Goal: Information Seeking & Learning: Learn about a topic

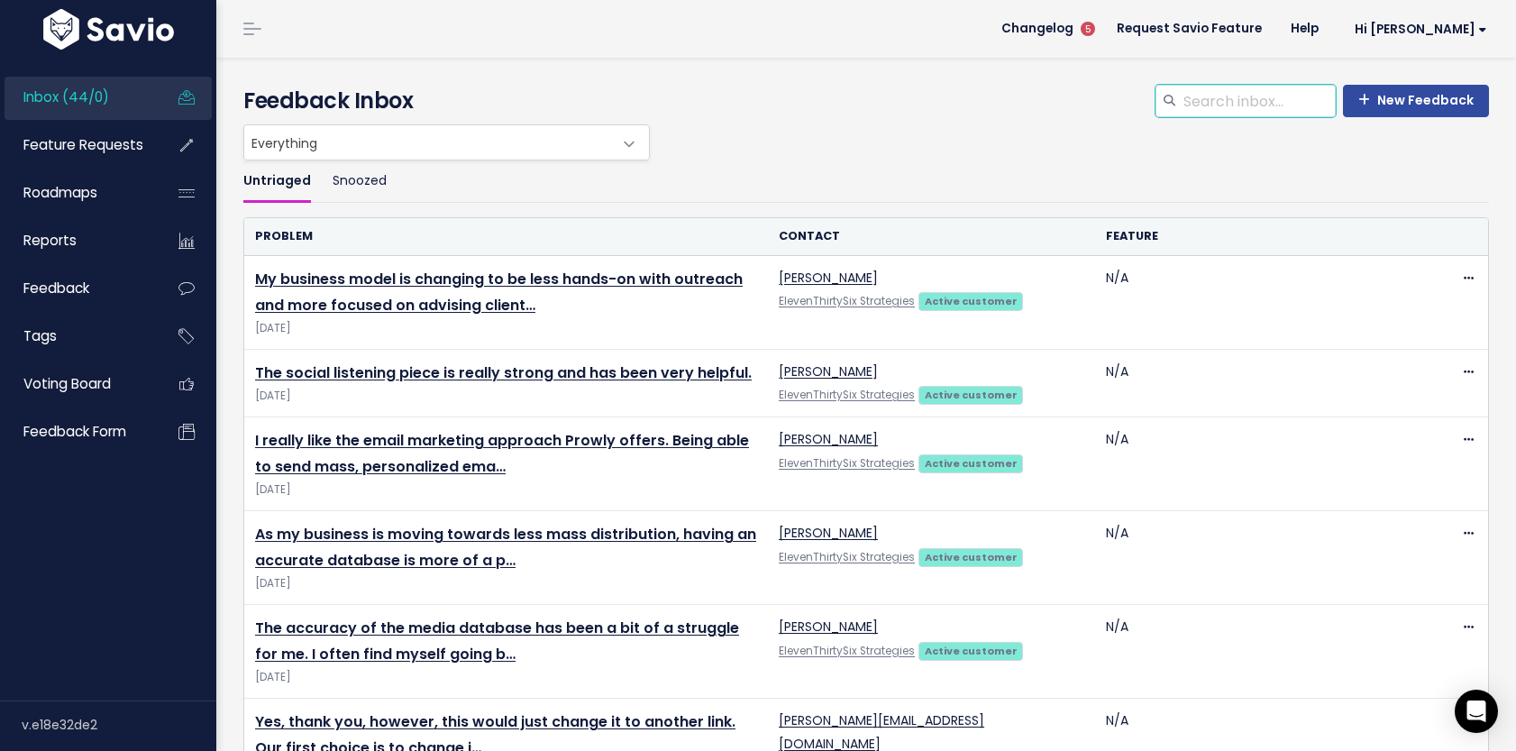
click at [1250, 111] on input "search" at bounding box center [1259, 101] width 154 height 32
type input "agility"
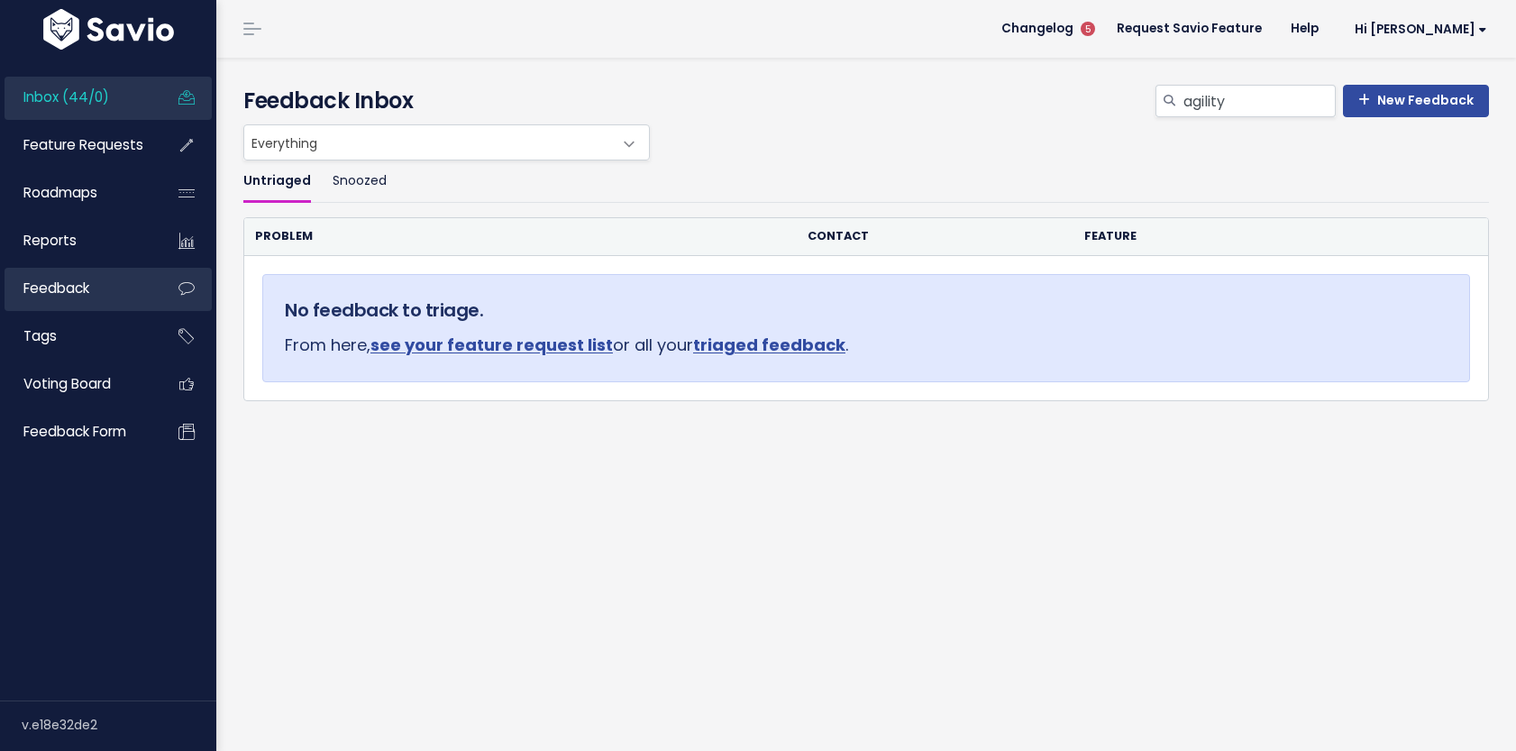
click at [68, 285] on span "Feedback" at bounding box center [56, 288] width 66 height 19
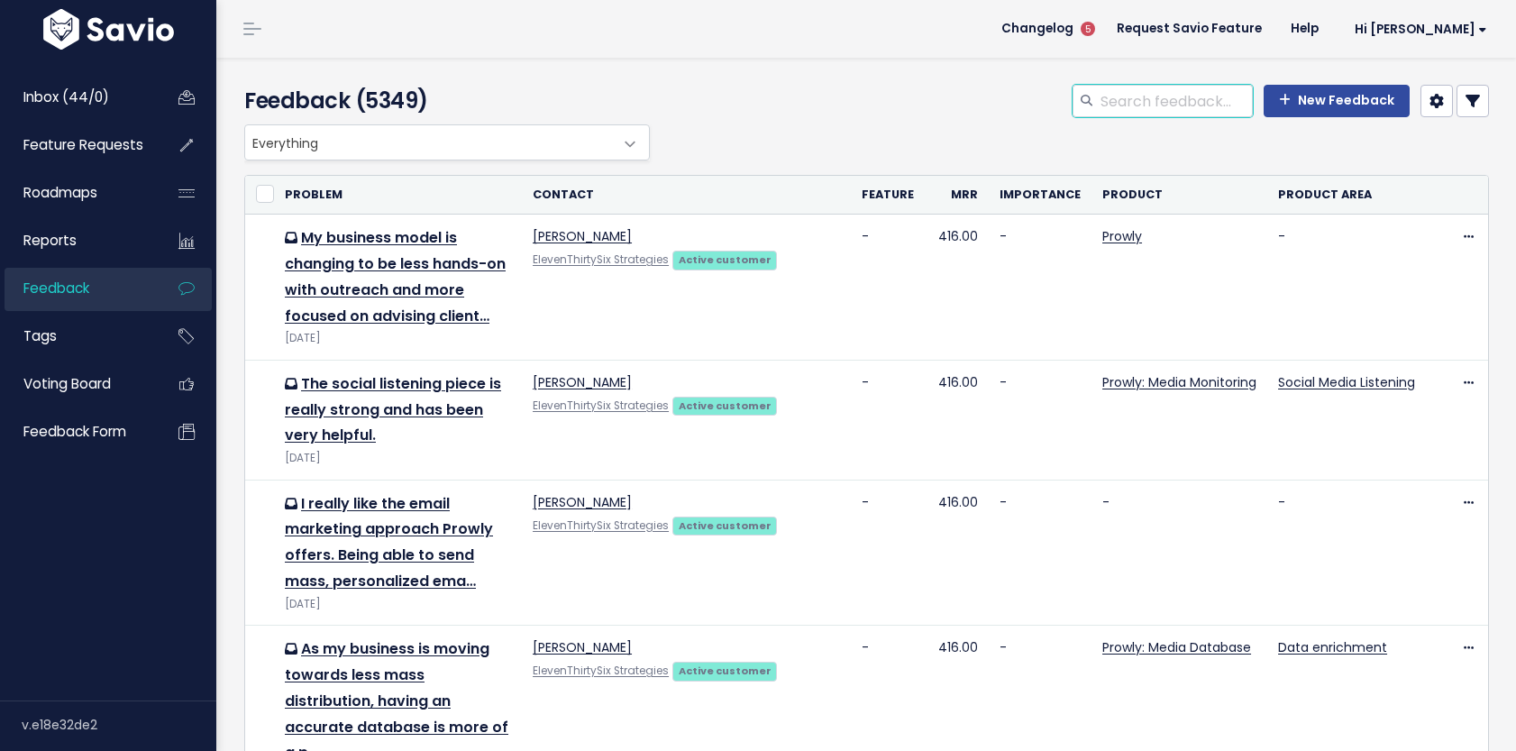
click at [1149, 113] on input "search" at bounding box center [1176, 101] width 154 height 32
type input "agility"
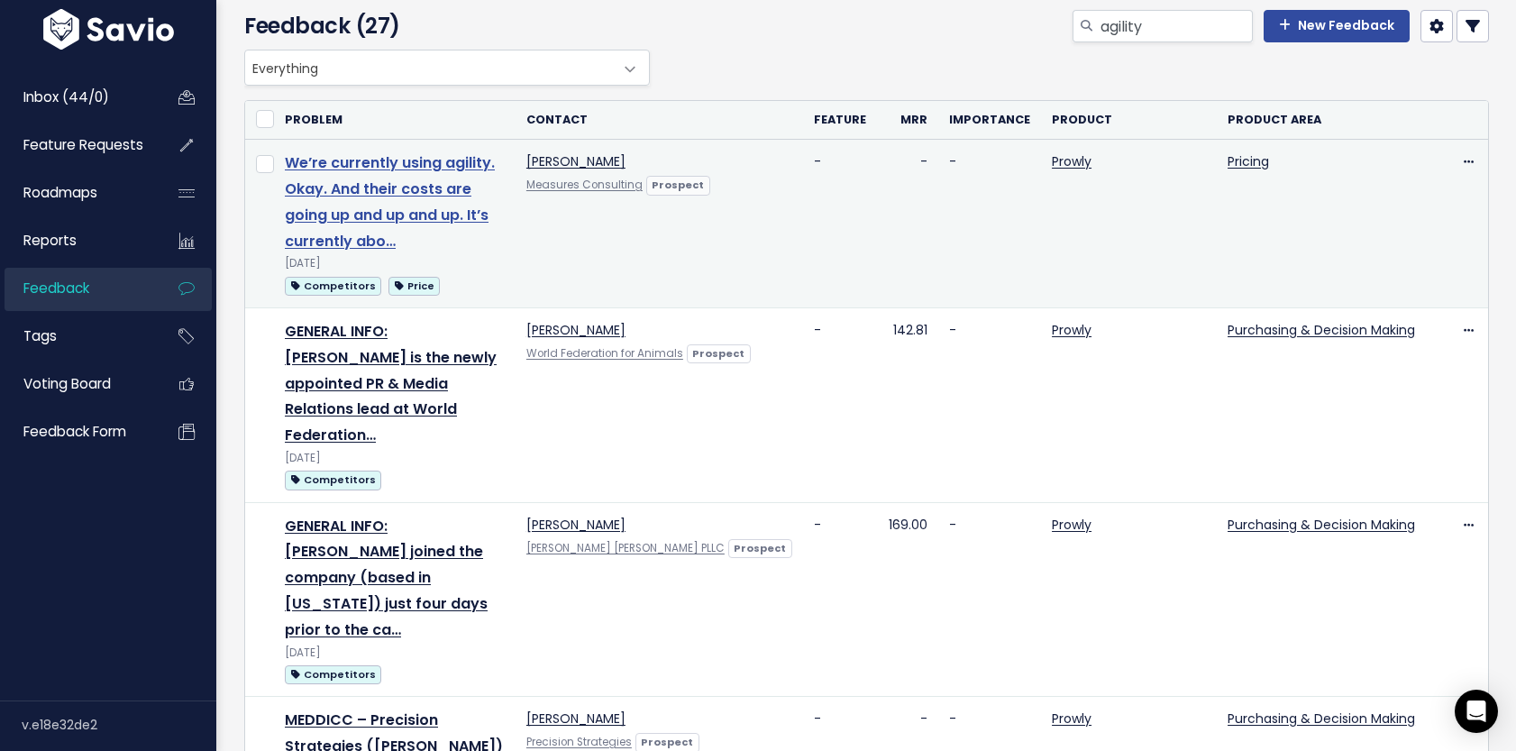
scroll to position [76, 0]
click at [429, 219] on link "We’re currently using agility. Okay. And their costs are going up and up and up…" at bounding box center [390, 200] width 210 height 98
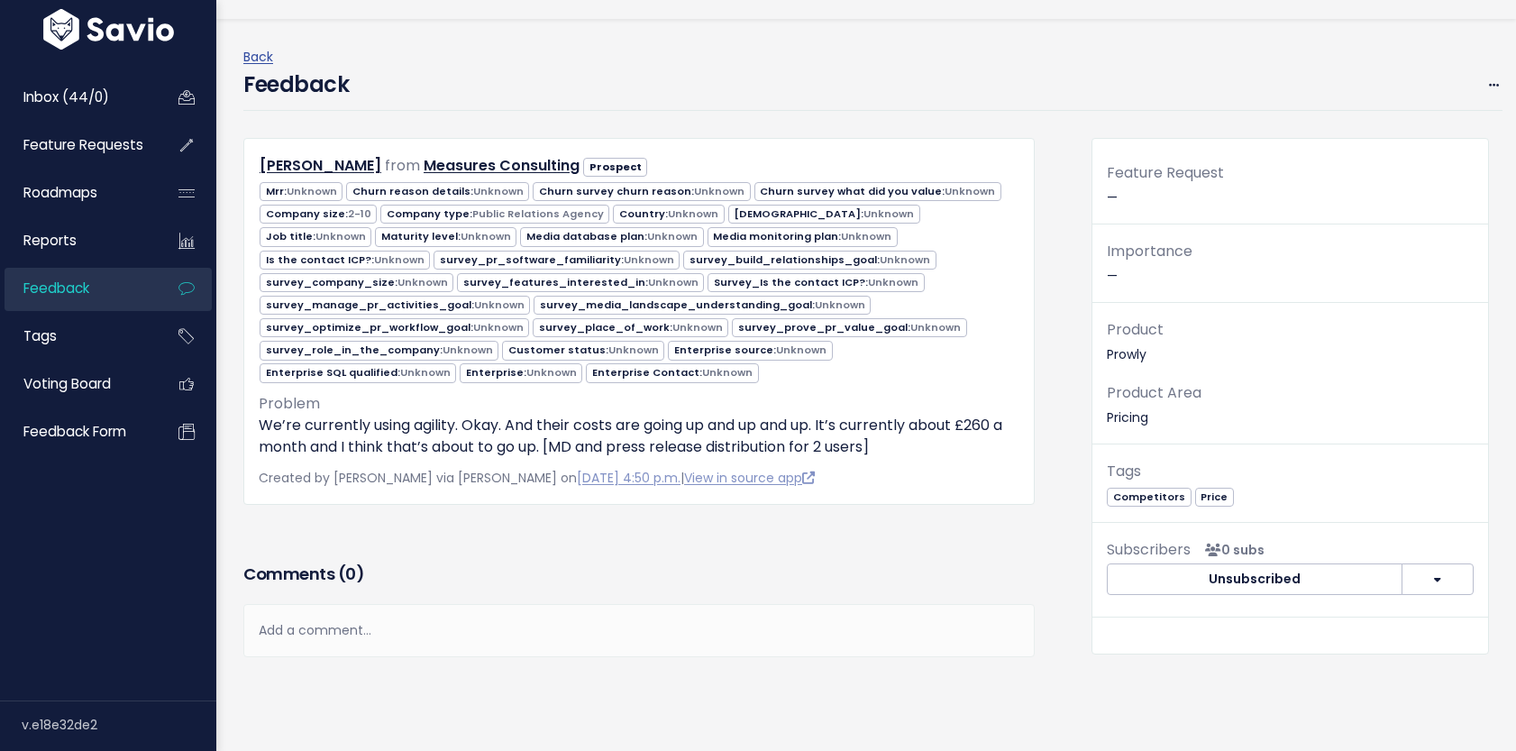
scroll to position [40, 0]
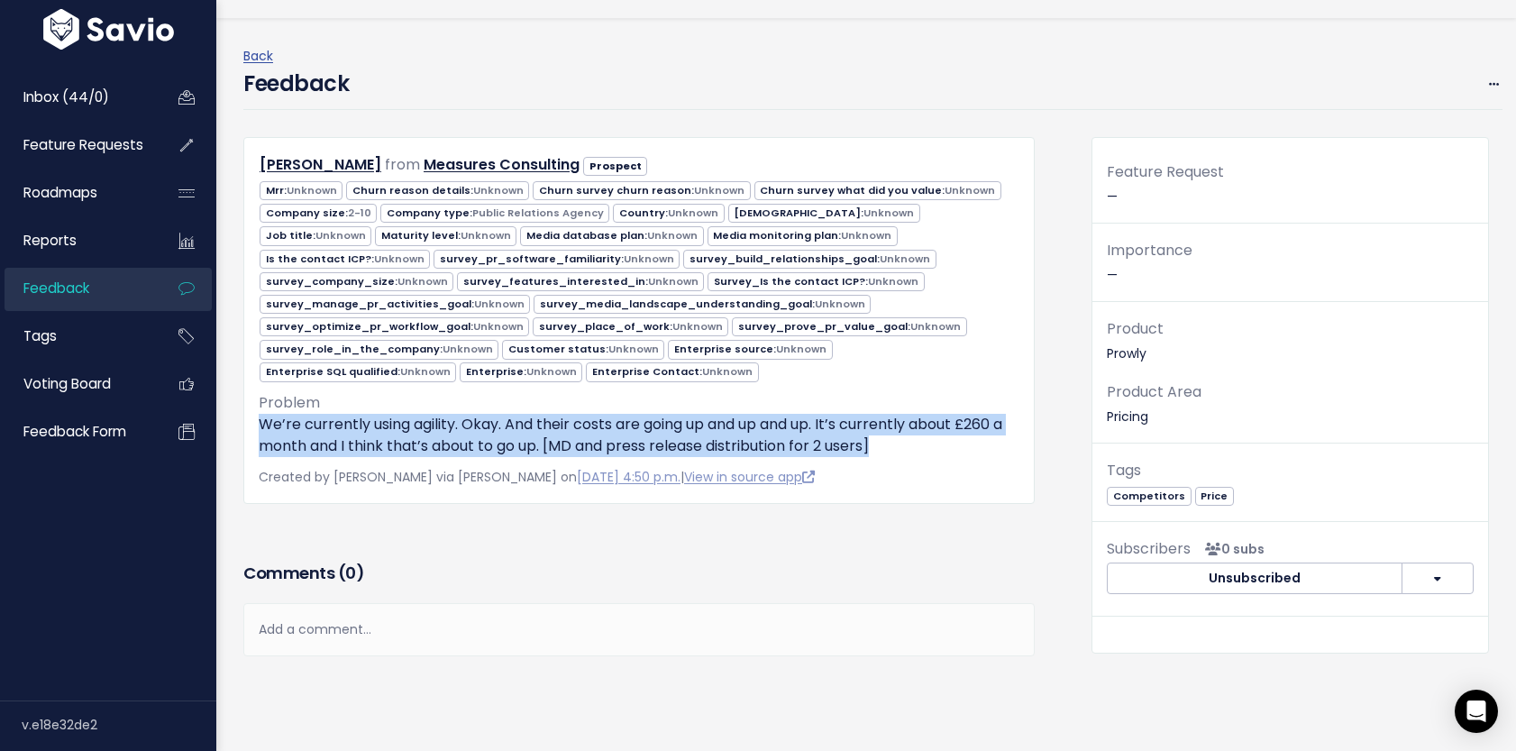
drag, startPoint x: 260, startPoint y: 423, endPoint x: 882, endPoint y: 449, distance: 622.6
click at [882, 449] on p "We’re currently using agility. Okay. And their costs are going up and up and up…" at bounding box center [639, 435] width 761 height 43
copy p "We’re currently using agility. Okay. And their costs are going up and up and up…"
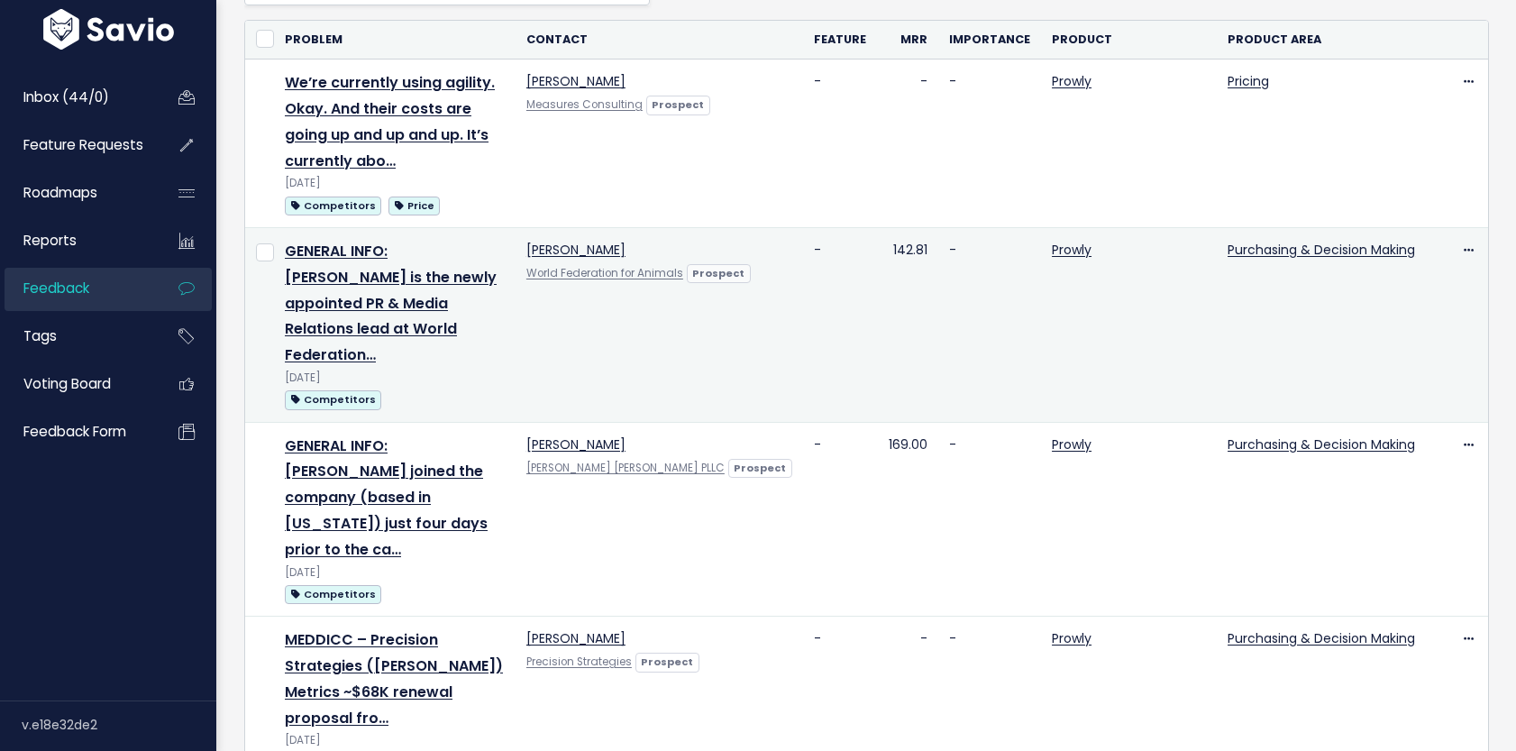
scroll to position [160, 0]
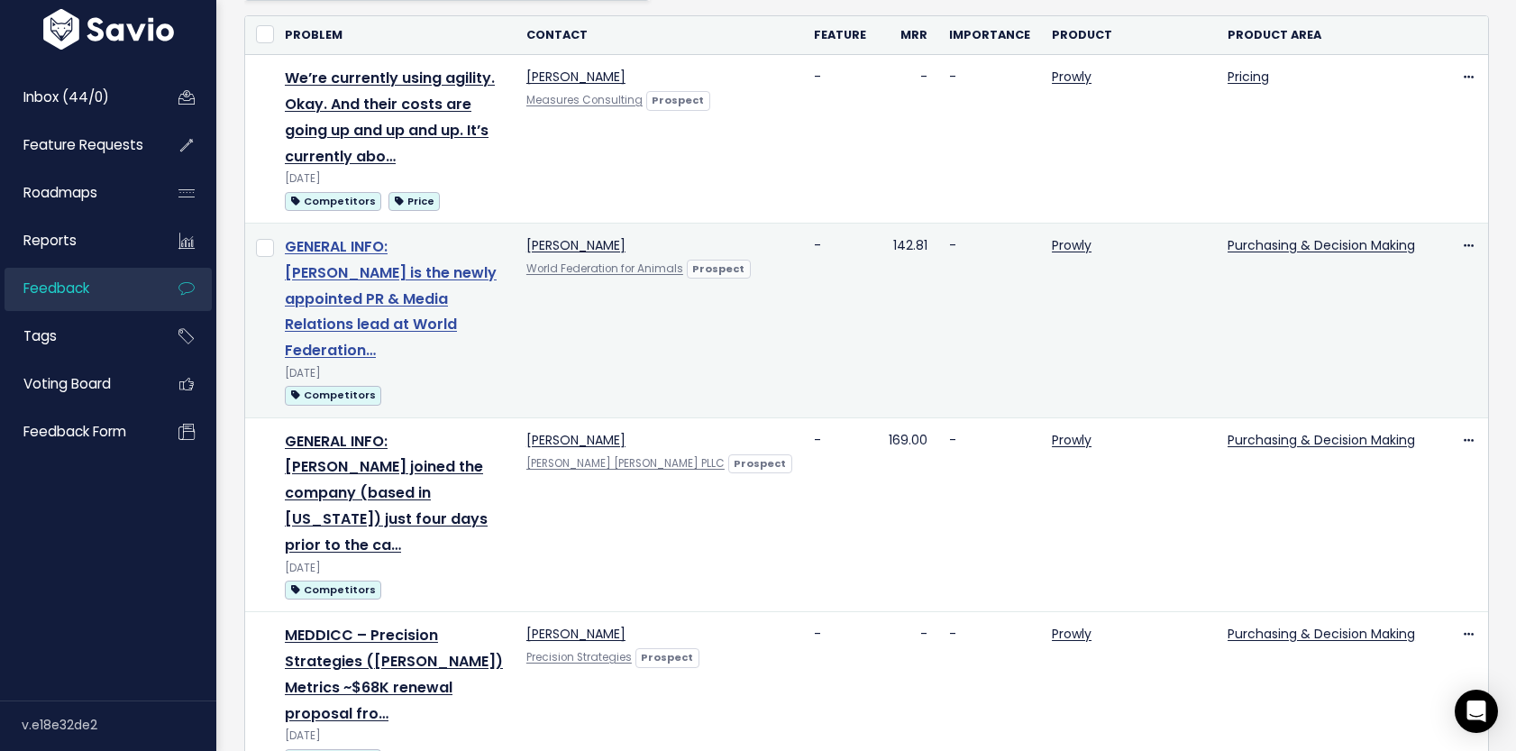
click at [445, 299] on link "GENERAL INFO: Victoria Evans is the newly appointed PR & Media Relations lead a…" at bounding box center [391, 298] width 212 height 124
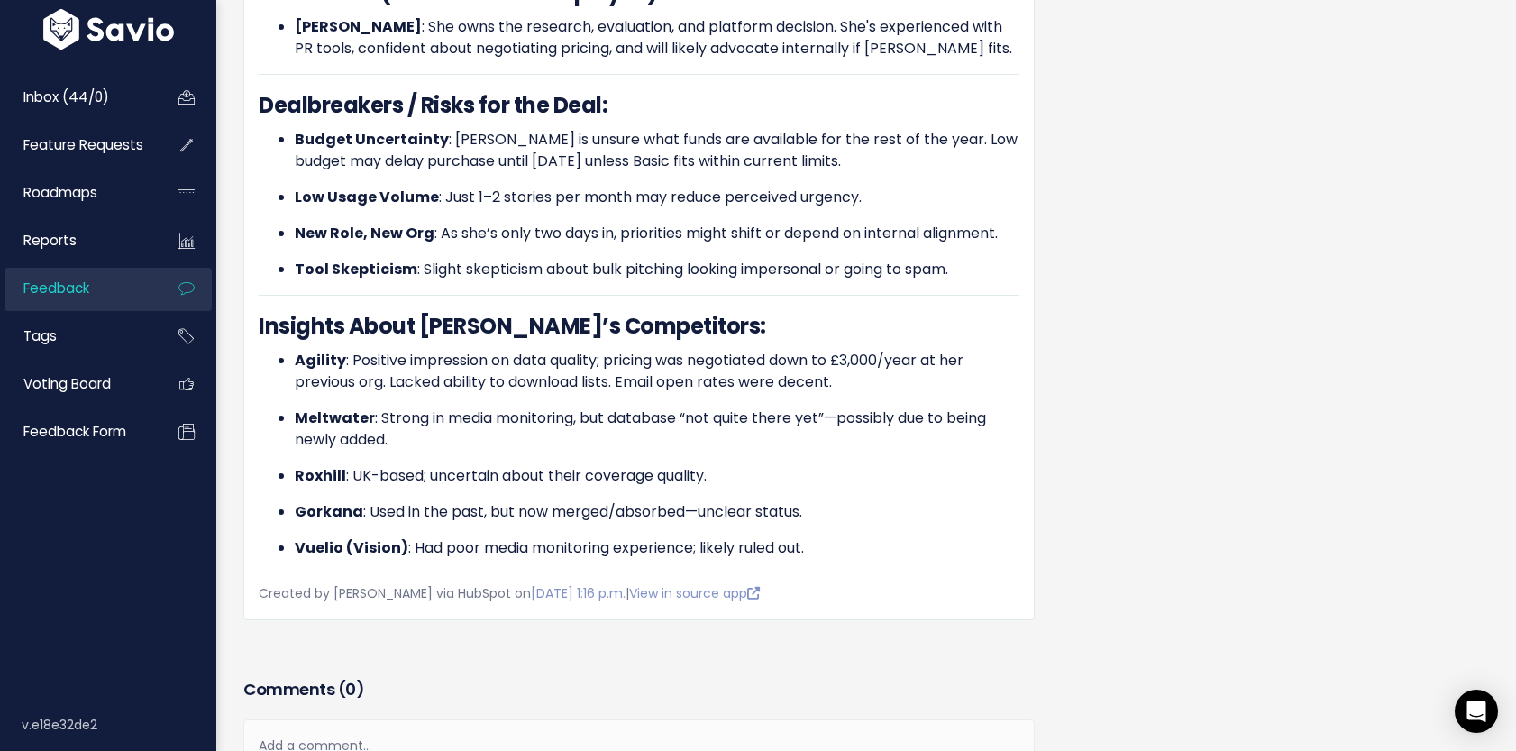
scroll to position [2143, 0]
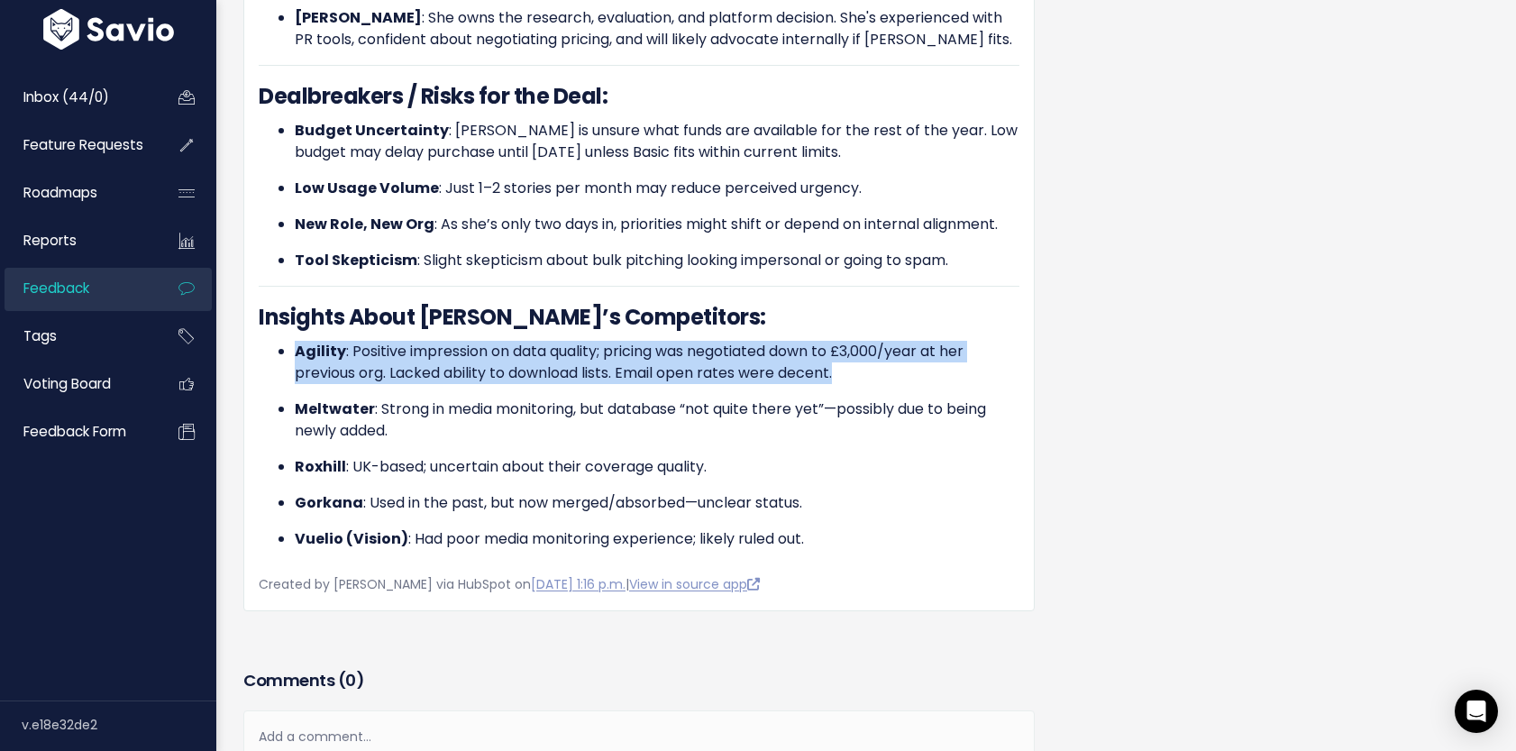
drag, startPoint x: 295, startPoint y: 327, endPoint x: 858, endPoint y: 369, distance: 565.0
click at [860, 370] on ul "Agility : Positive impression on data quality; pricing was negotiated down to £…" at bounding box center [639, 445] width 761 height 209
copy ul "Agility : Positive impression on data quality; pricing was negotiated down to £…"
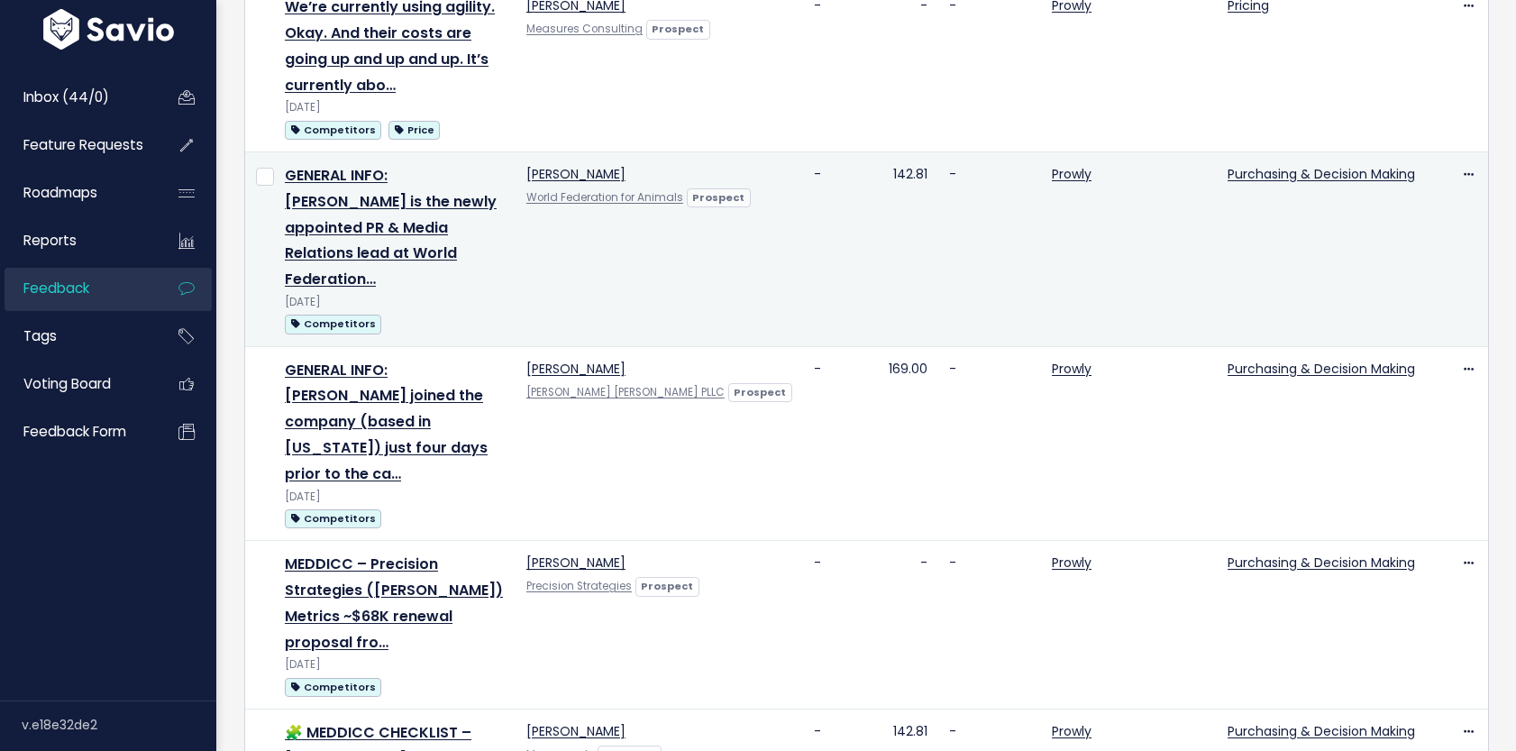
scroll to position [279, 0]
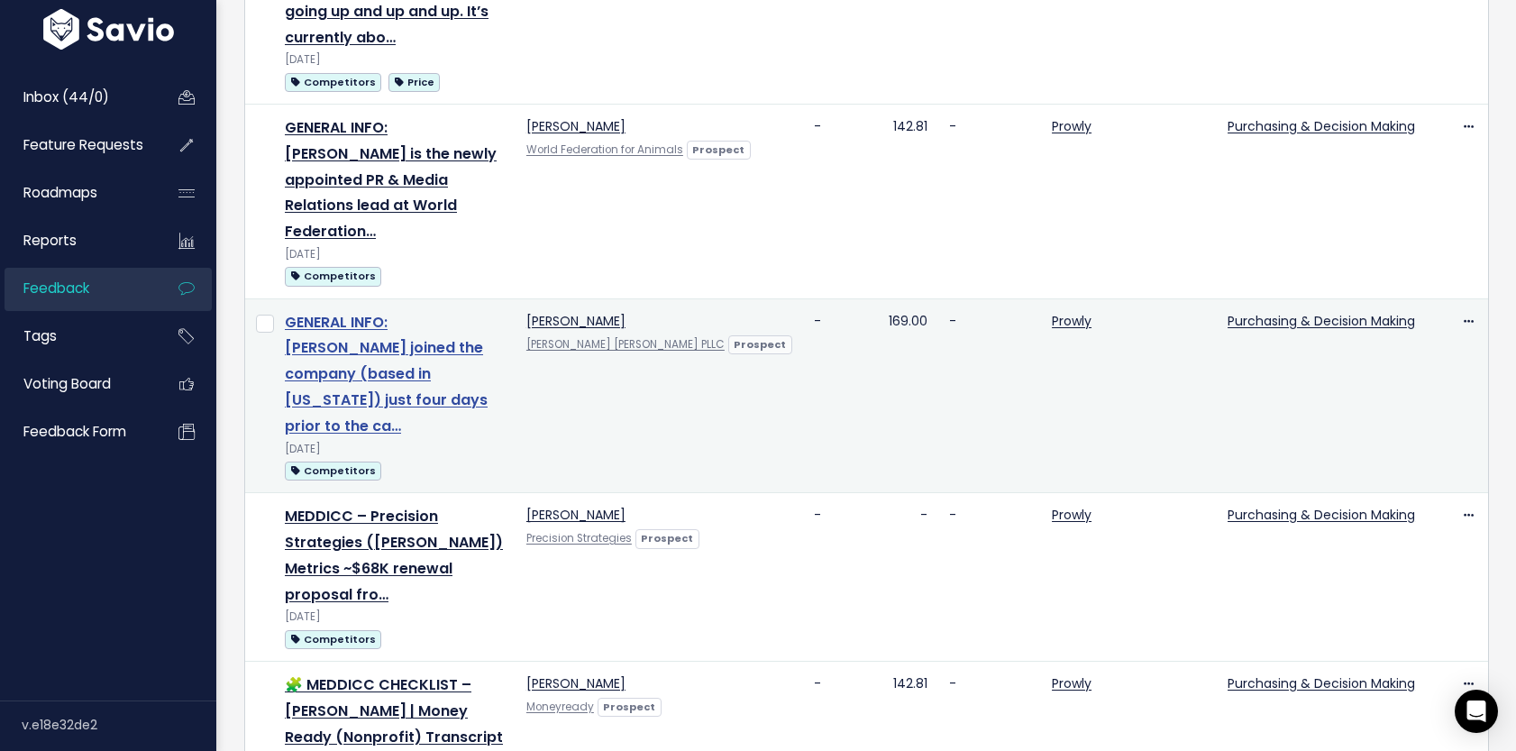
click at [471, 352] on link "GENERAL INFO: Jamie Johnson joined the company (based in Kentucky) just four da…" at bounding box center [386, 374] width 203 height 124
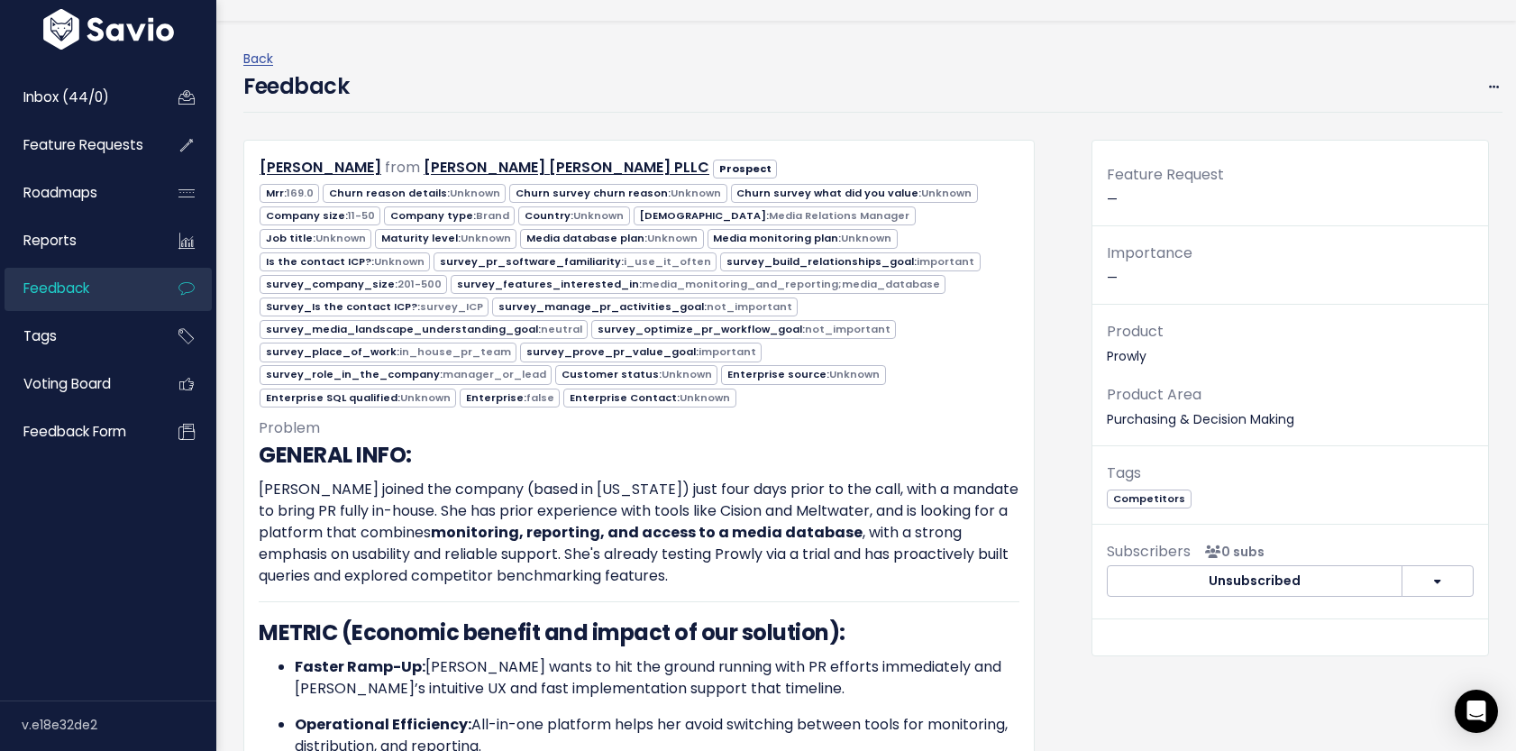
scroll to position [36, 0]
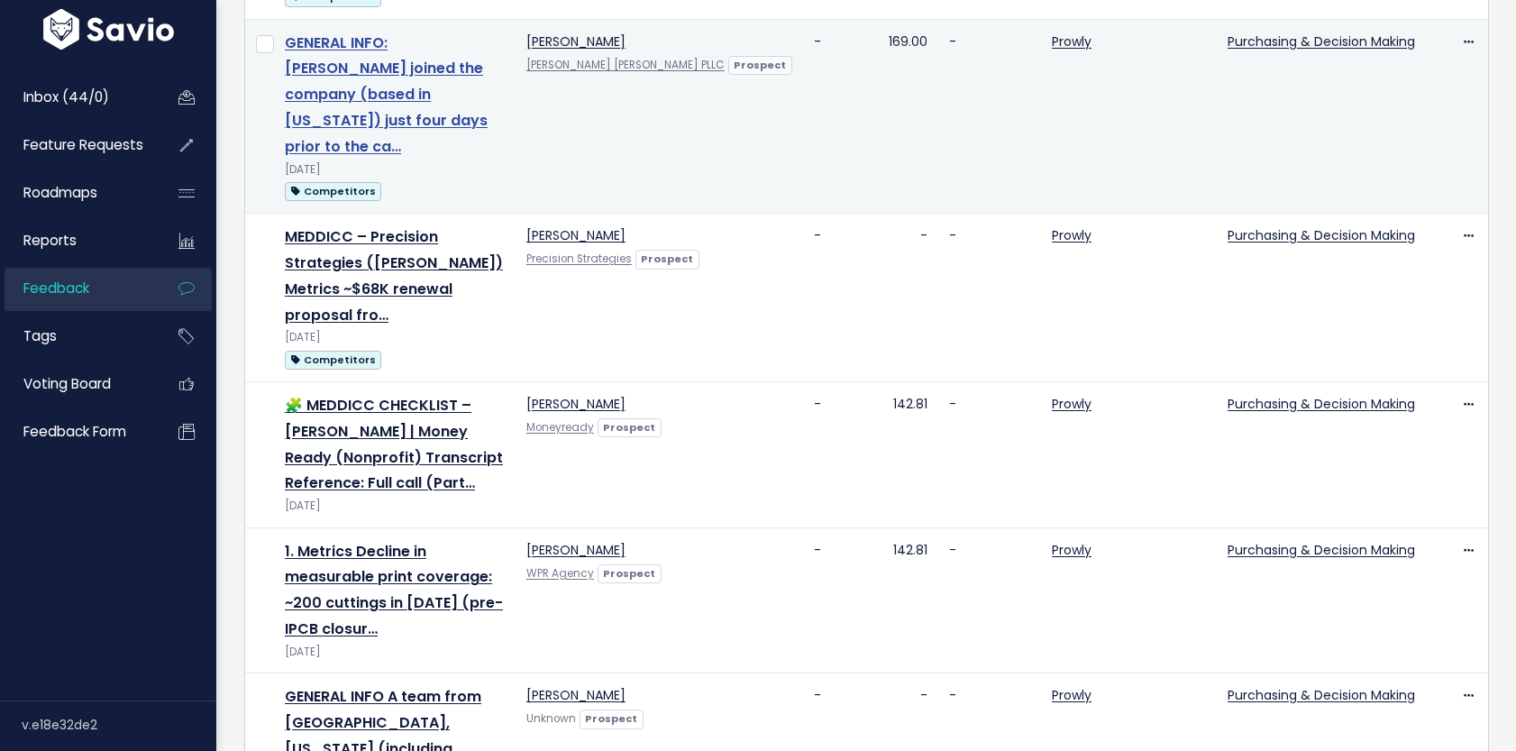
scroll to position [581, 0]
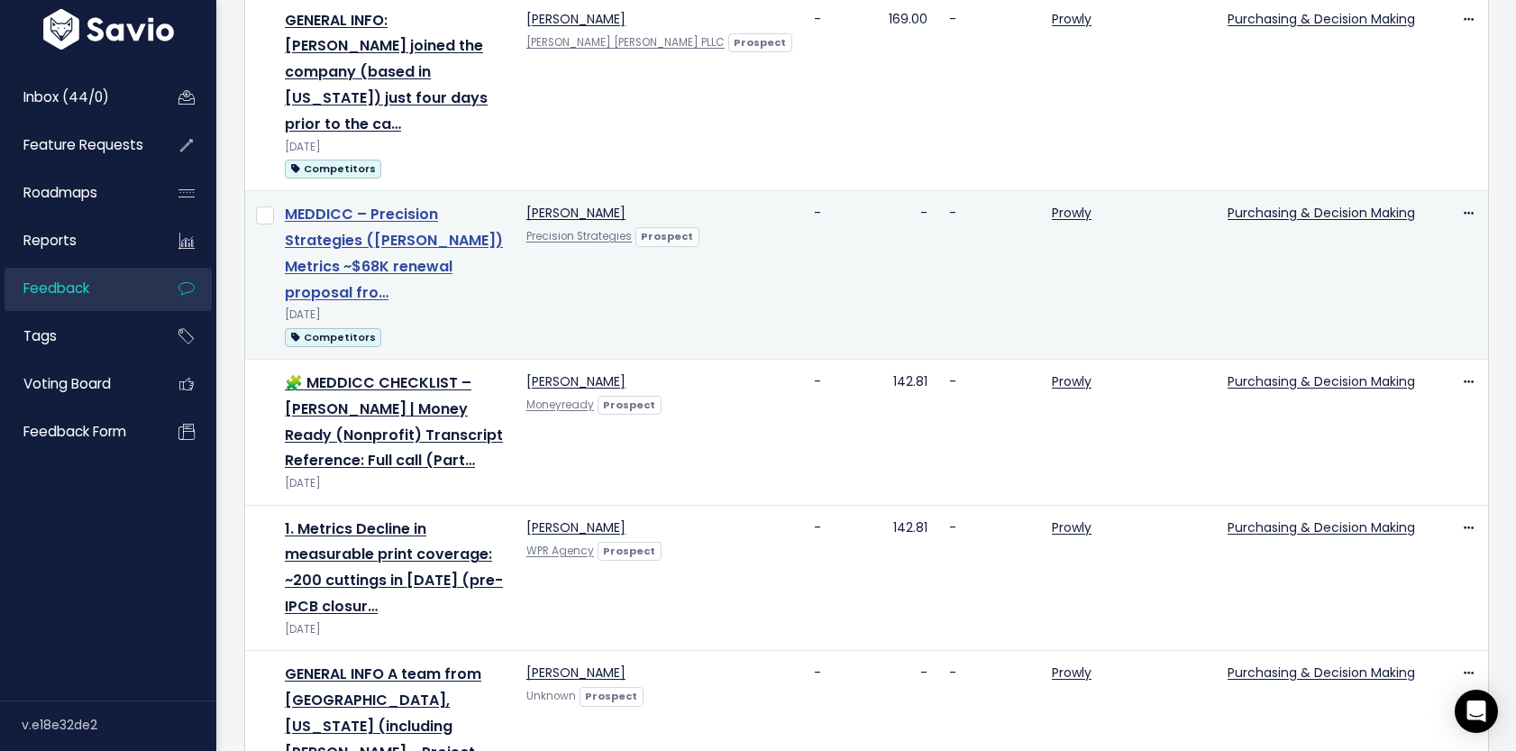
click at [444, 210] on link "MEDDICC – Precision Strategies ([PERSON_NAME]) Metrics ~$68K renewal proposal f…" at bounding box center [394, 253] width 218 height 98
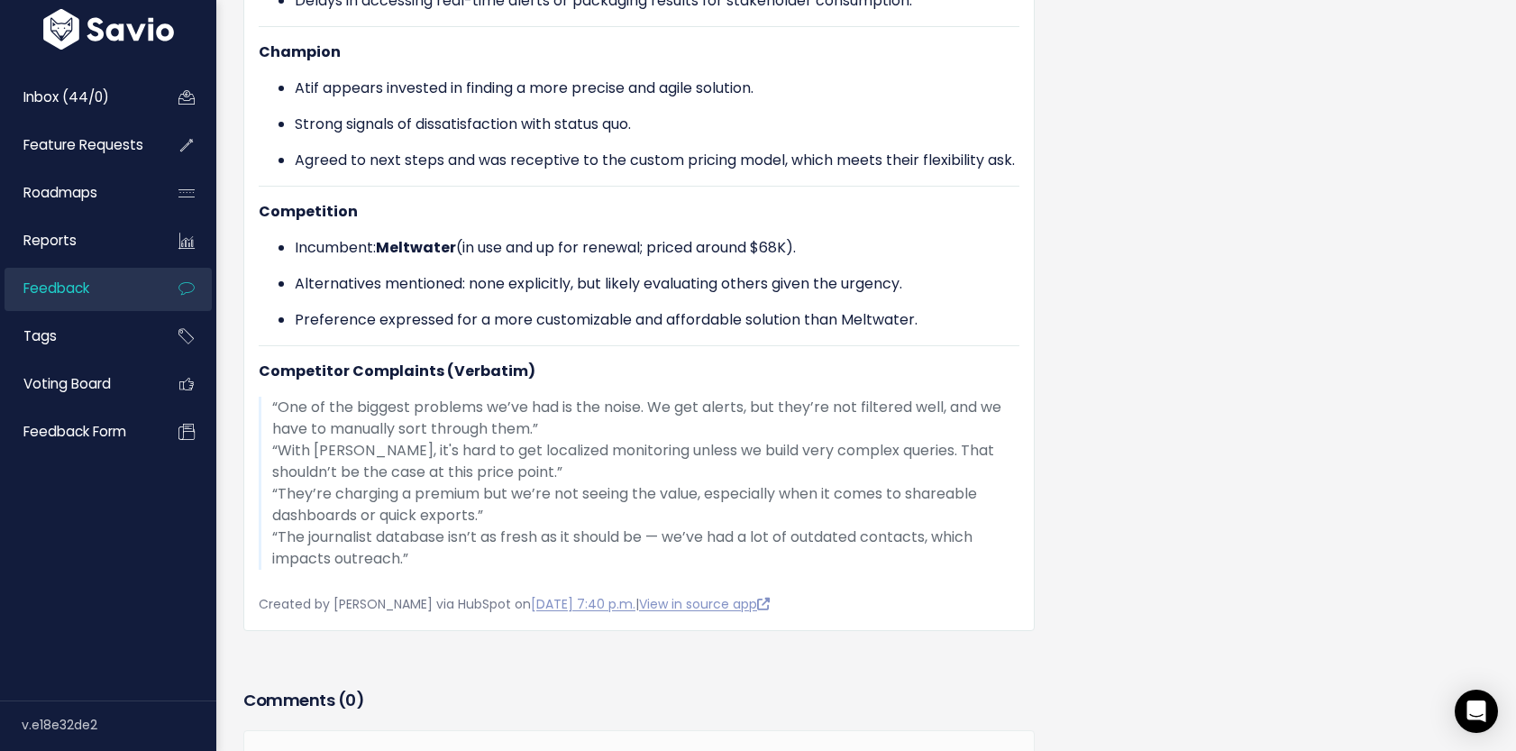
scroll to position [1631, 0]
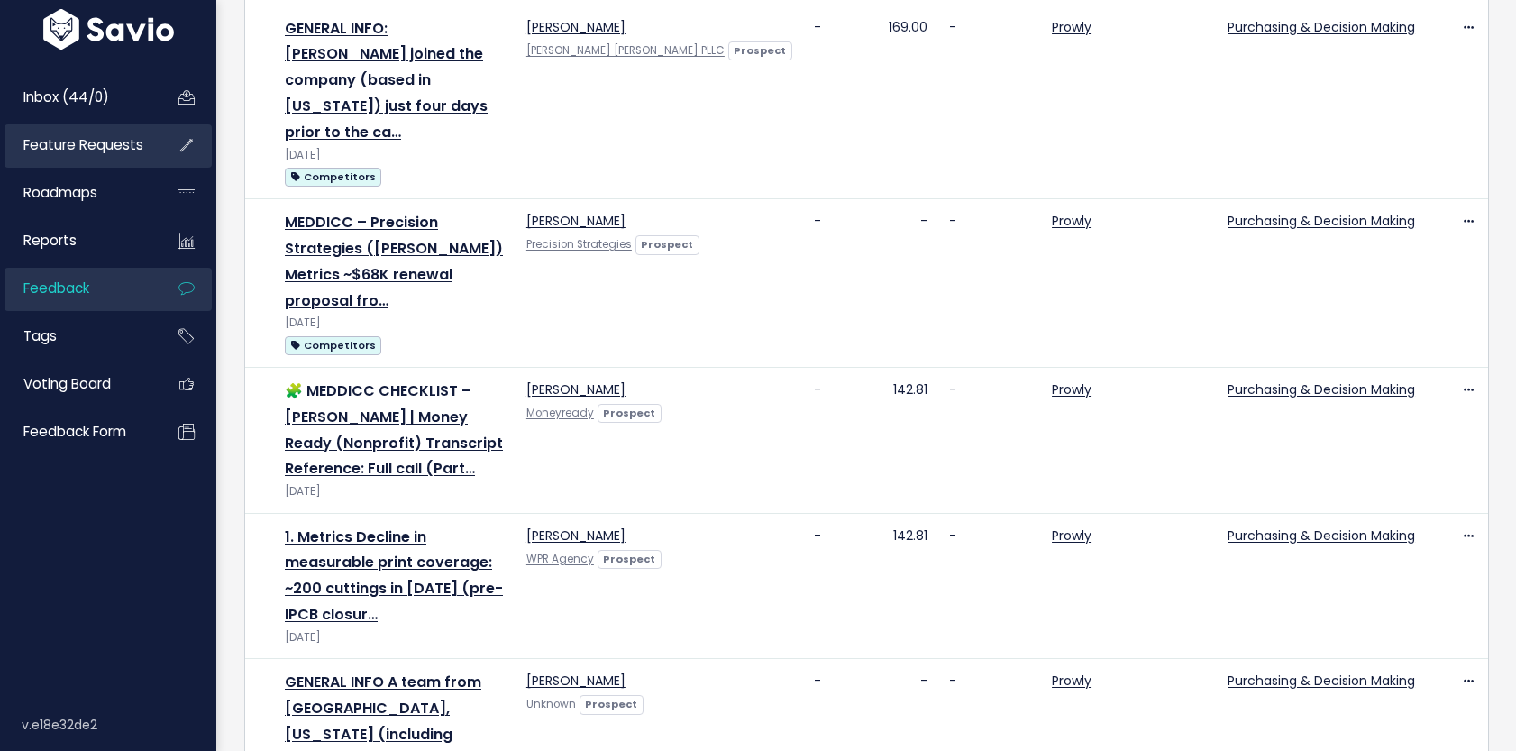
scroll to position [581, 0]
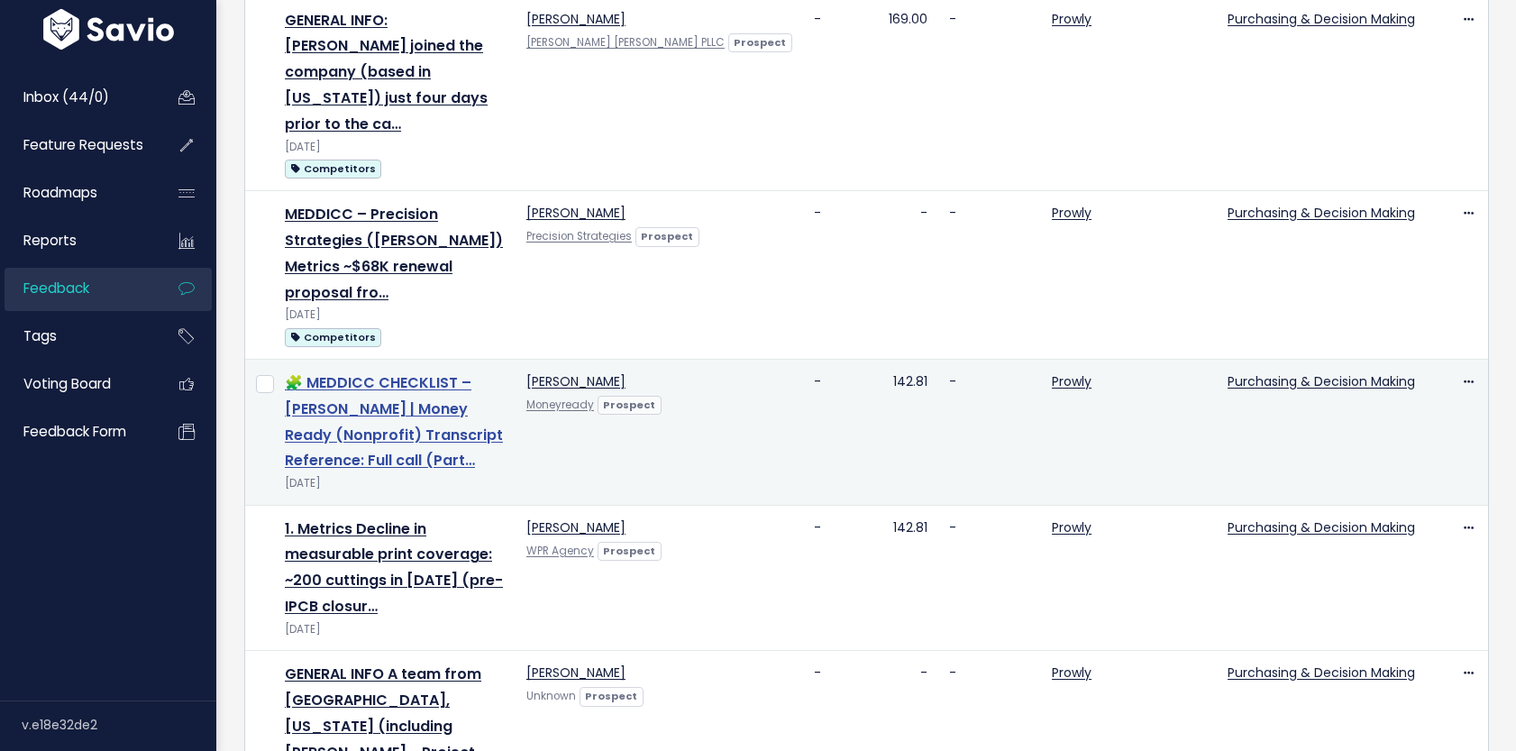
click at [308, 372] on link "🧩 MEDDICC CHECKLIST – Judy Darley | Money Ready (Nonprofit) Transcript Referenc…" at bounding box center [394, 421] width 218 height 98
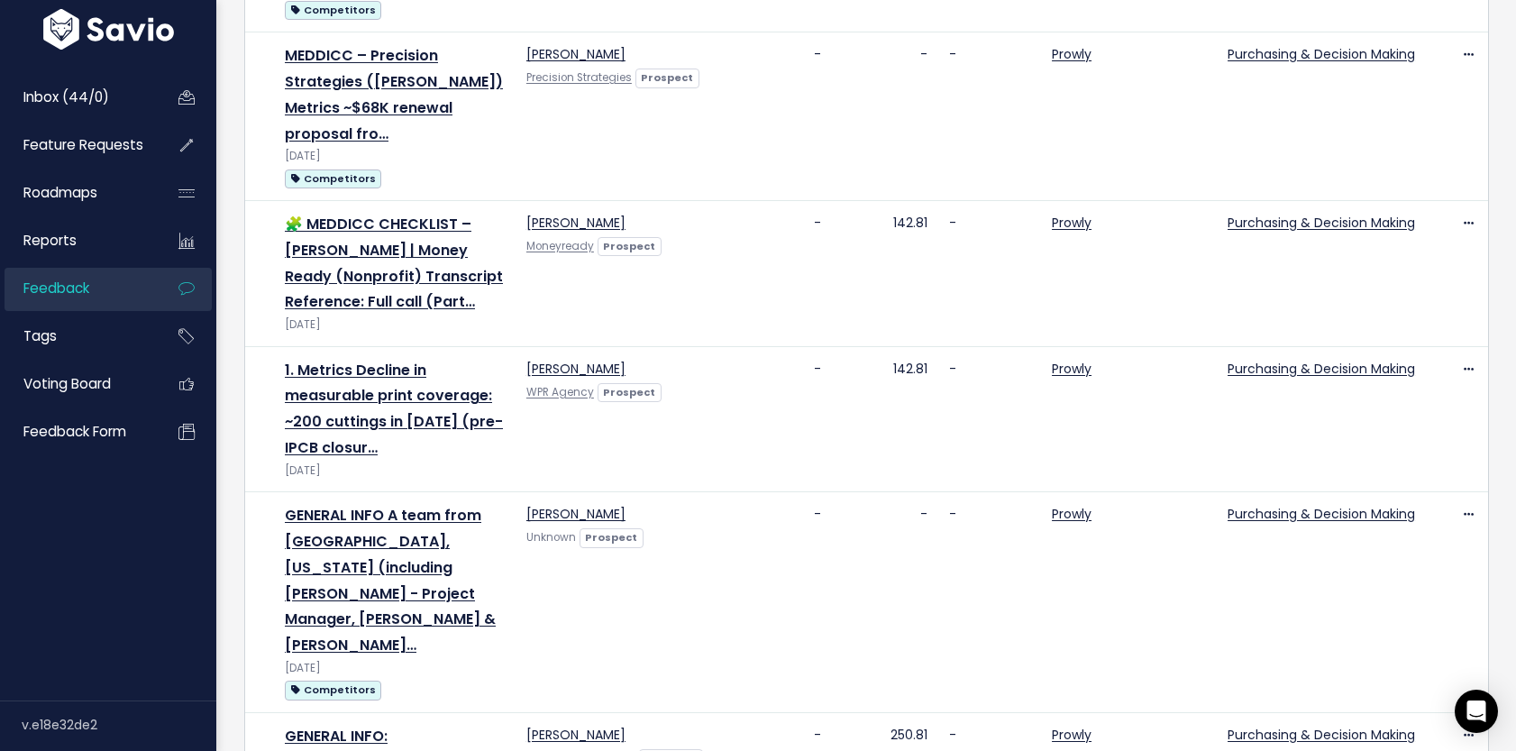
scroll to position [750, 0]
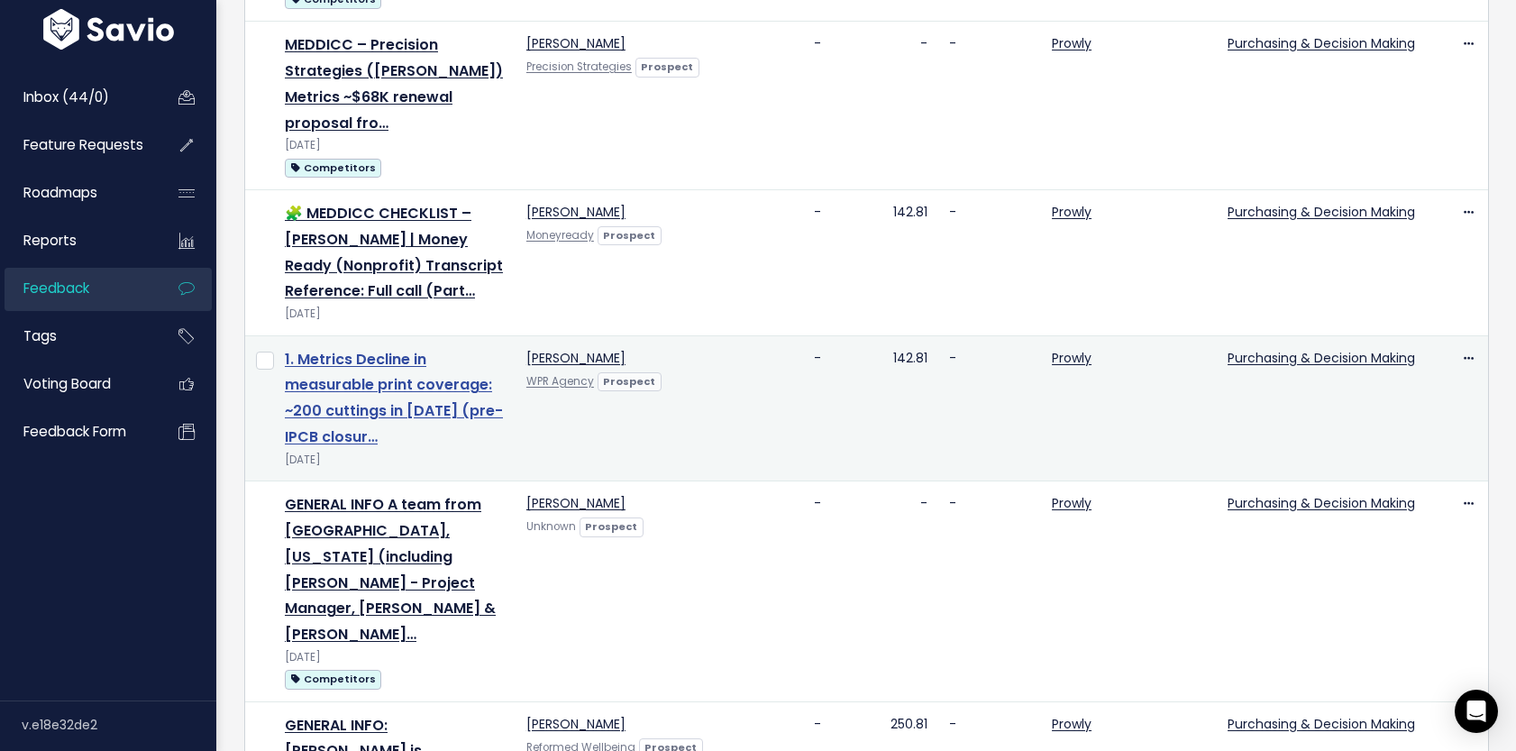
click at [395, 349] on link "1. Metrics Decline in measurable print coverage: ~200 cuttings in 2022 (pre-IPC…" at bounding box center [394, 398] width 218 height 98
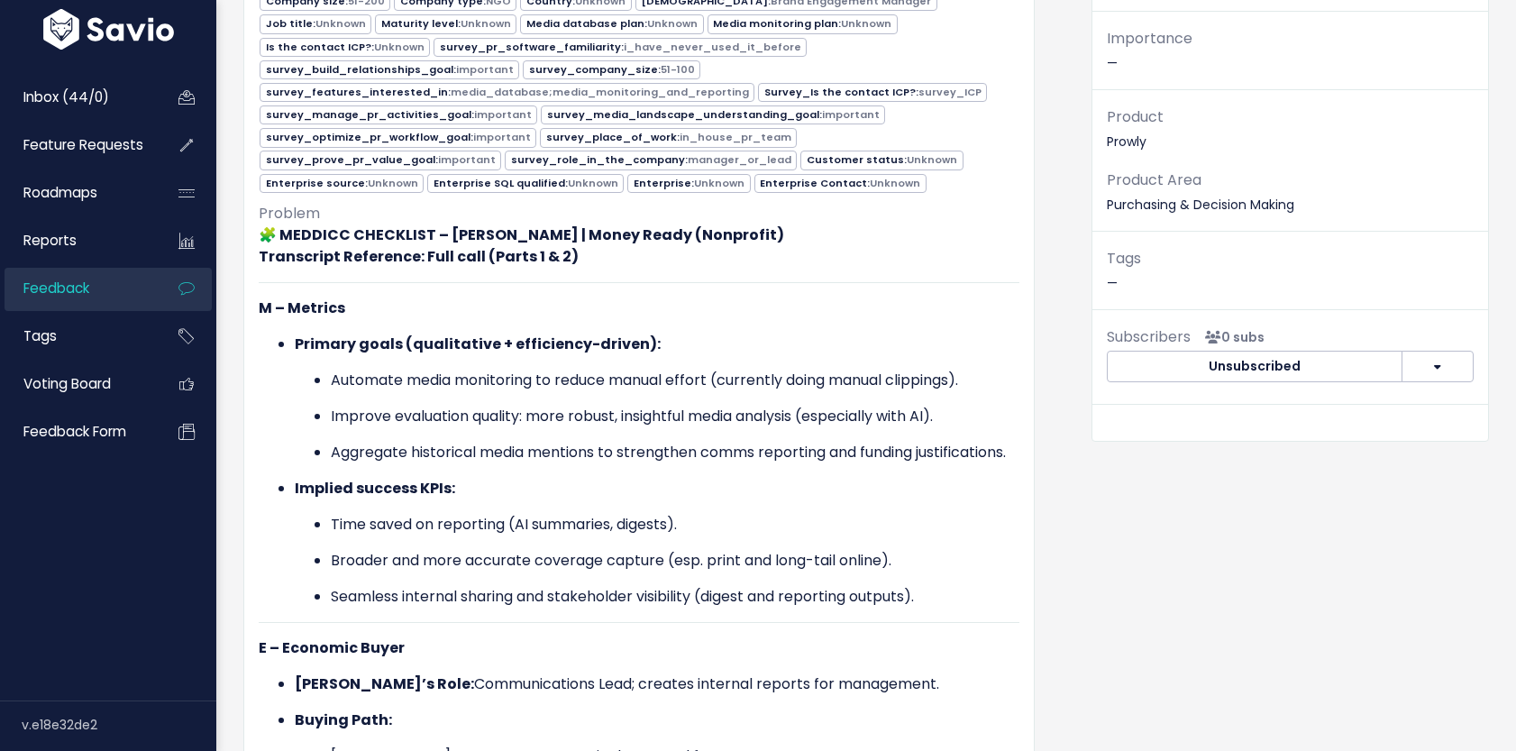
scroll to position [2411, 0]
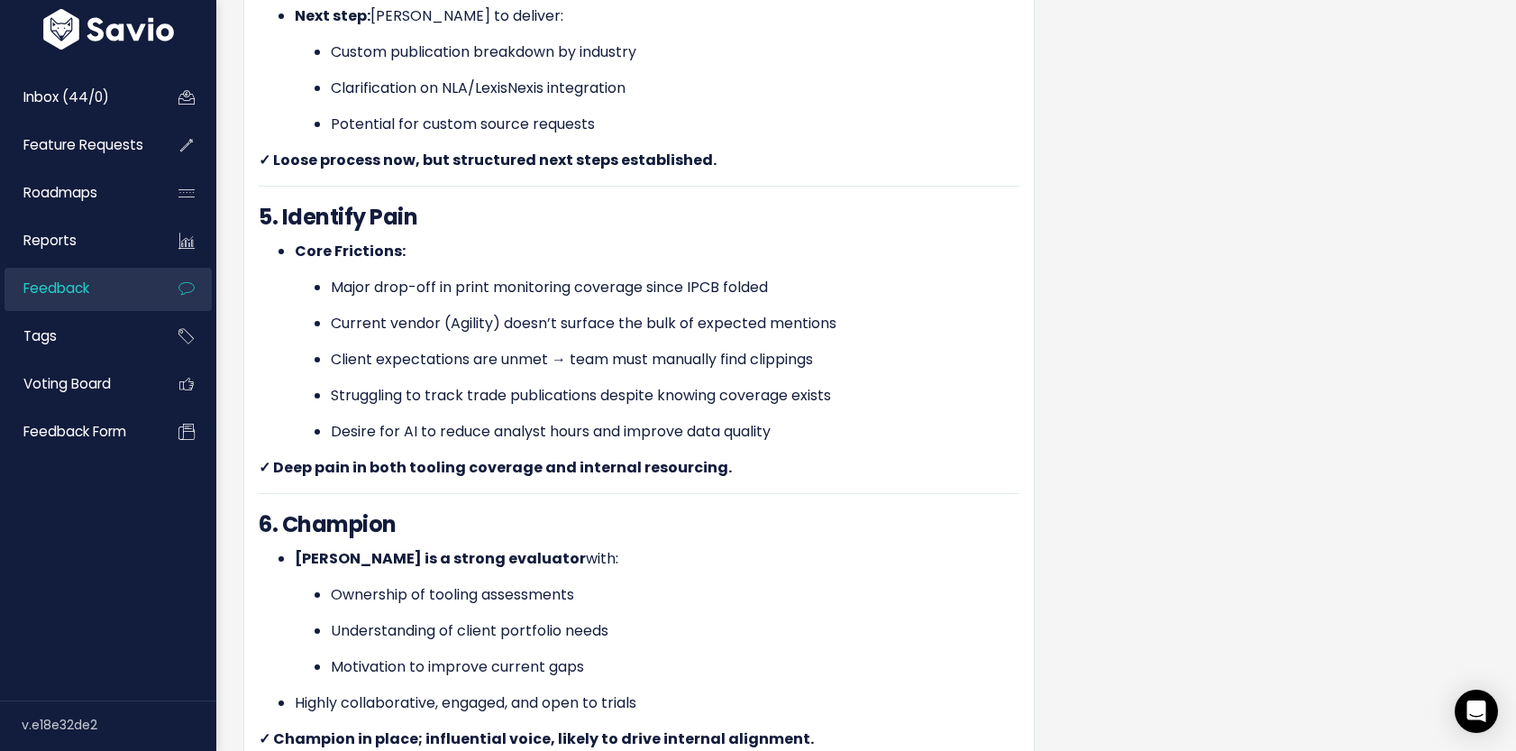
scroll to position [1625, 0]
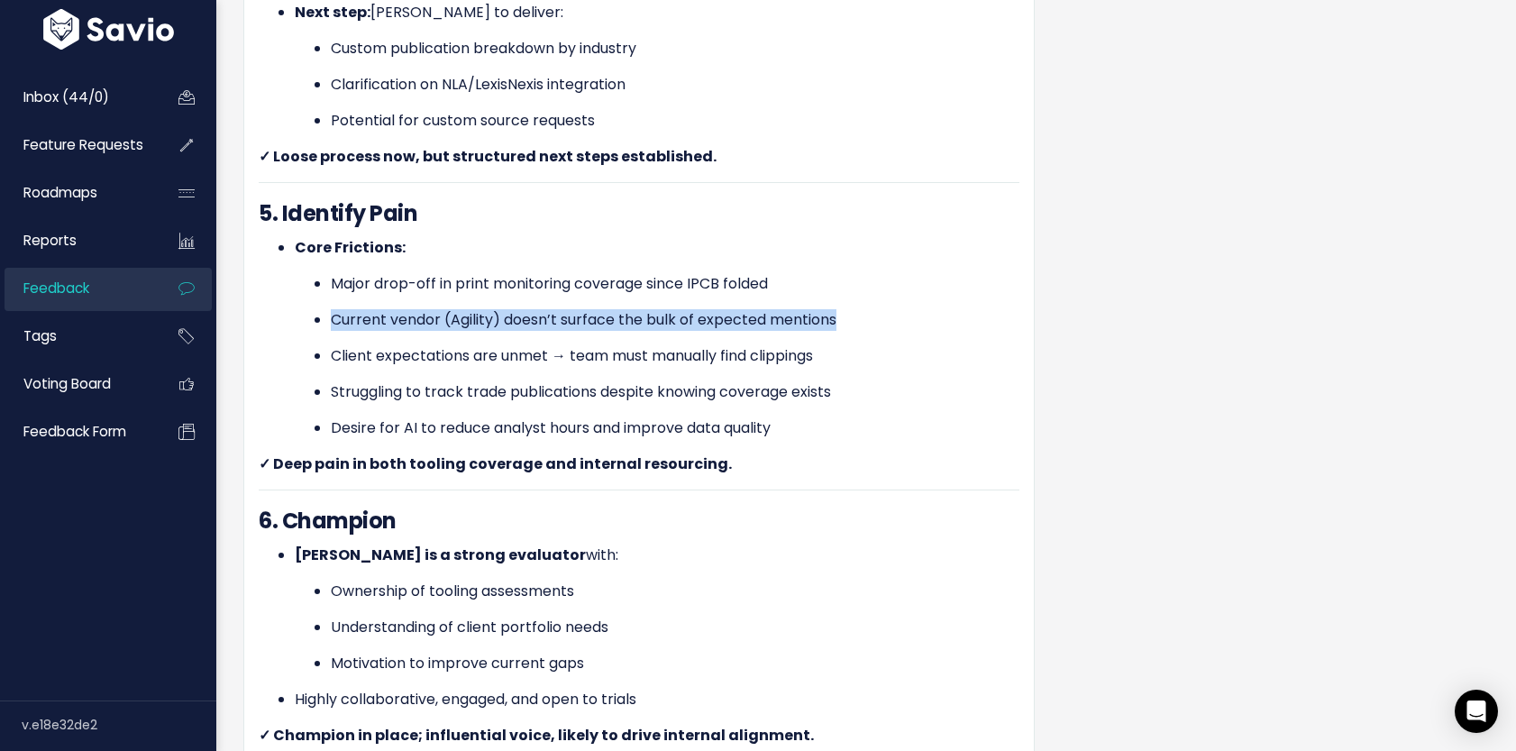
drag, startPoint x: 331, startPoint y: 317, endPoint x: 863, endPoint y: 330, distance: 532.0
click at [864, 330] on p "Current vendor (Agility) doesn’t surface the bulk of expected mentions" at bounding box center [675, 320] width 689 height 22
copy p "Current vendor (Agility) doesn’t surface the bulk of expected mentions"
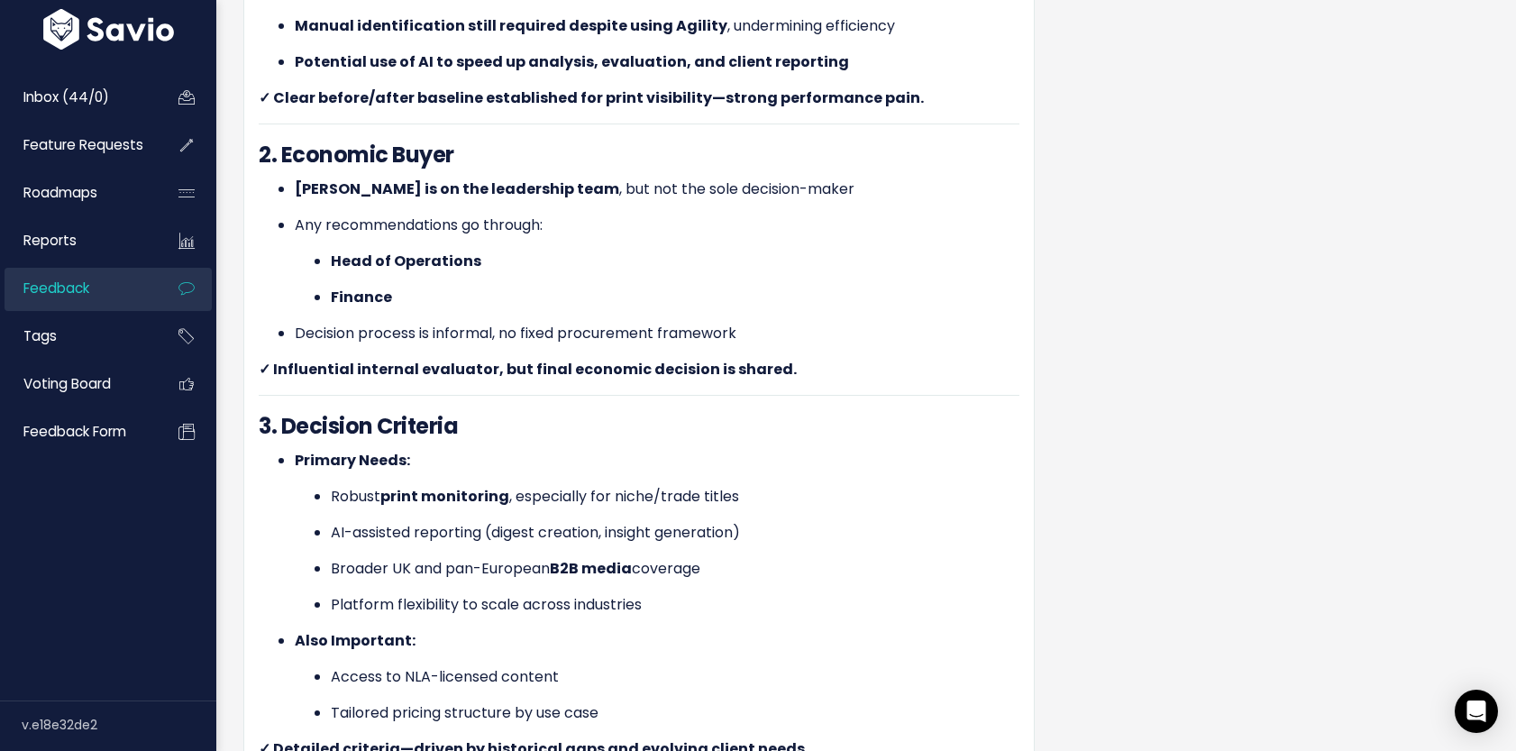
scroll to position [410, 0]
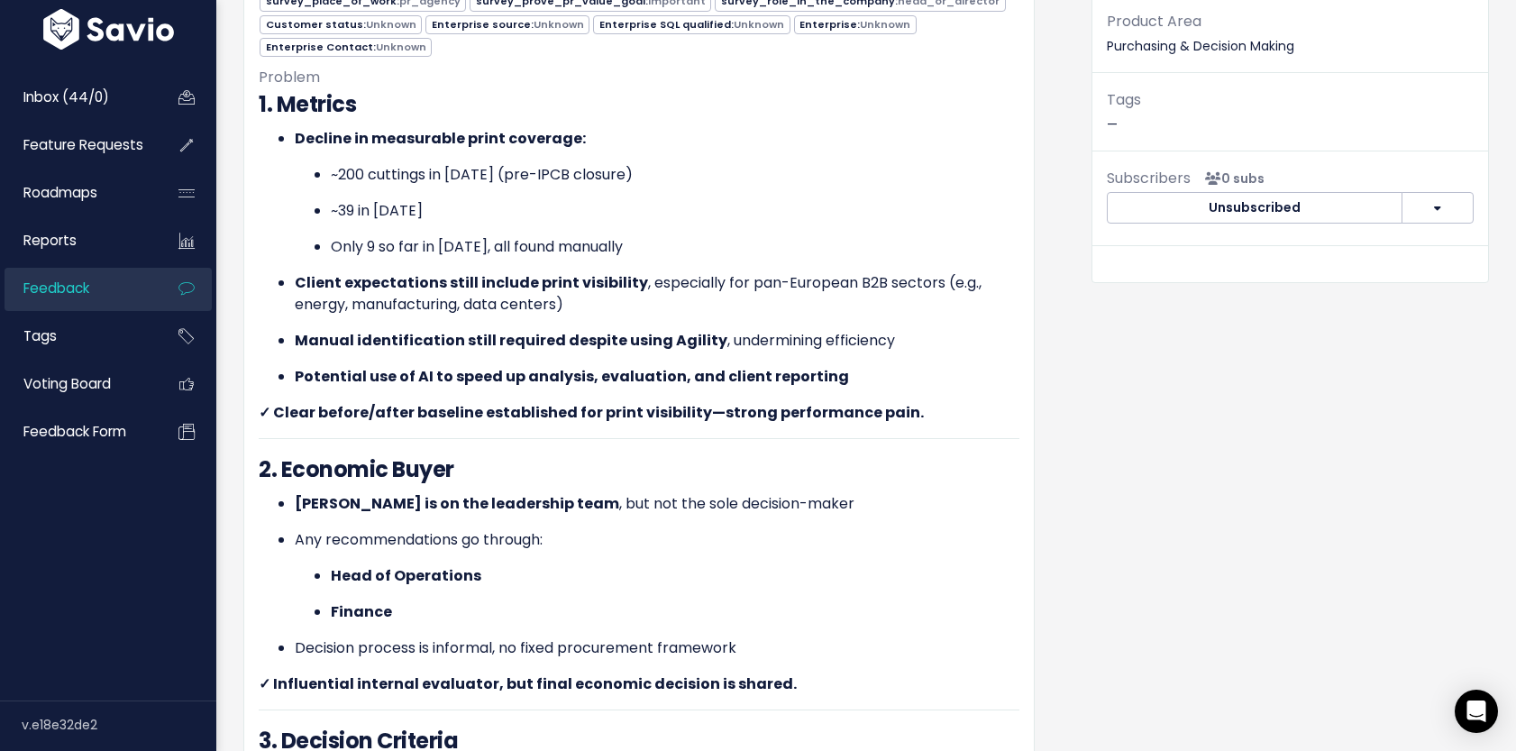
drag, startPoint x: 295, startPoint y: 342, endPoint x: 894, endPoint y: 343, distance: 599.5
click at [895, 343] on p "Manual identification still required despite using Agility , undermining effici…" at bounding box center [657, 341] width 725 height 22
copy p "Manual identification still required despite using Agility , undermining effici…"
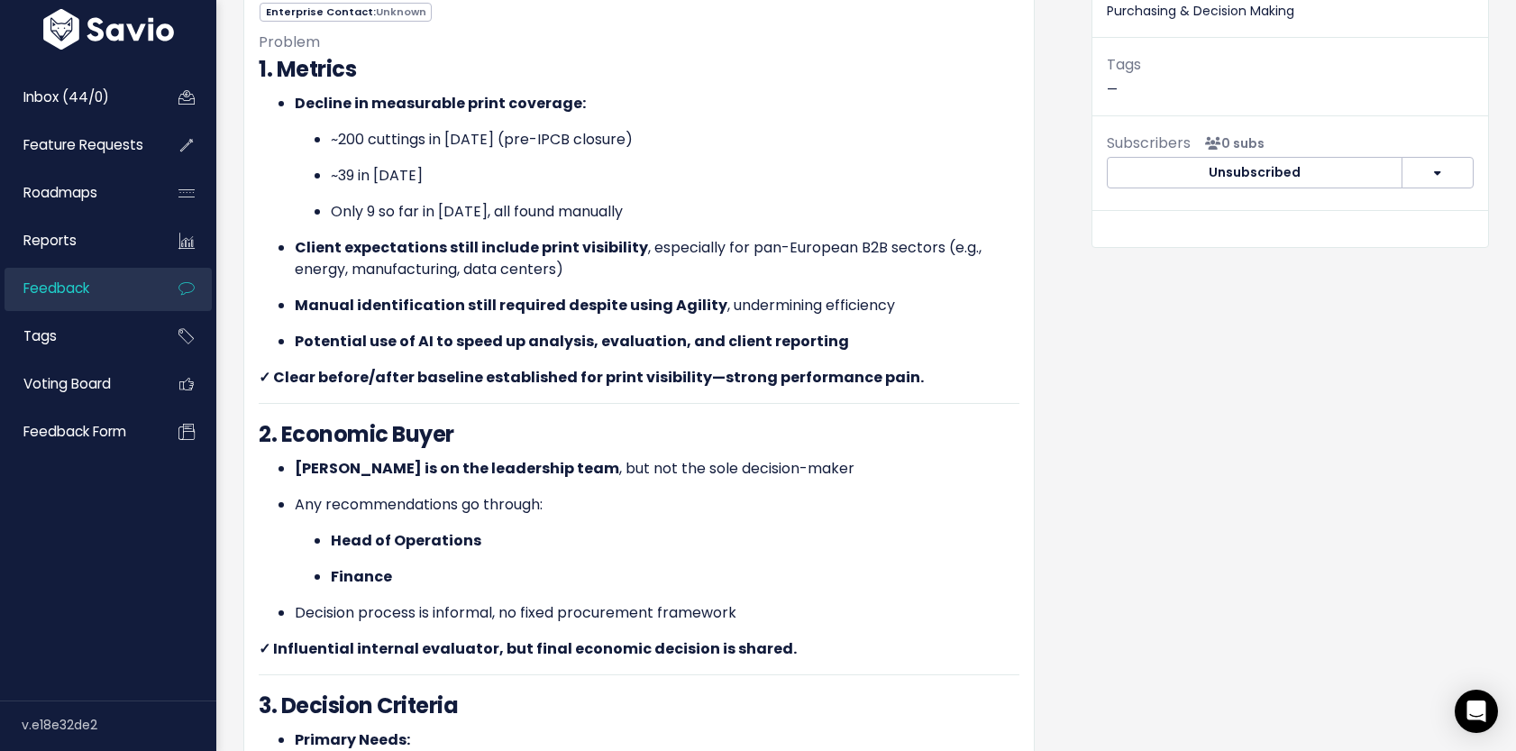
scroll to position [444, 0]
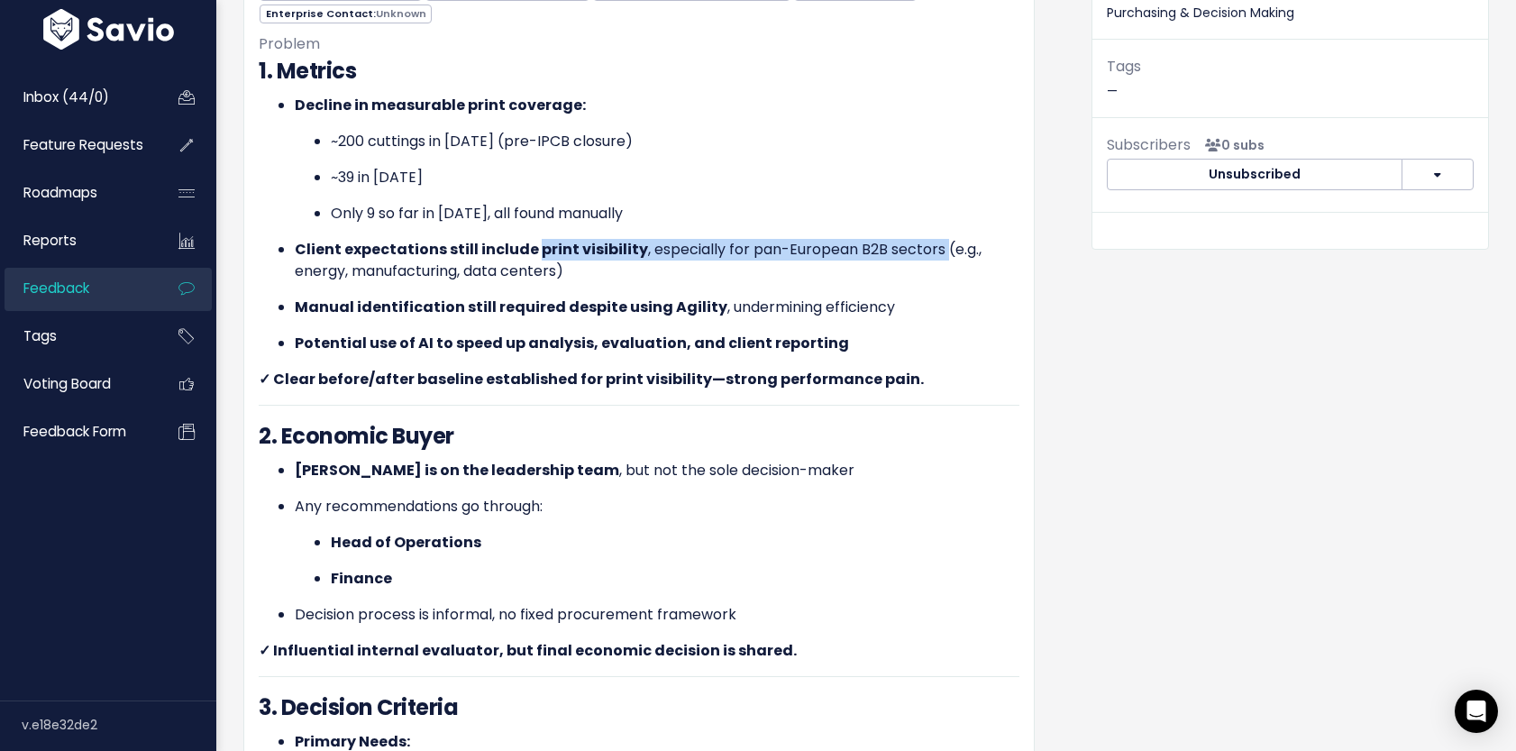
drag, startPoint x: 532, startPoint y: 250, endPoint x: 933, endPoint y: 252, distance: 401.2
click at [933, 252] on p "Client expectations still include print visibility , especially for pan-Europea…" at bounding box center [657, 260] width 725 height 43
copy p "print visibility , especially for pan-European B2B sectors"
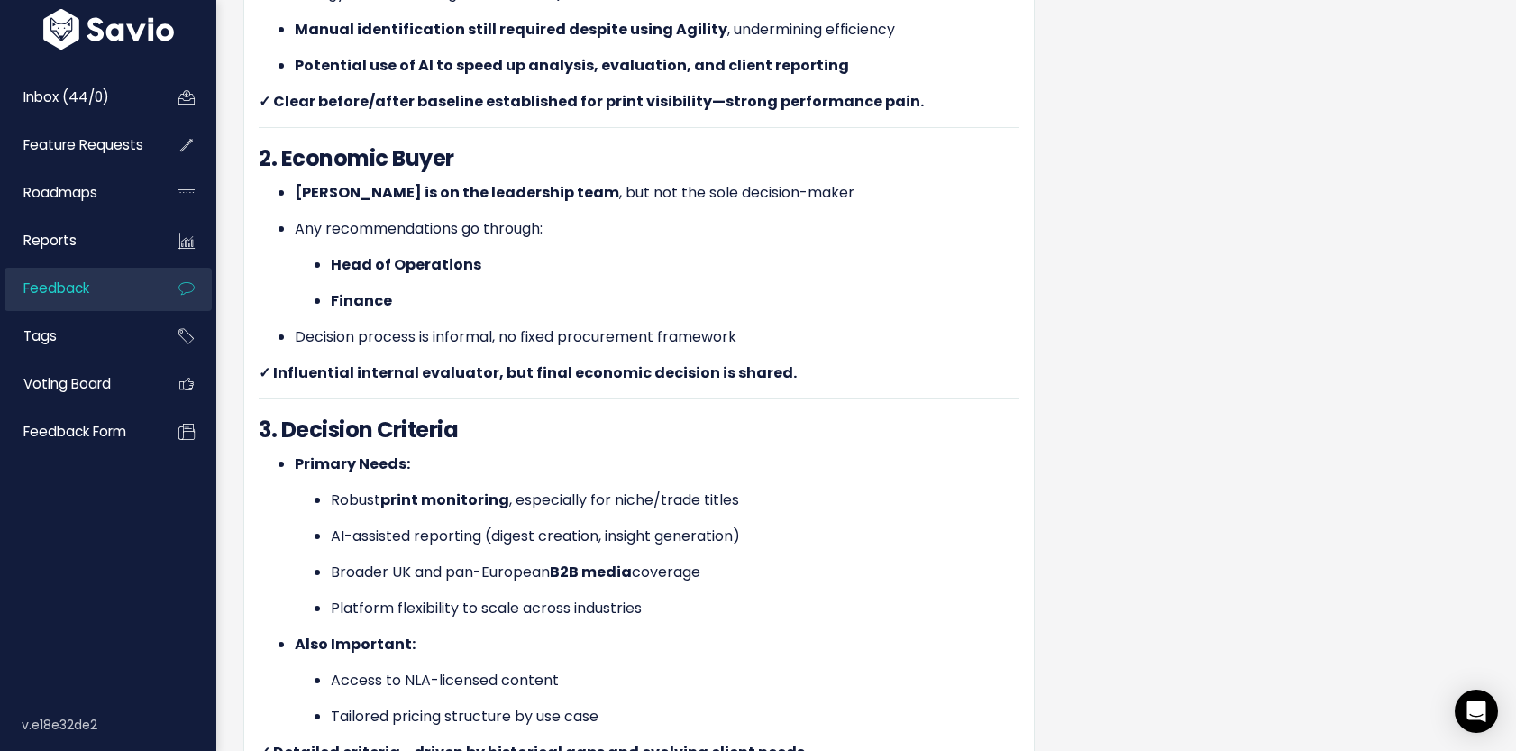
scroll to position [725, 0]
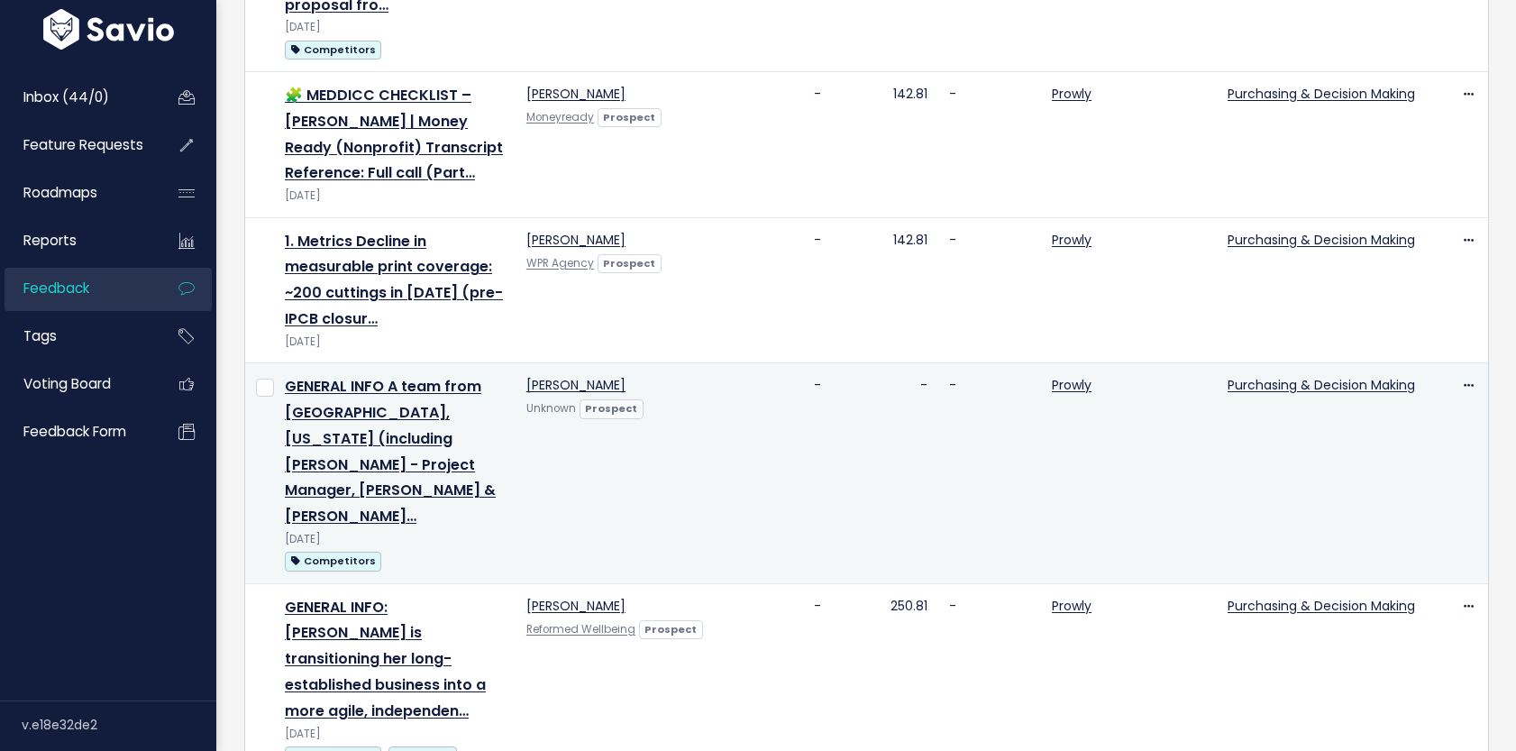
scroll to position [874, 0]
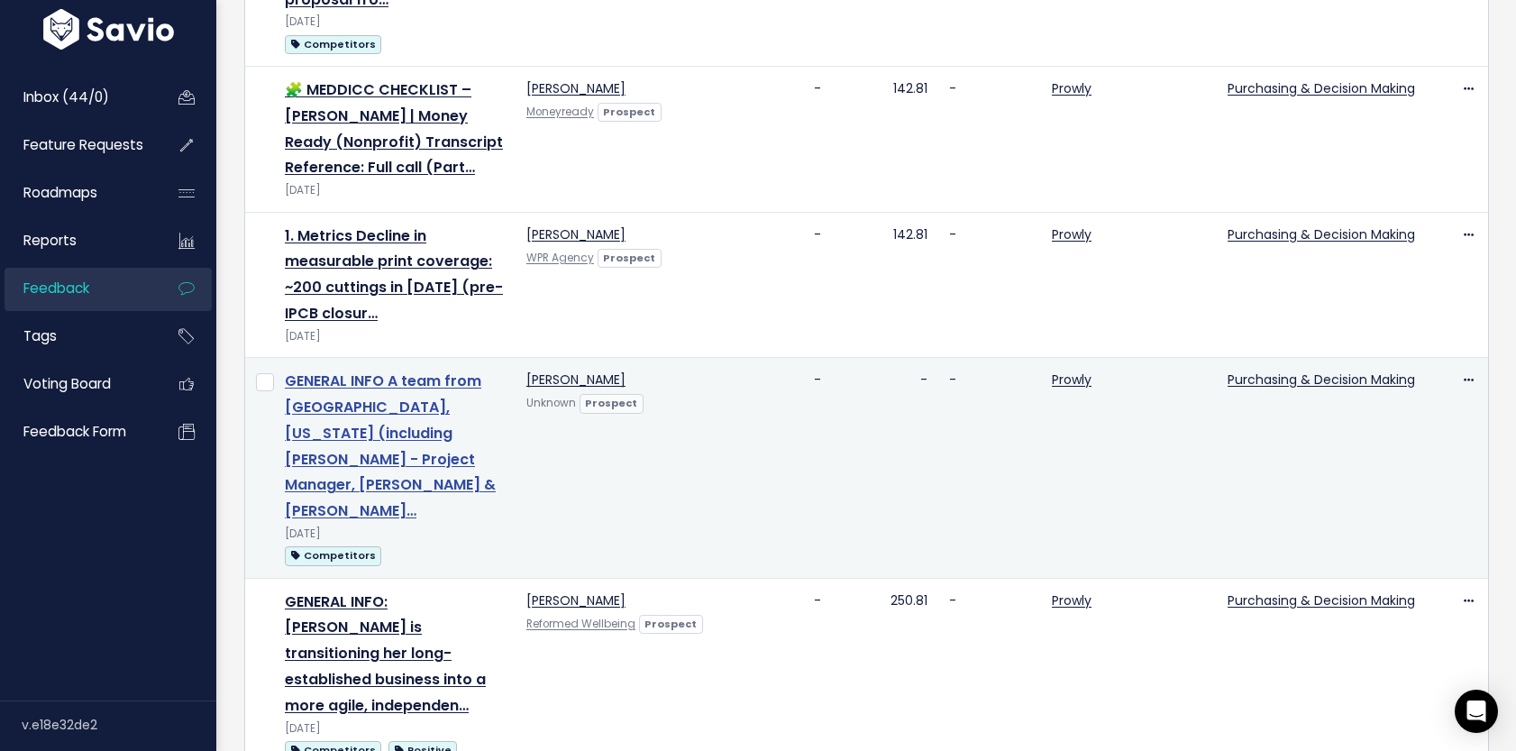
click at [455, 371] on link "GENERAL INFO A team from [GEOGRAPHIC_DATA], [US_STATE] (including [PERSON_NAME]…" at bounding box center [390, 446] width 211 height 151
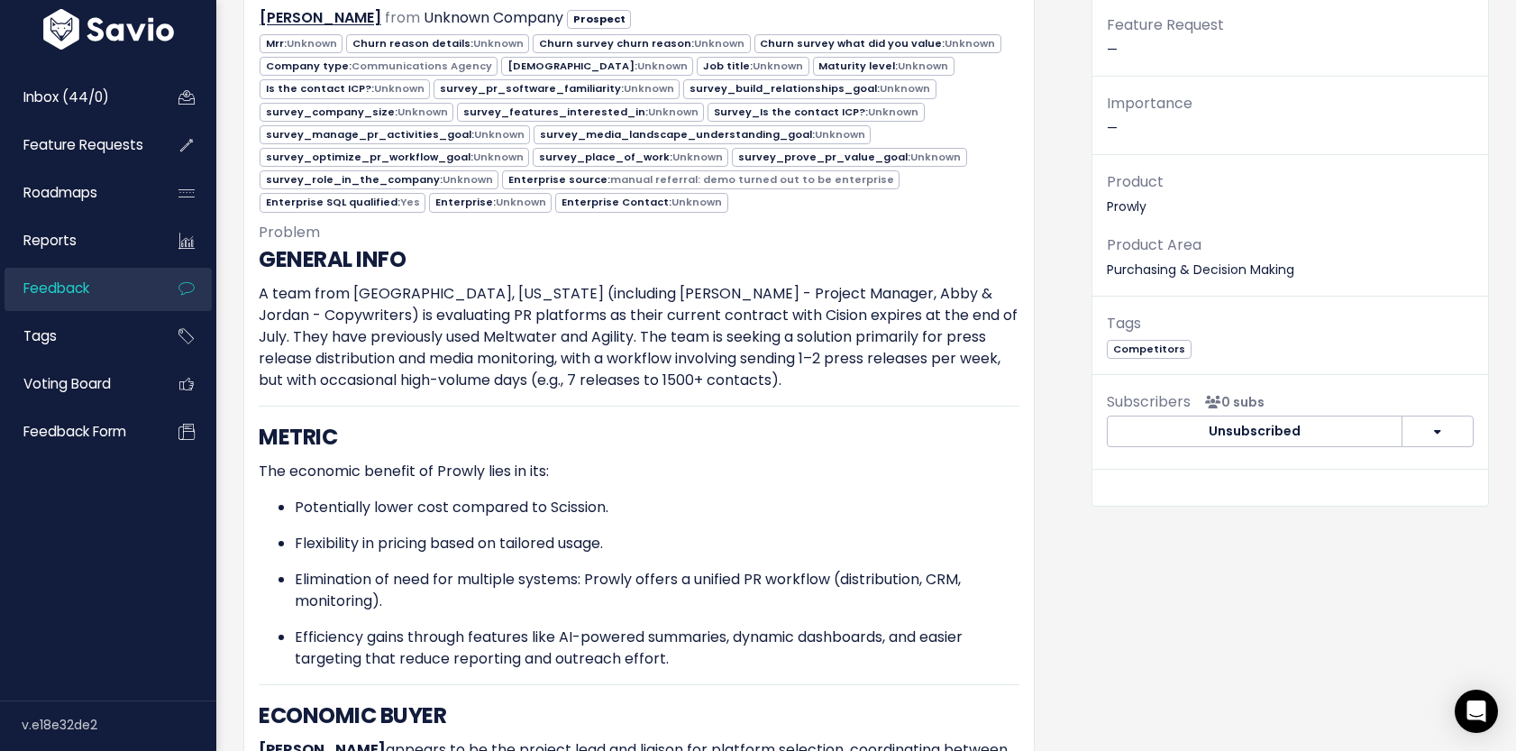
scroll to position [193, 0]
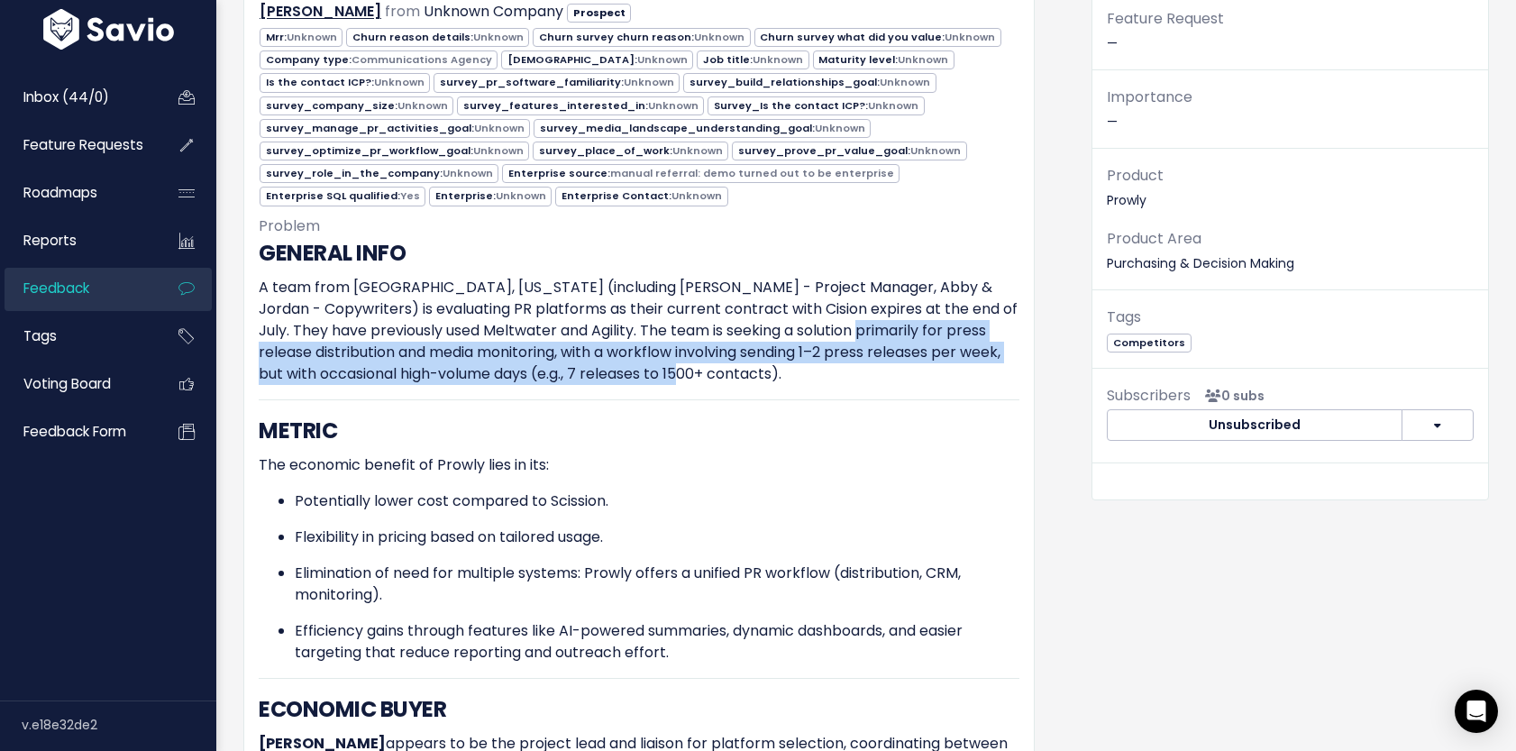
drag, startPoint x: 847, startPoint y: 333, endPoint x: 849, endPoint y: 365, distance: 32.6
click at [849, 365] on p "A team from [GEOGRAPHIC_DATA], [US_STATE] (including [PERSON_NAME] - Project Ma…" at bounding box center [639, 331] width 761 height 108
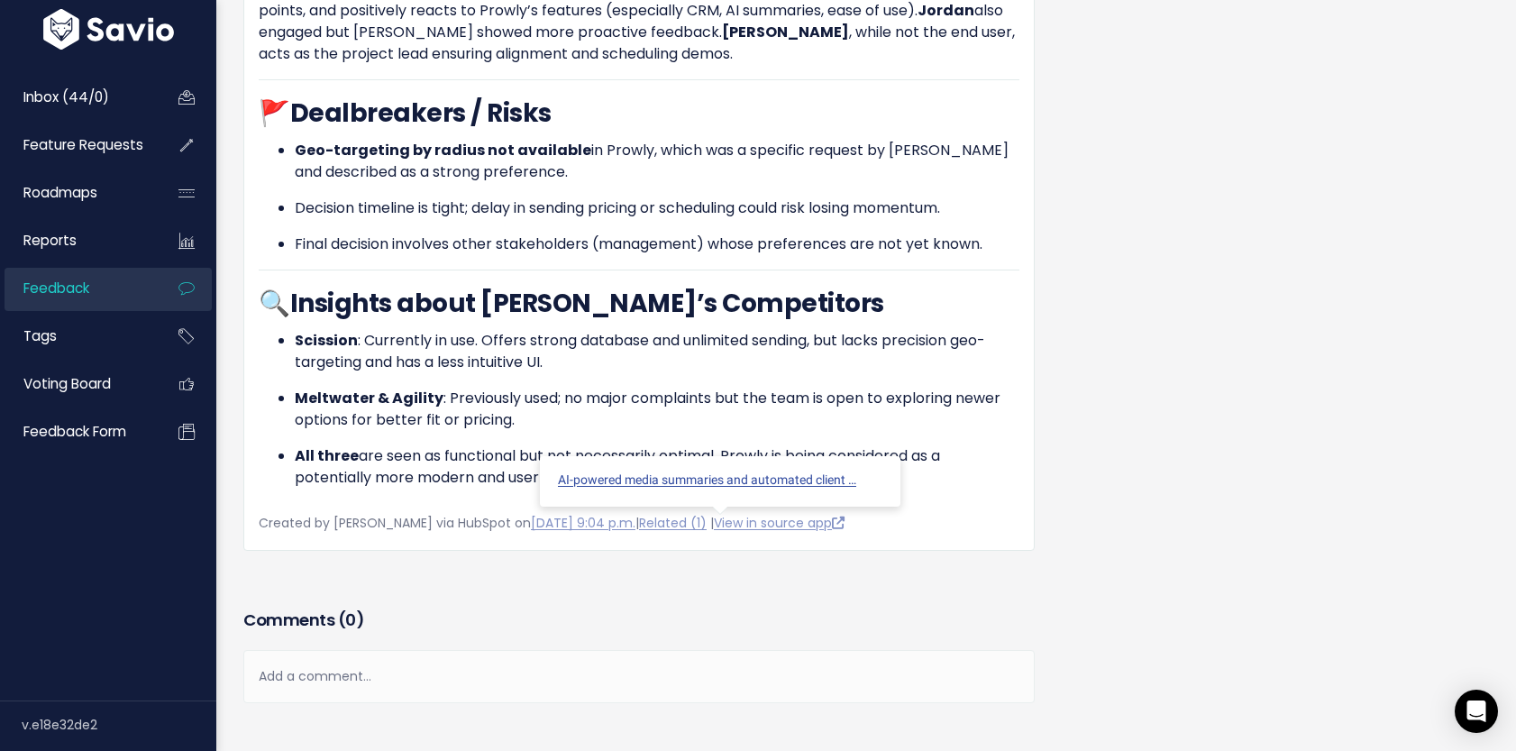
scroll to position [2123, 0]
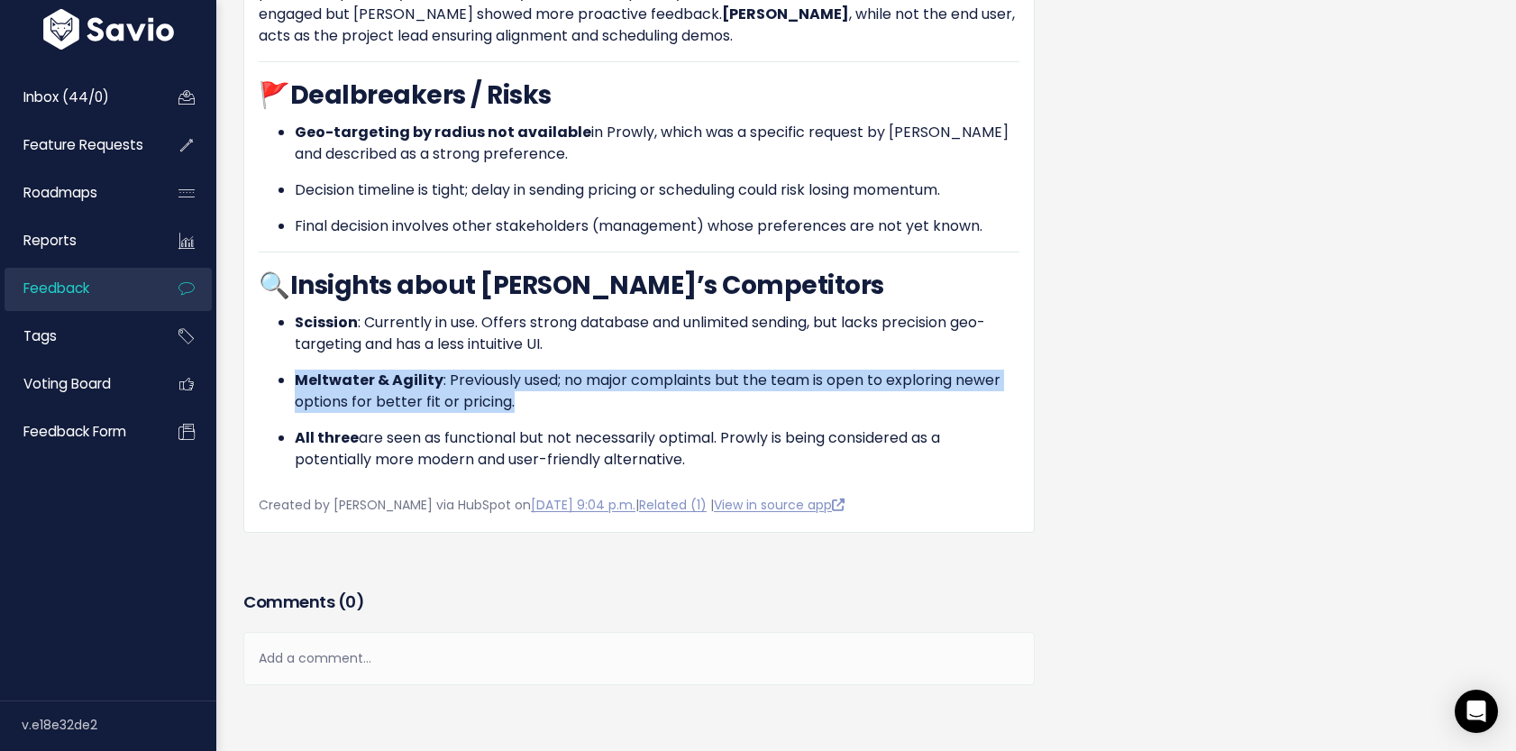
drag, startPoint x: 294, startPoint y: 377, endPoint x: 518, endPoint y: 395, distance: 225.2
click at [518, 395] on p "Meltwater & Agility : Previously used; no major complaints but the team is open…" at bounding box center [657, 391] width 725 height 43
copy p "Meltwater & Agility : Previously used; no major complaints but the team is open…"
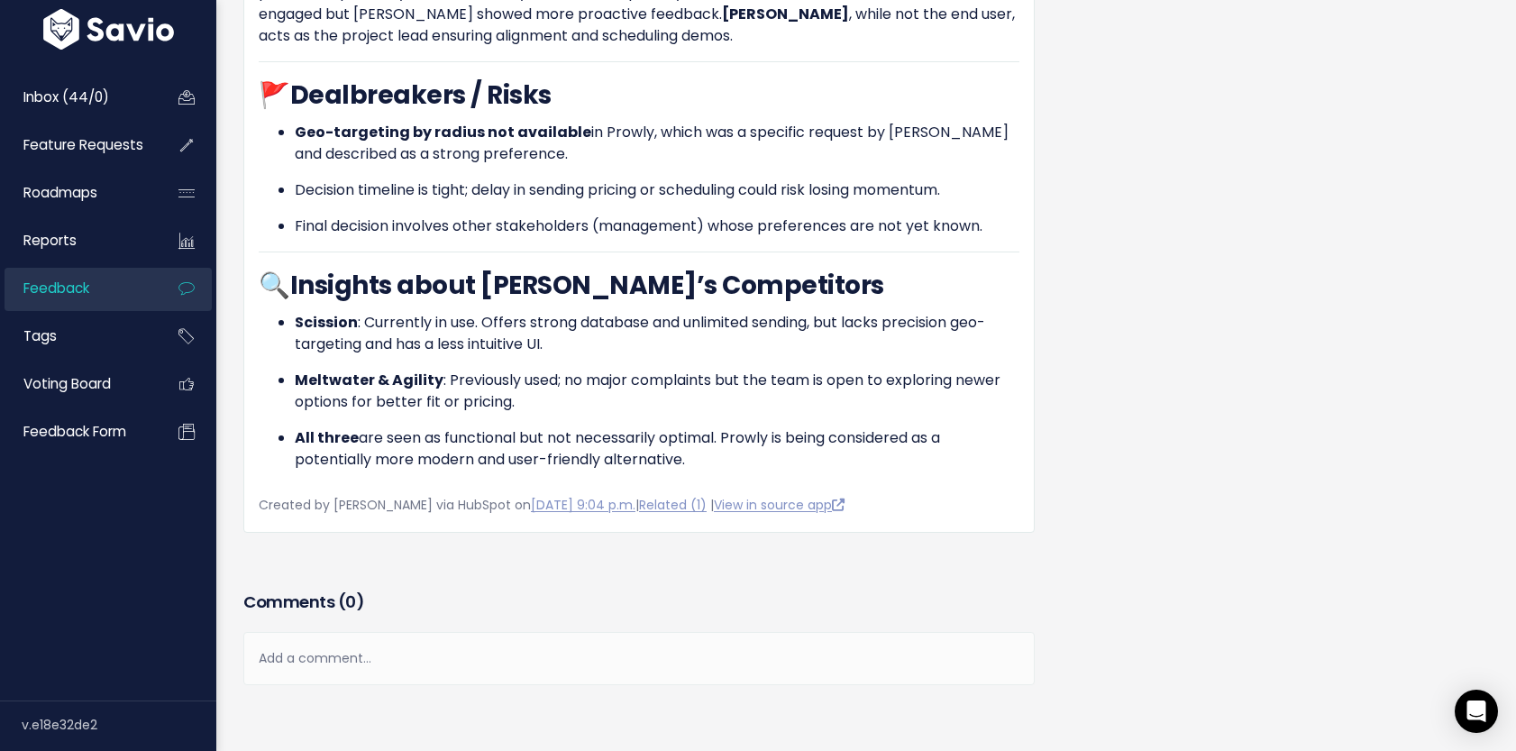
drag, startPoint x: 386, startPoint y: 438, endPoint x: 595, endPoint y: 446, distance: 209.3
click at [595, 446] on p "All three are seen as functional but not necessarily optimal. Prowly is being c…" at bounding box center [657, 448] width 725 height 43
drag, startPoint x: 393, startPoint y: 439, endPoint x: 697, endPoint y: 452, distance: 304.1
click at [697, 453] on p "All three are seen as functional but not necessarily optimal. Prowly is being c…" at bounding box center [657, 448] width 725 height 43
copy p "een as functional but not necessarily optimal. Prowly is being considered as a …"
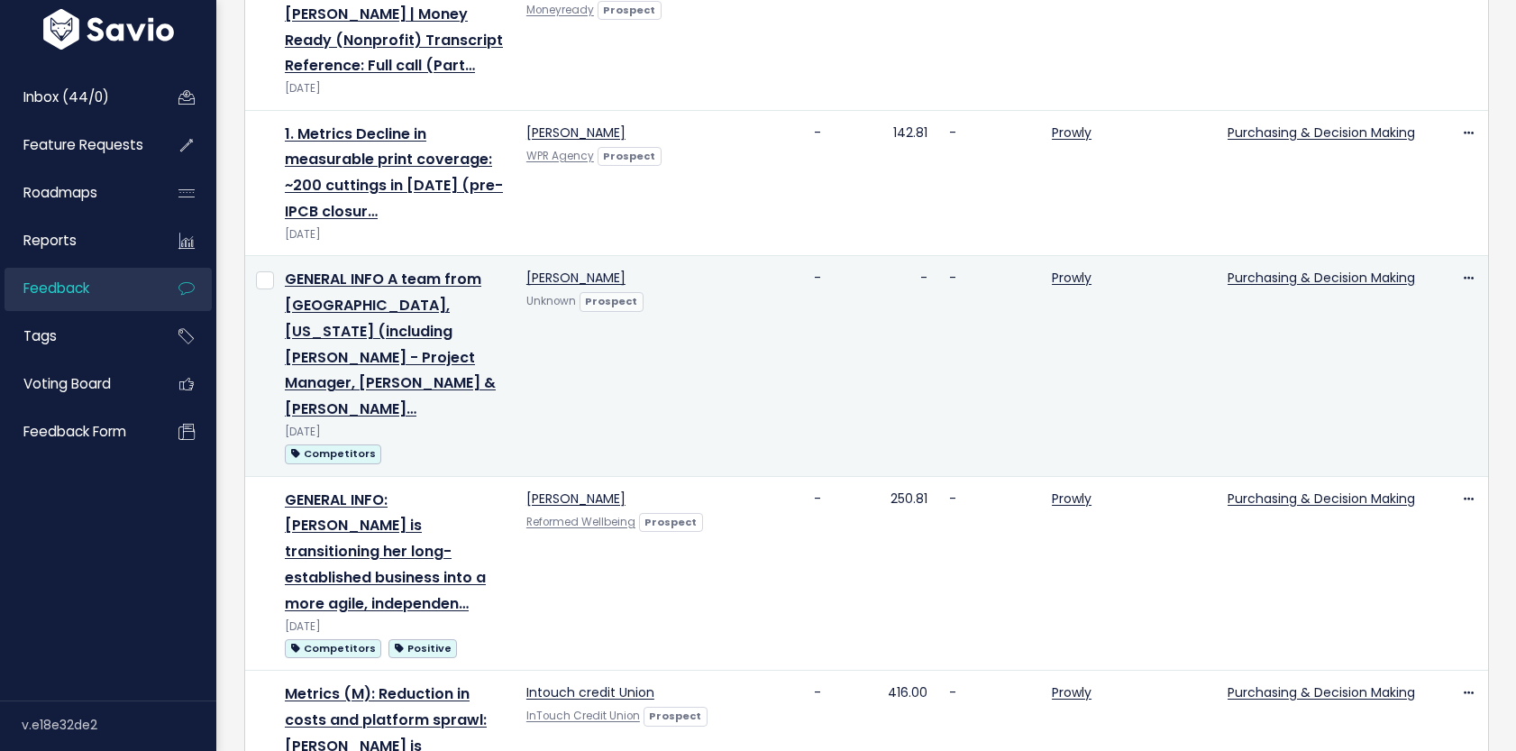
scroll to position [1020, 0]
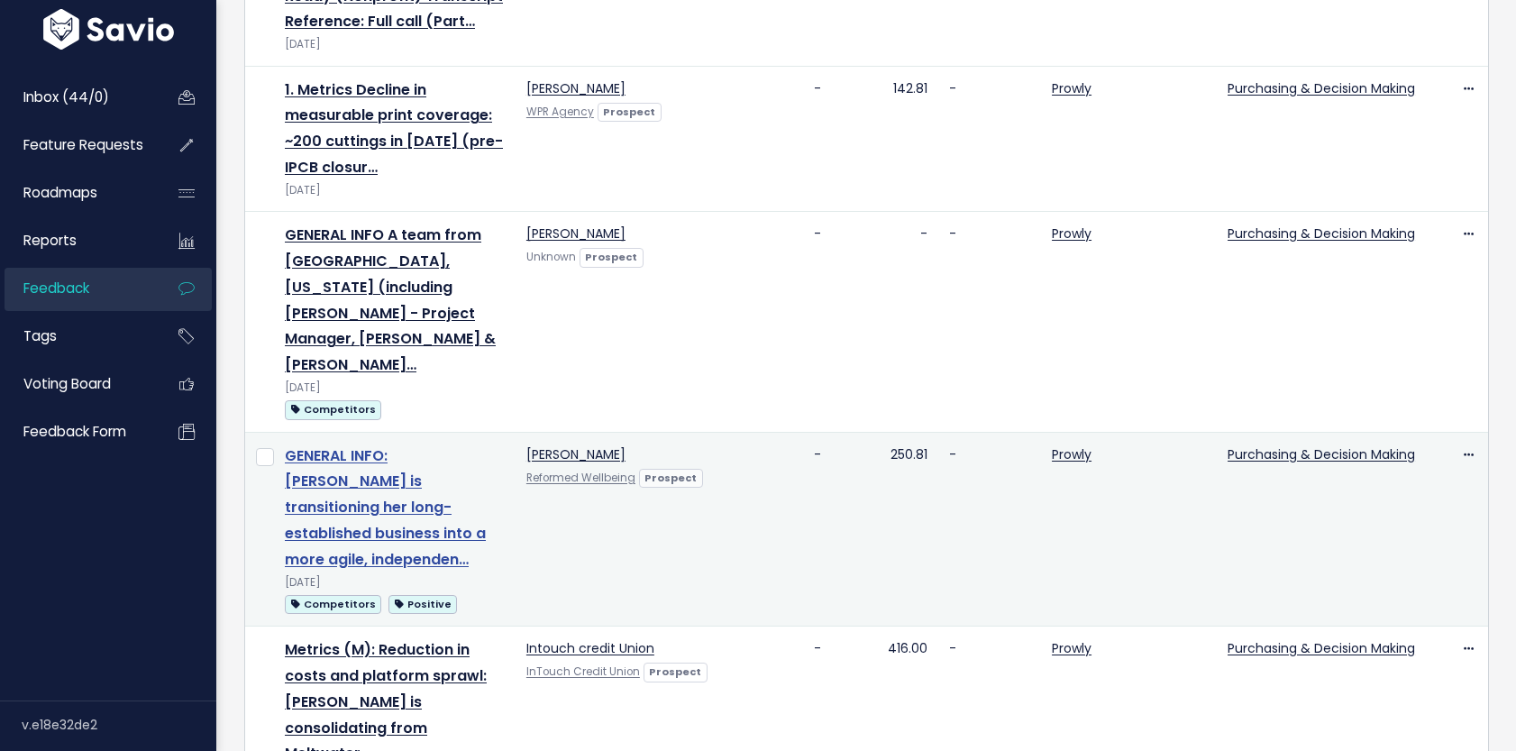
click at [415, 445] on link "GENERAL INFO: Simone is transitioning her long-established business into a more…" at bounding box center [385, 507] width 201 height 124
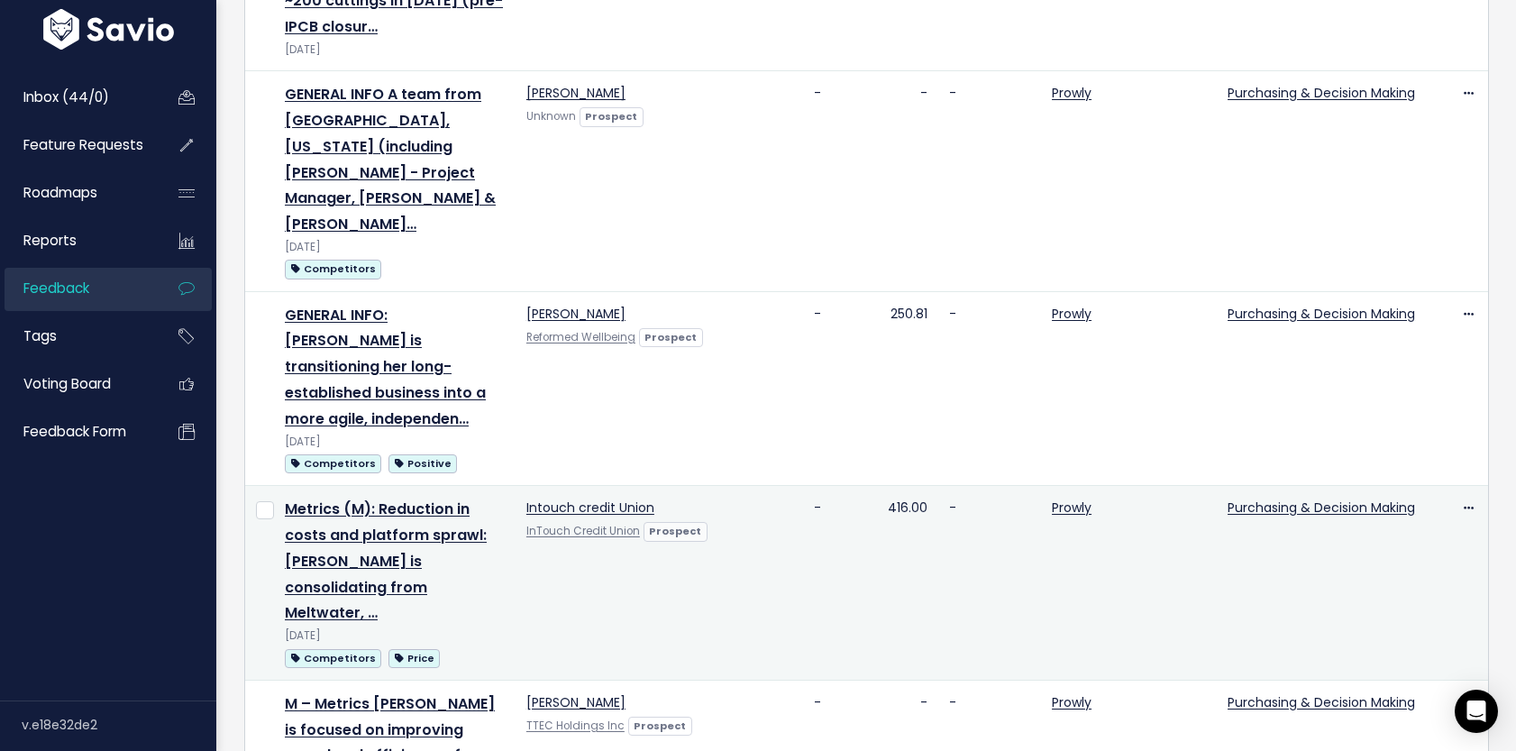
scroll to position [1163, 0]
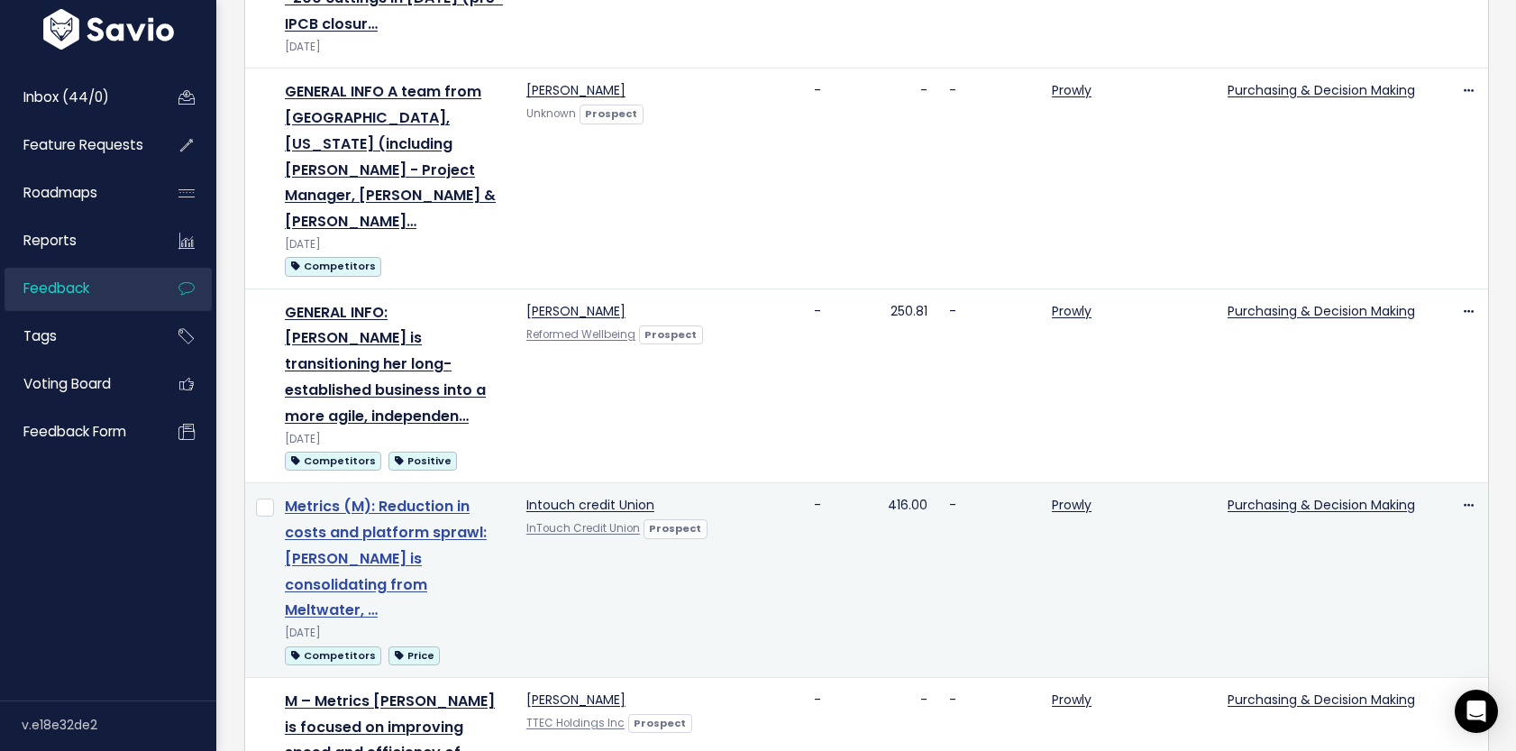
click at [444, 496] on link "Metrics (M): Reduction in costs and platform sprawl: Rufus is consolidating fro…" at bounding box center [386, 558] width 202 height 124
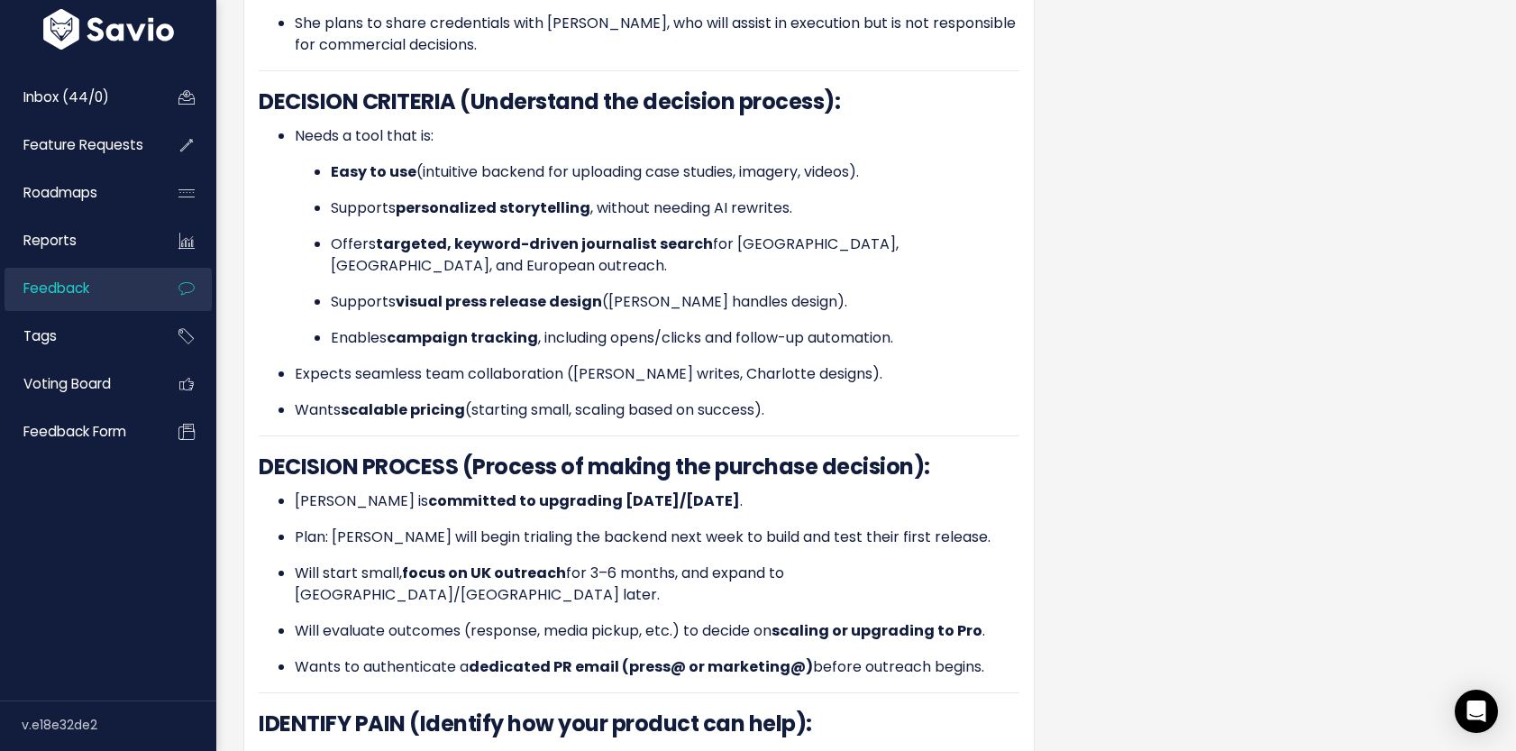
scroll to position [151, 0]
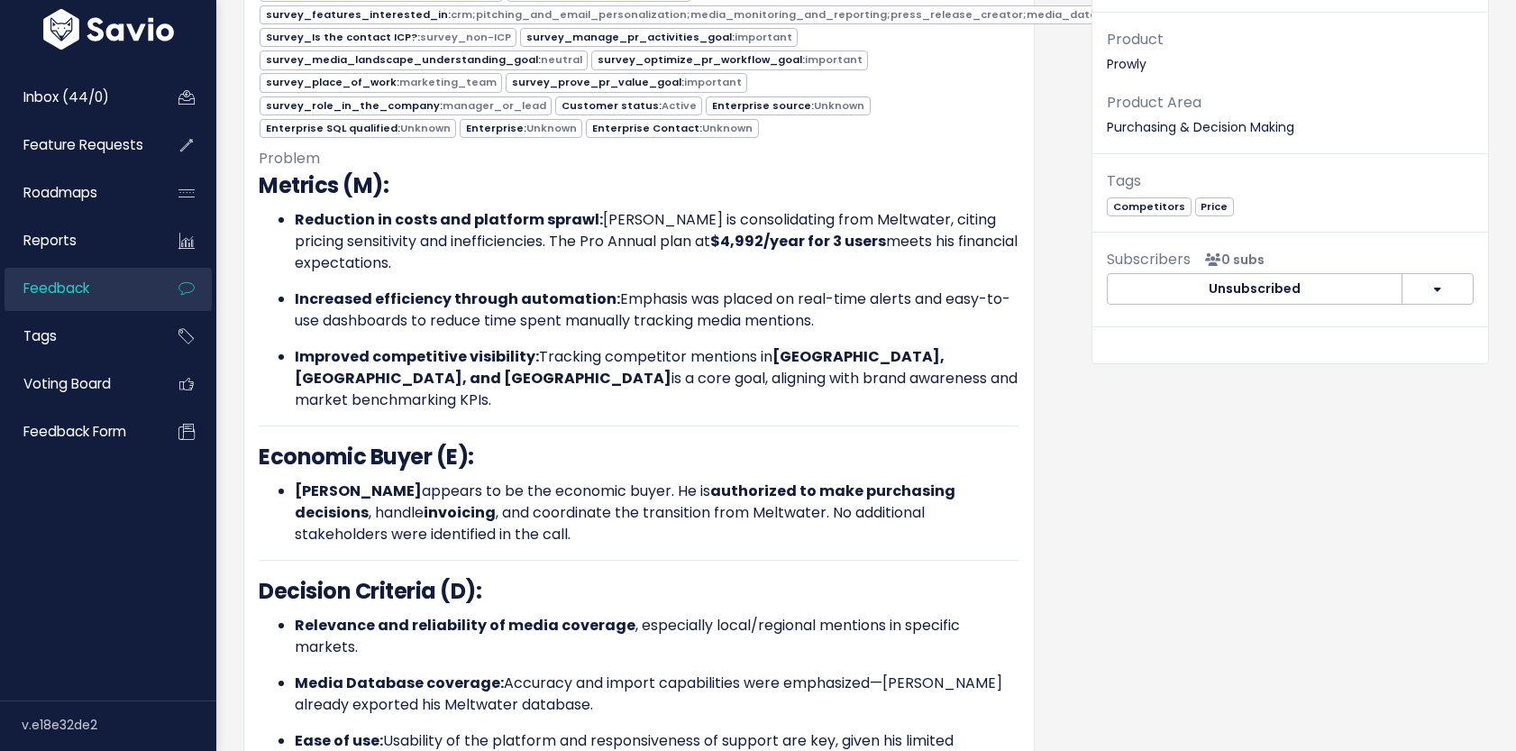
scroll to position [907, 0]
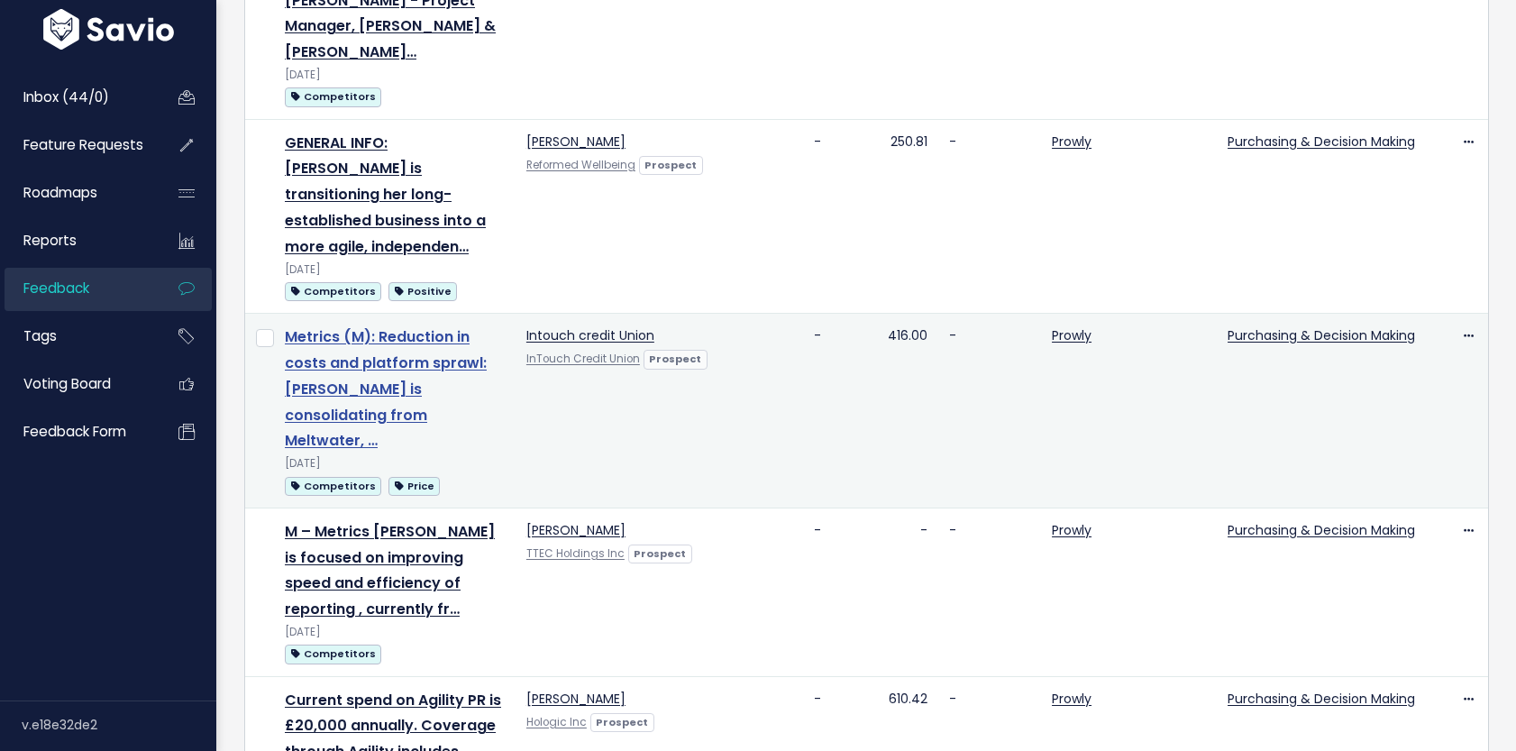
scroll to position [1338, 0]
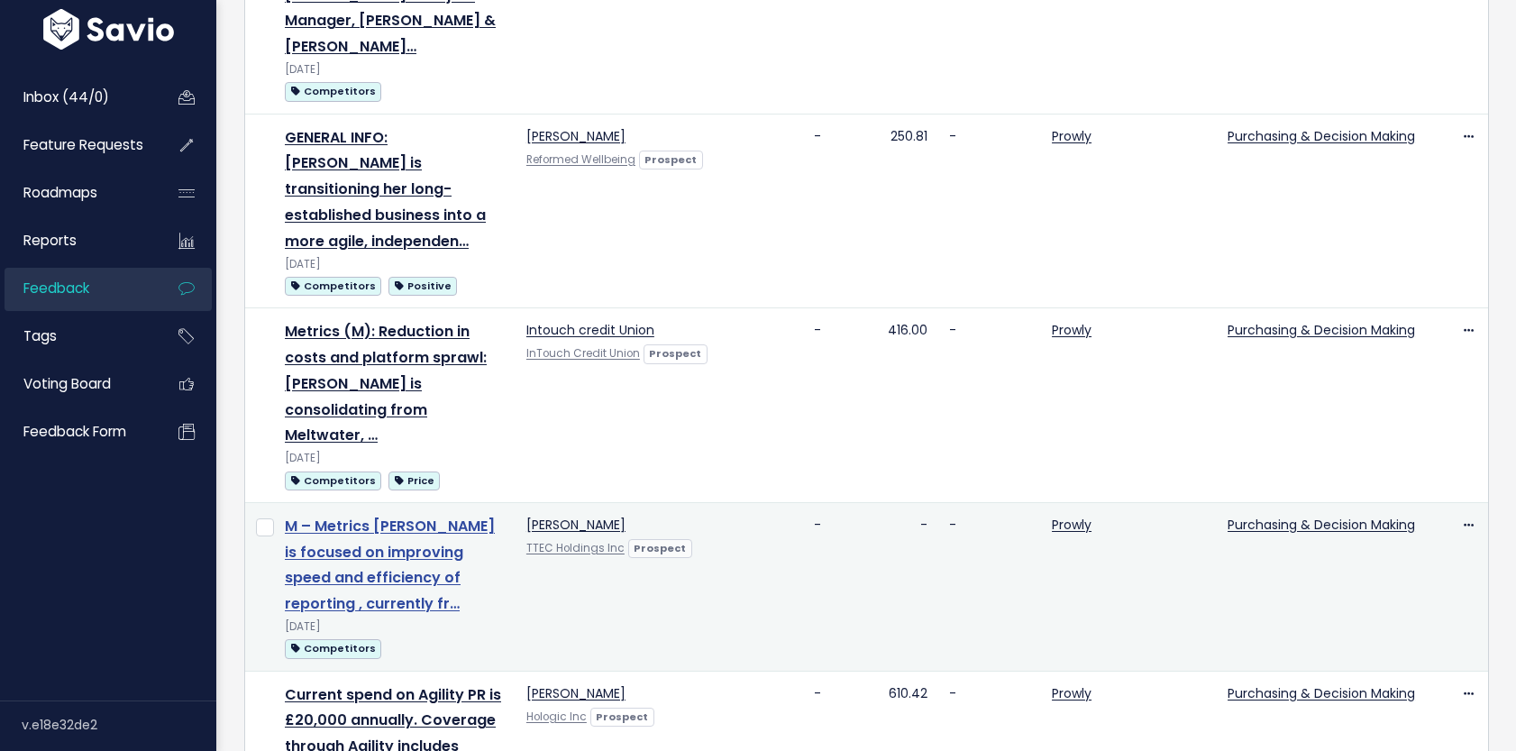
click at [404, 516] on link "M – Metrics Meredith is focused on improving speed and efficiency of reporting …" at bounding box center [390, 565] width 210 height 98
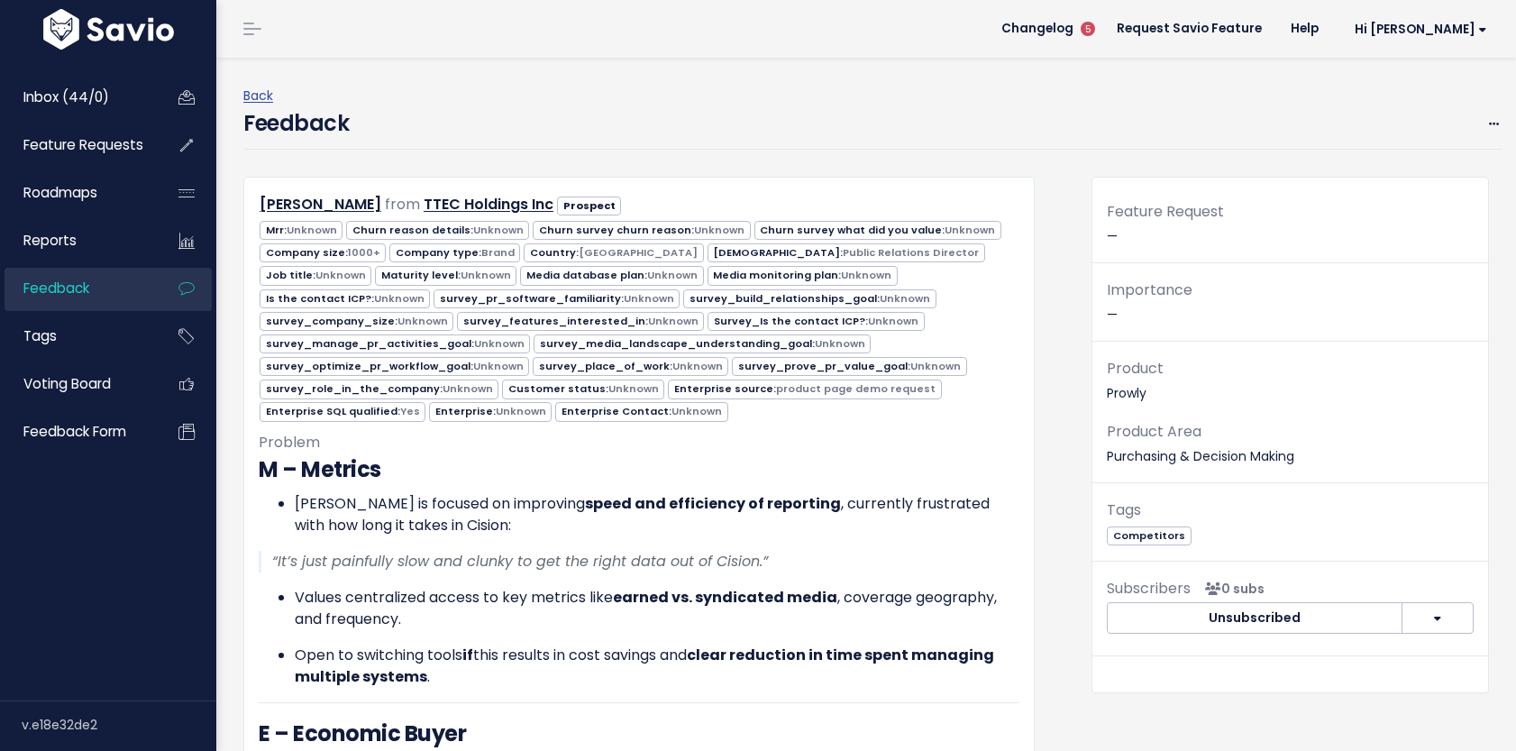
scroll to position [956, 0]
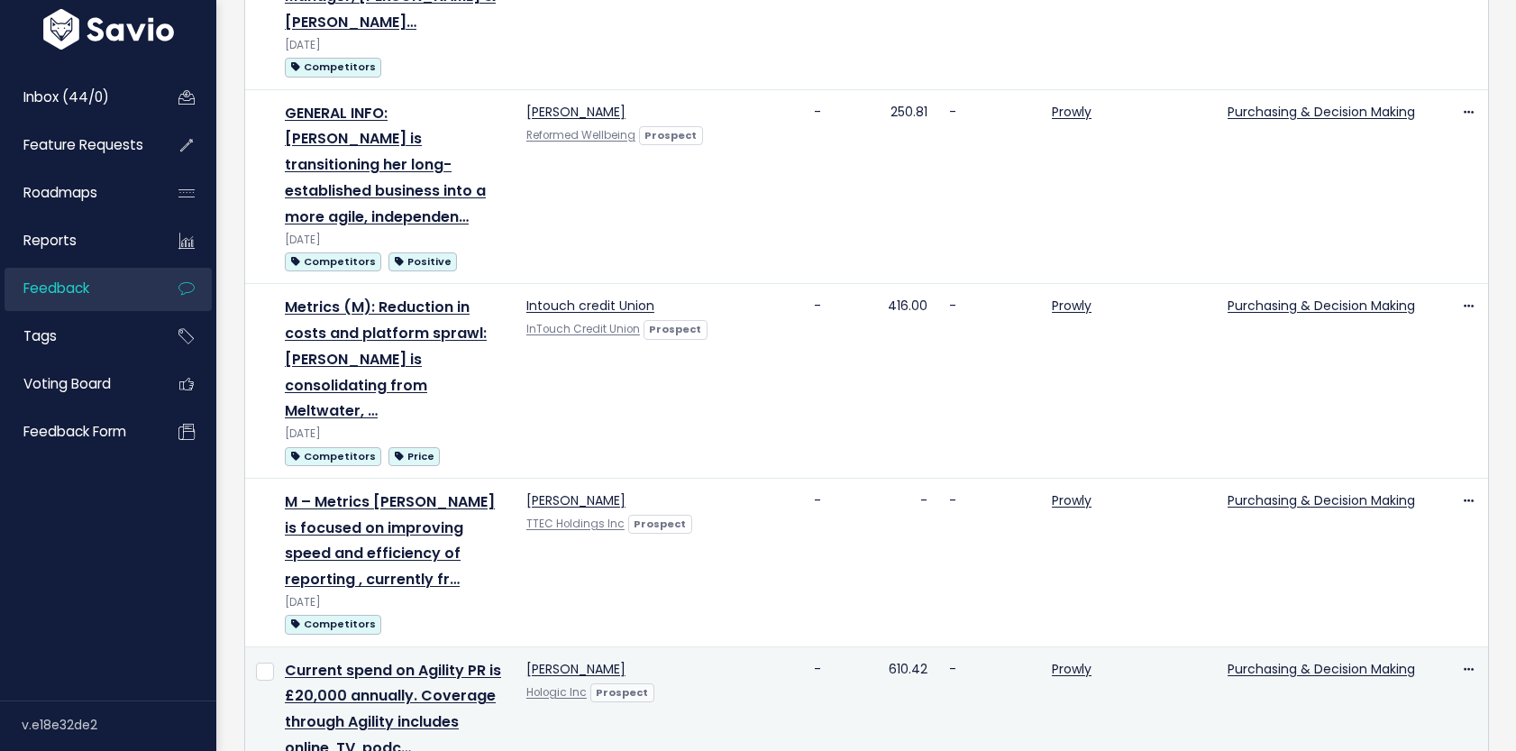
scroll to position [1364, 0]
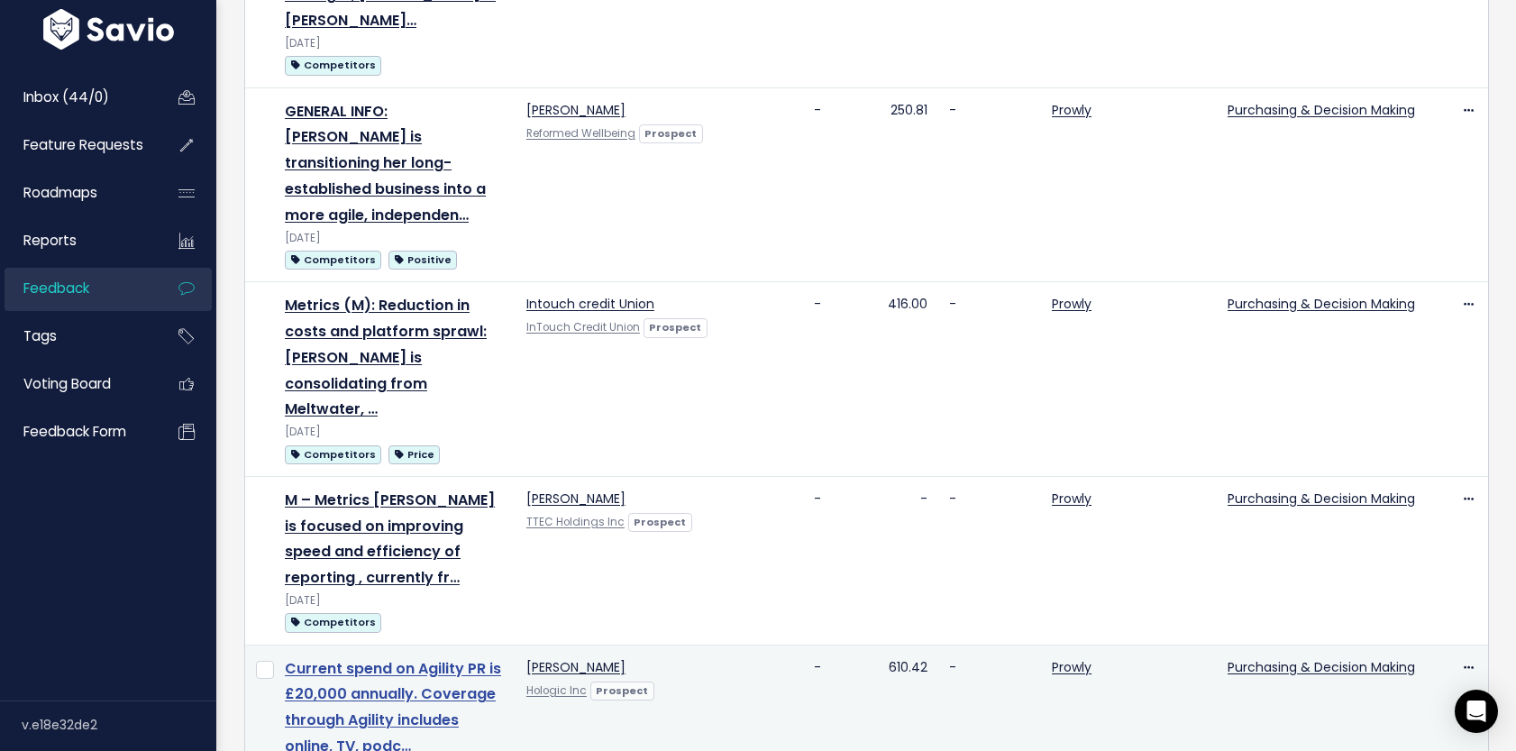
click at [302, 658] on link "Current spend on Agility PR is £20,000 annually. Coverage through Agility inclu…" at bounding box center [393, 707] width 216 height 98
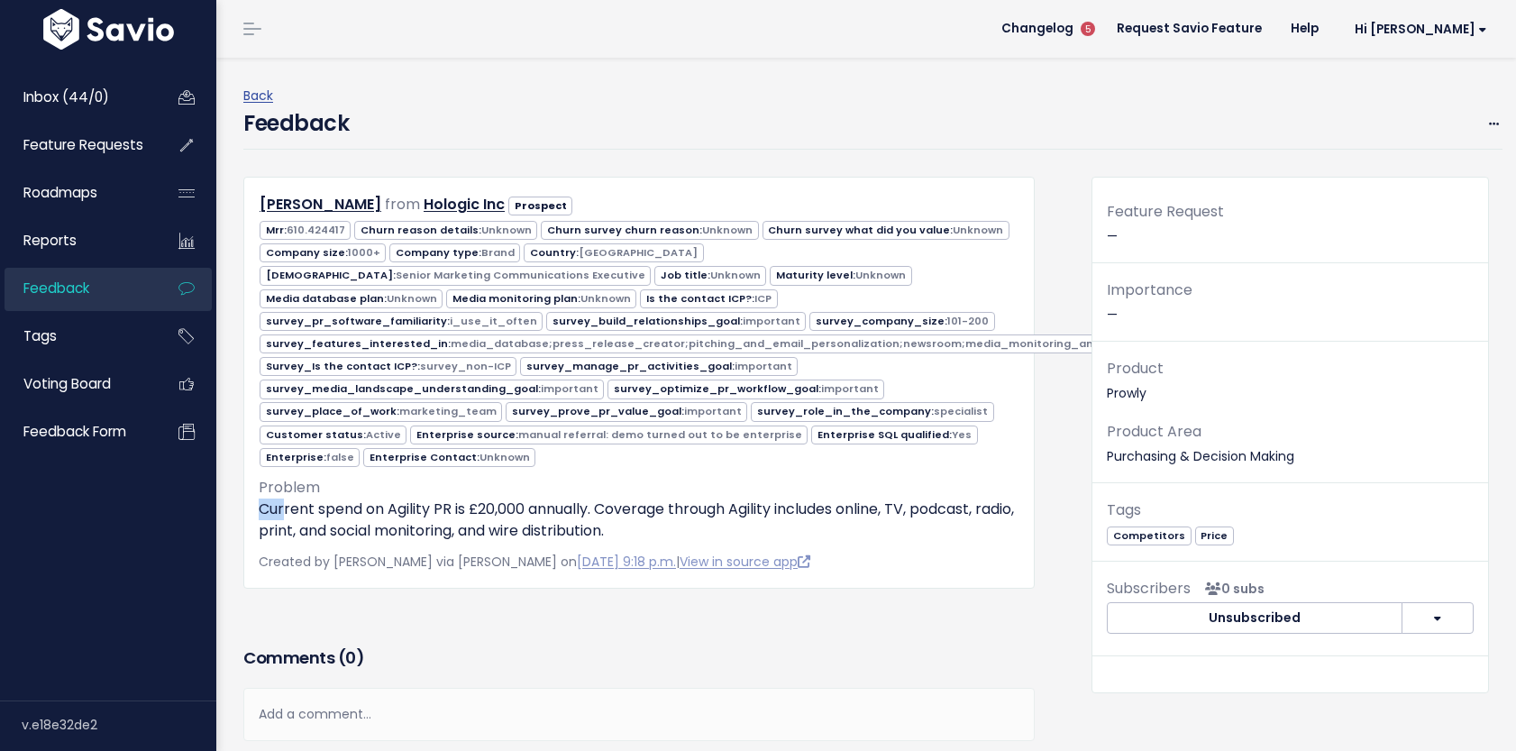
click at [286, 487] on div "Mary Nicholls from Hologic Inc Prospect" at bounding box center [639, 383] width 792 height 412
click at [281, 499] on p "Current spend on Agility PR is £20,000 annually. Coverage through Agility inclu…" at bounding box center [639, 520] width 761 height 43
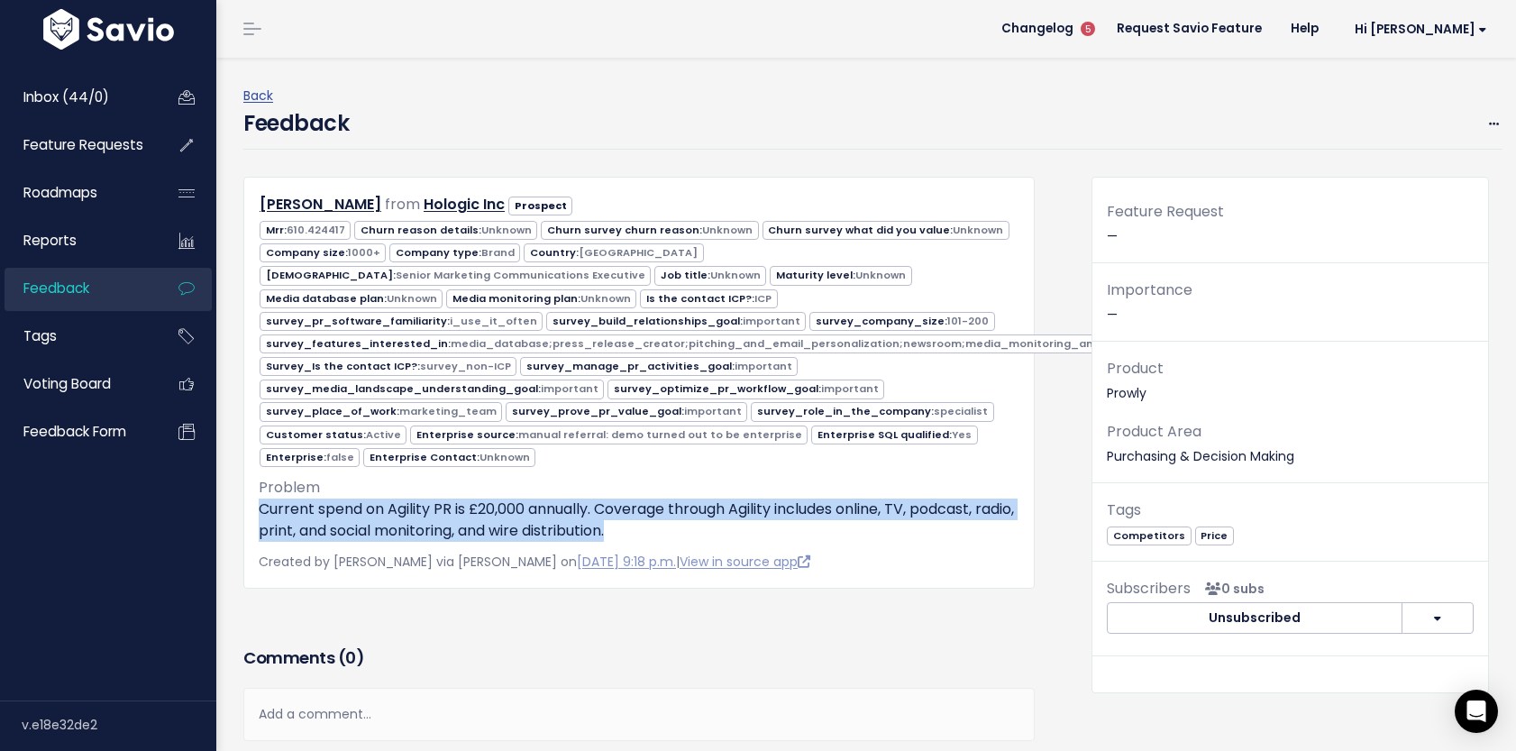
drag, startPoint x: 259, startPoint y: 488, endPoint x: 773, endPoint y: 500, distance: 514.9
click at [773, 500] on p "Current spend on Agility PR is £20,000 annually. Coverage through Agility inclu…" at bounding box center [639, 520] width 761 height 43
copy p "Current spend on Agility PR is £20,000 annually. Coverage through Agility inclu…"
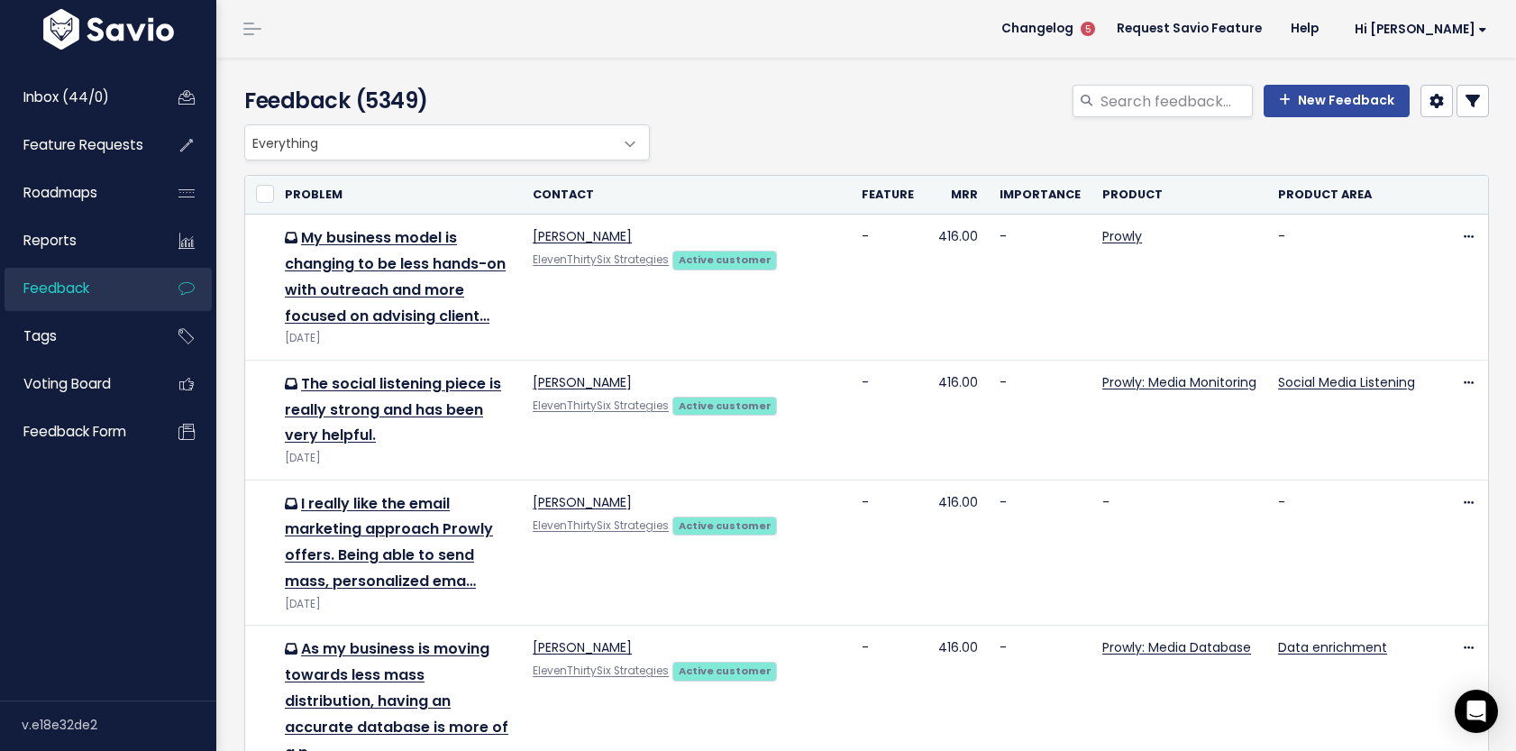
click at [1476, 103] on icon at bounding box center [1473, 101] width 14 height 14
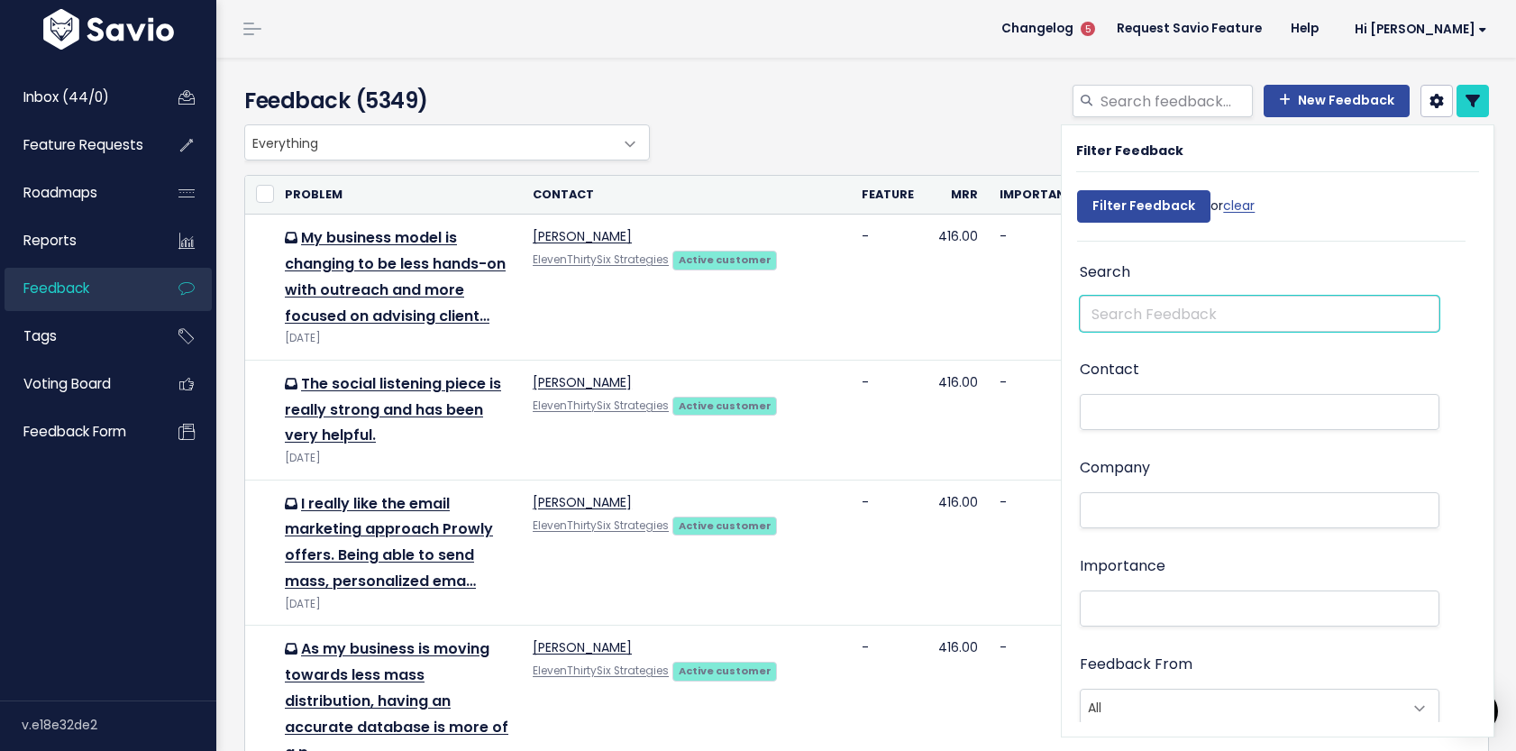
click at [1253, 308] on input "text" at bounding box center [1260, 314] width 360 height 36
type input "agility"
click at [1077, 190] on input "Filter Feedback" at bounding box center [1143, 206] width 133 height 32
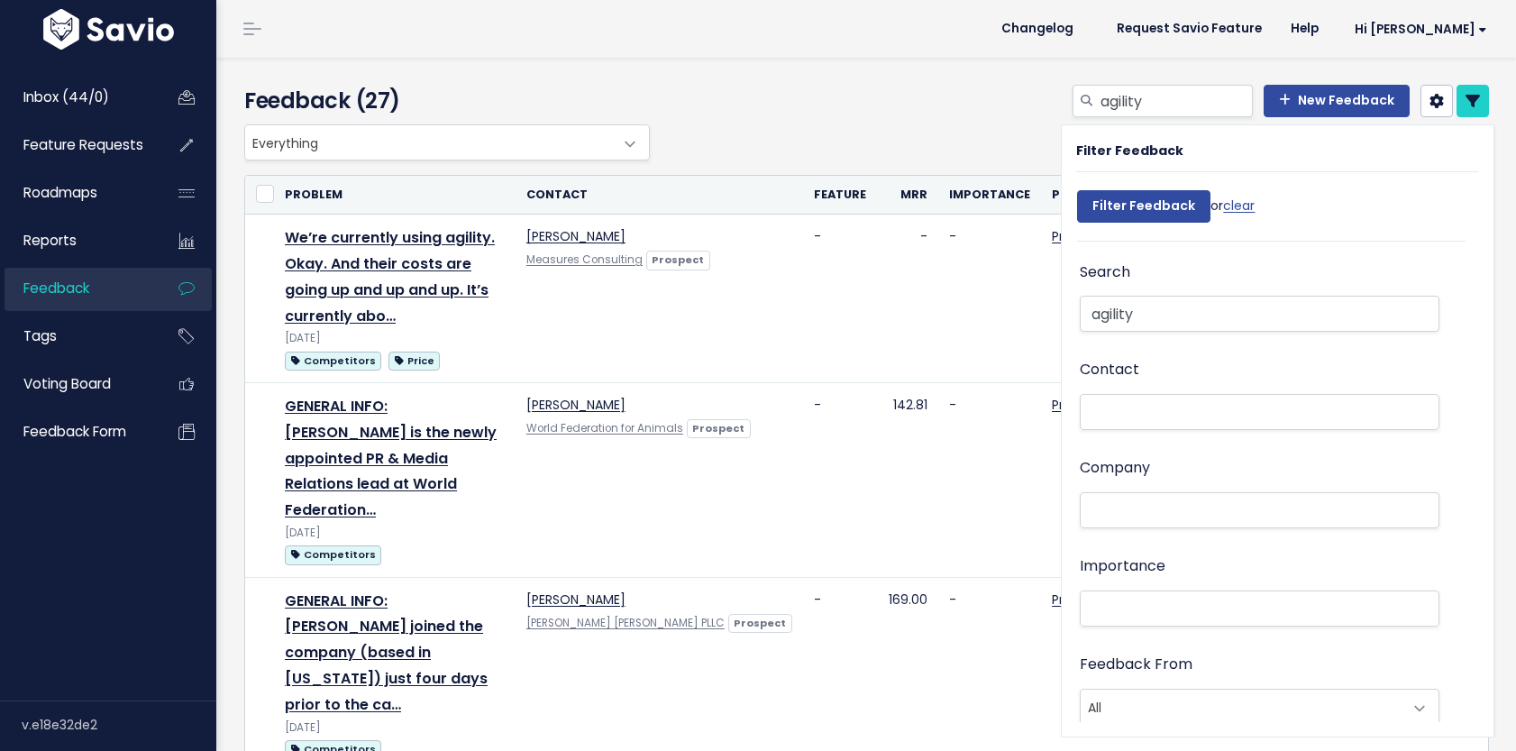
select select
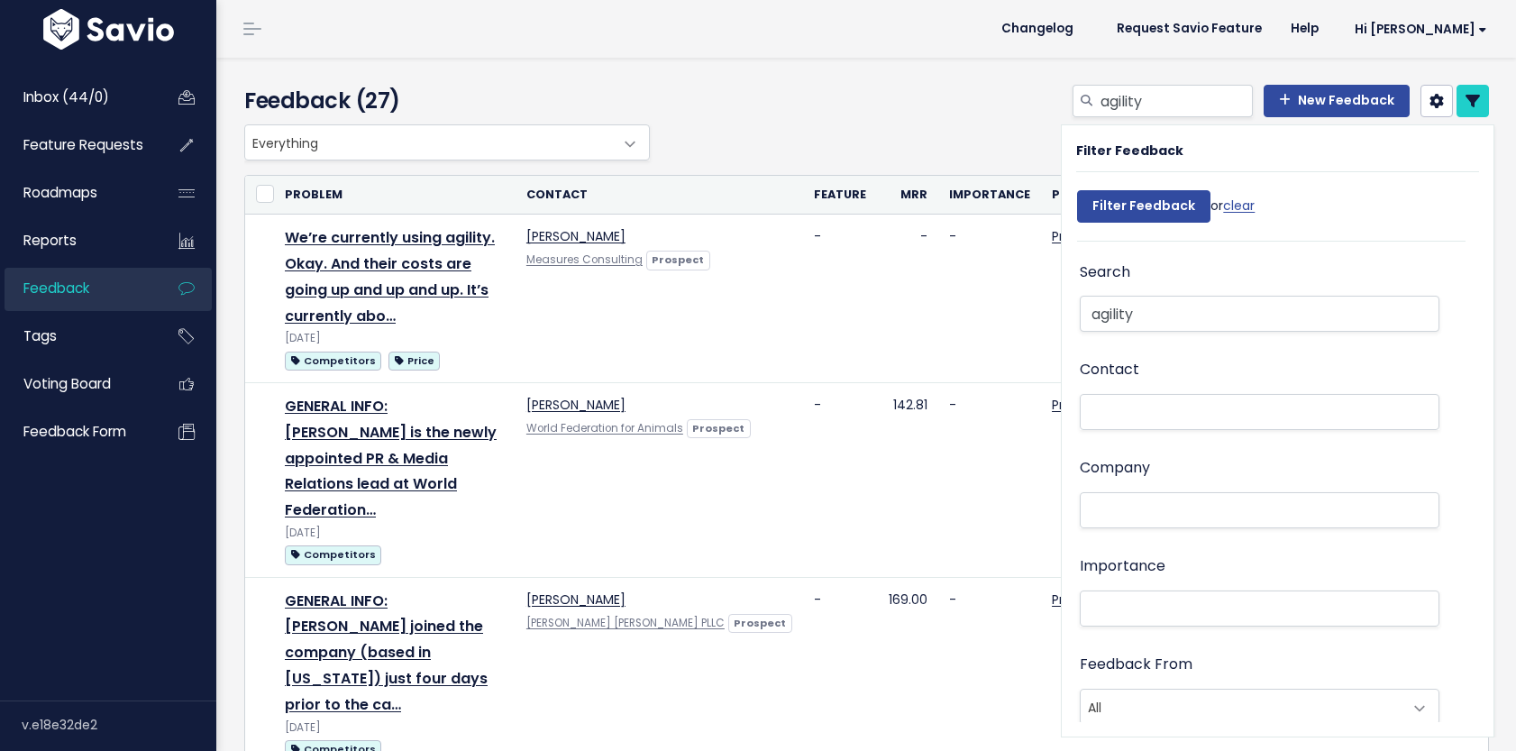
select select
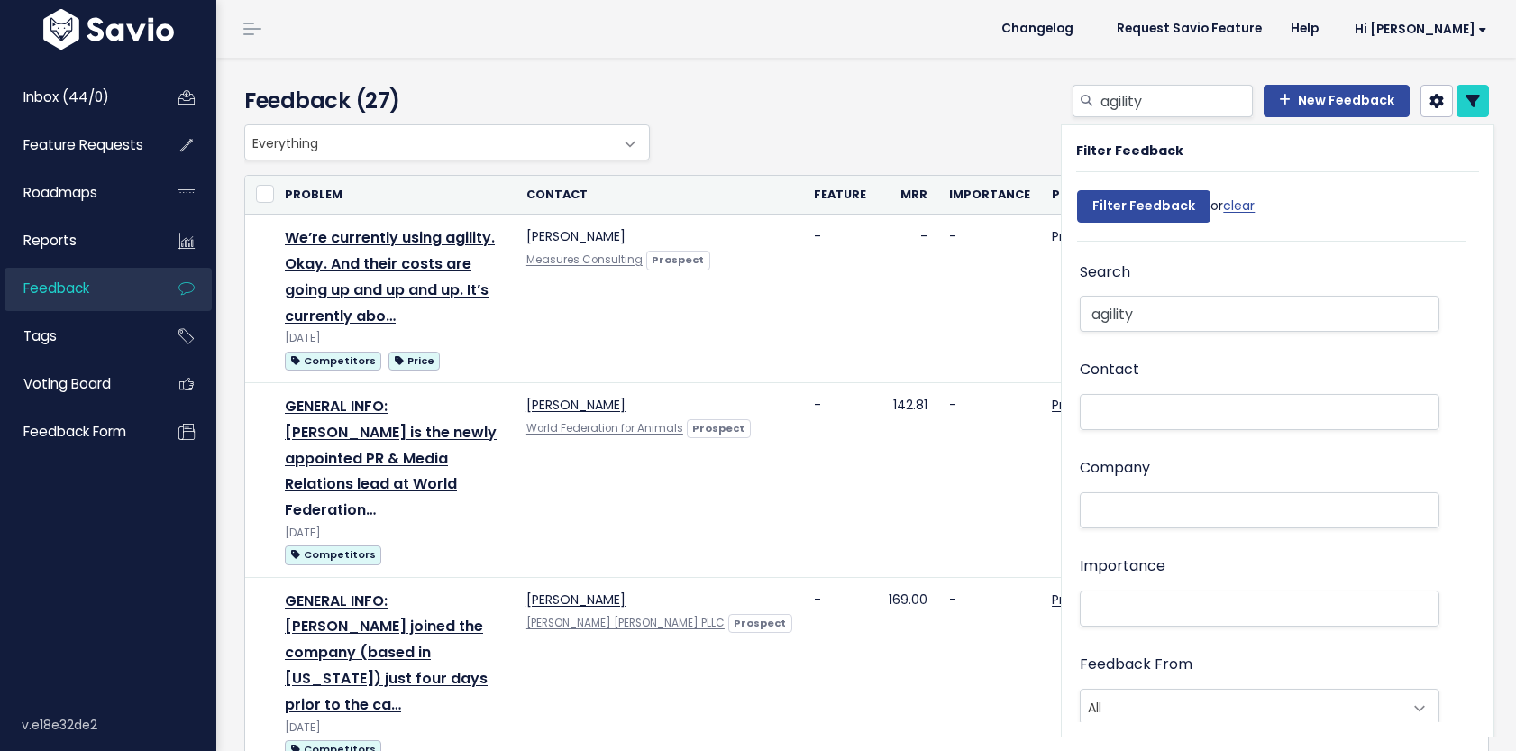
select select
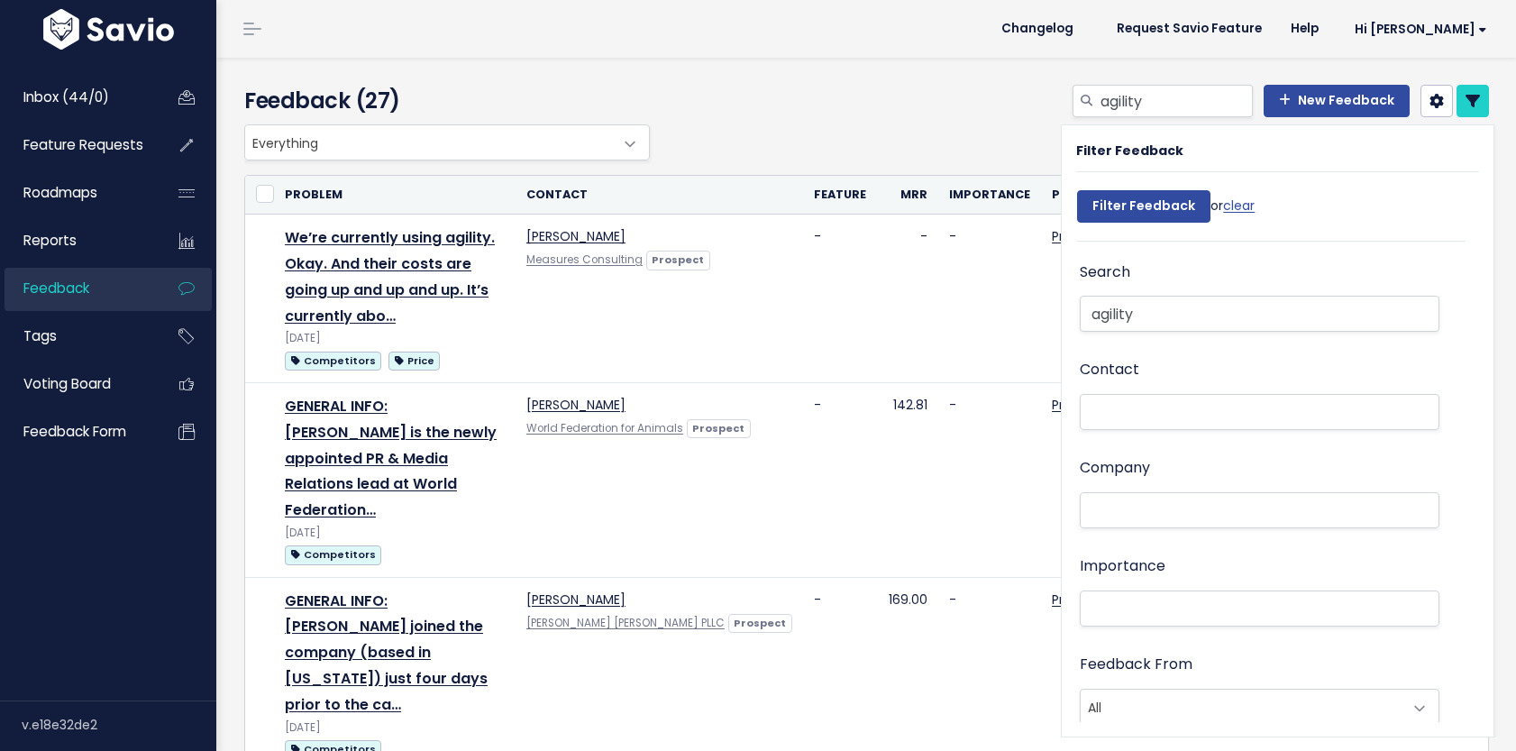
select select
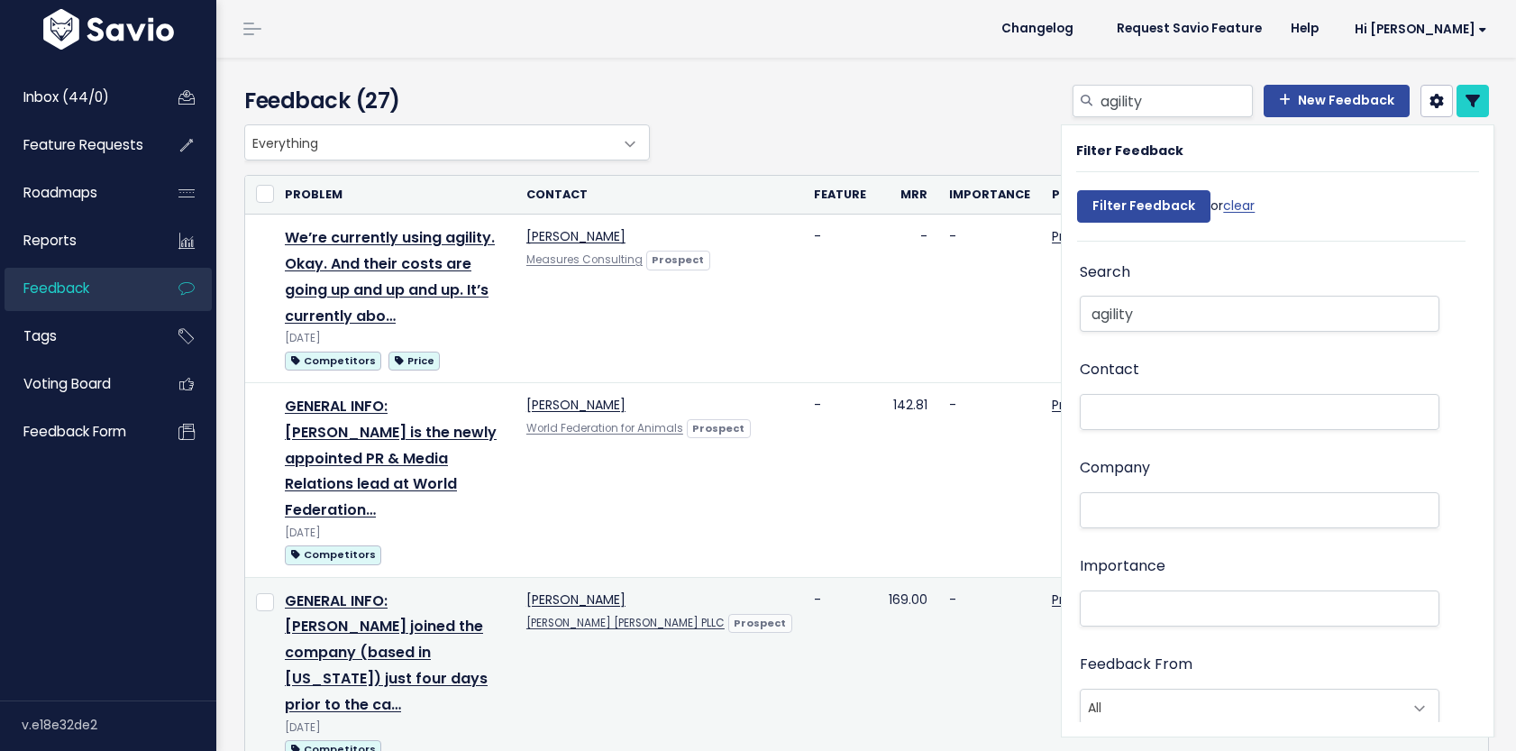
click at [704, 662] on td "Jamie Johnson Stoll Keenon Ogden PLLC Prospect" at bounding box center [660, 674] width 288 height 195
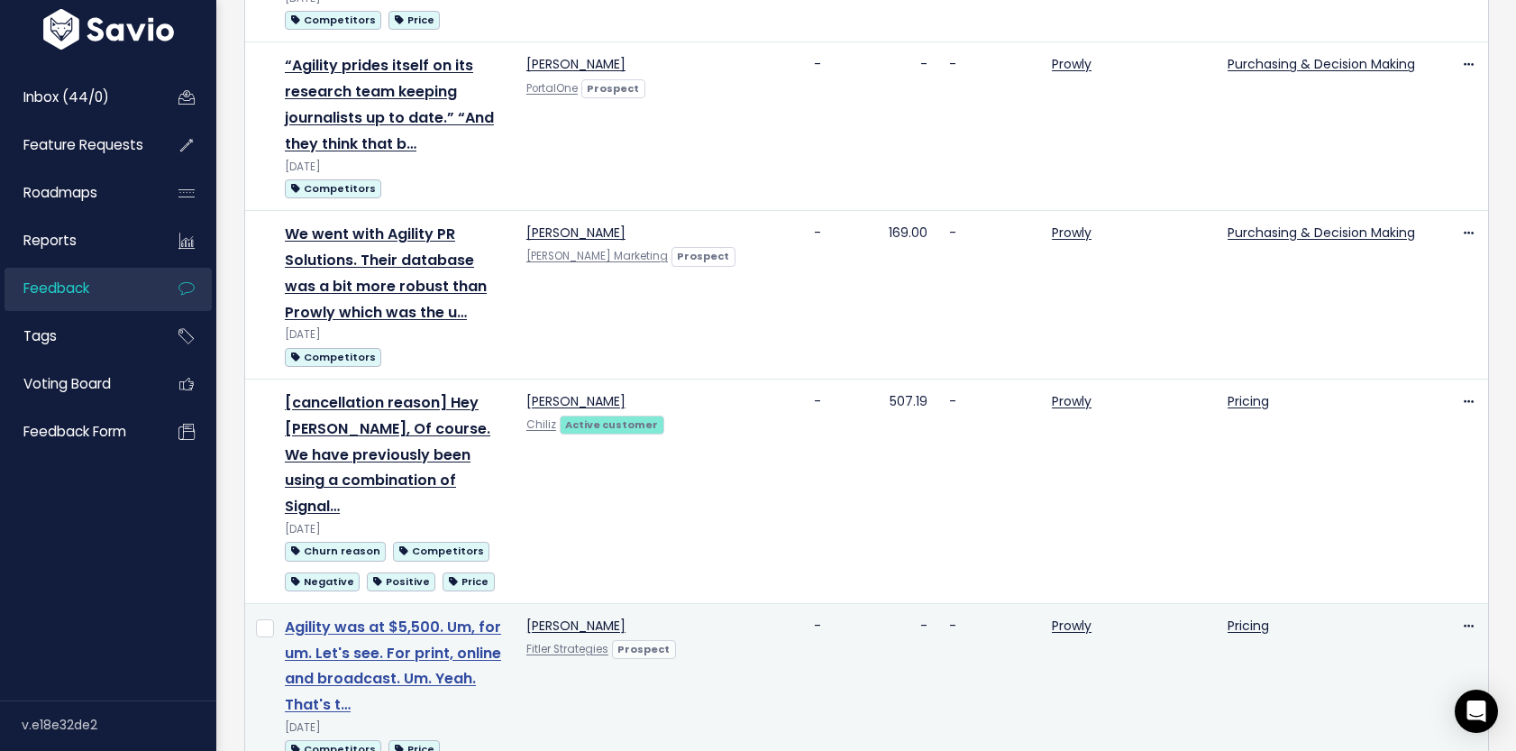
scroll to position [2134, 0]
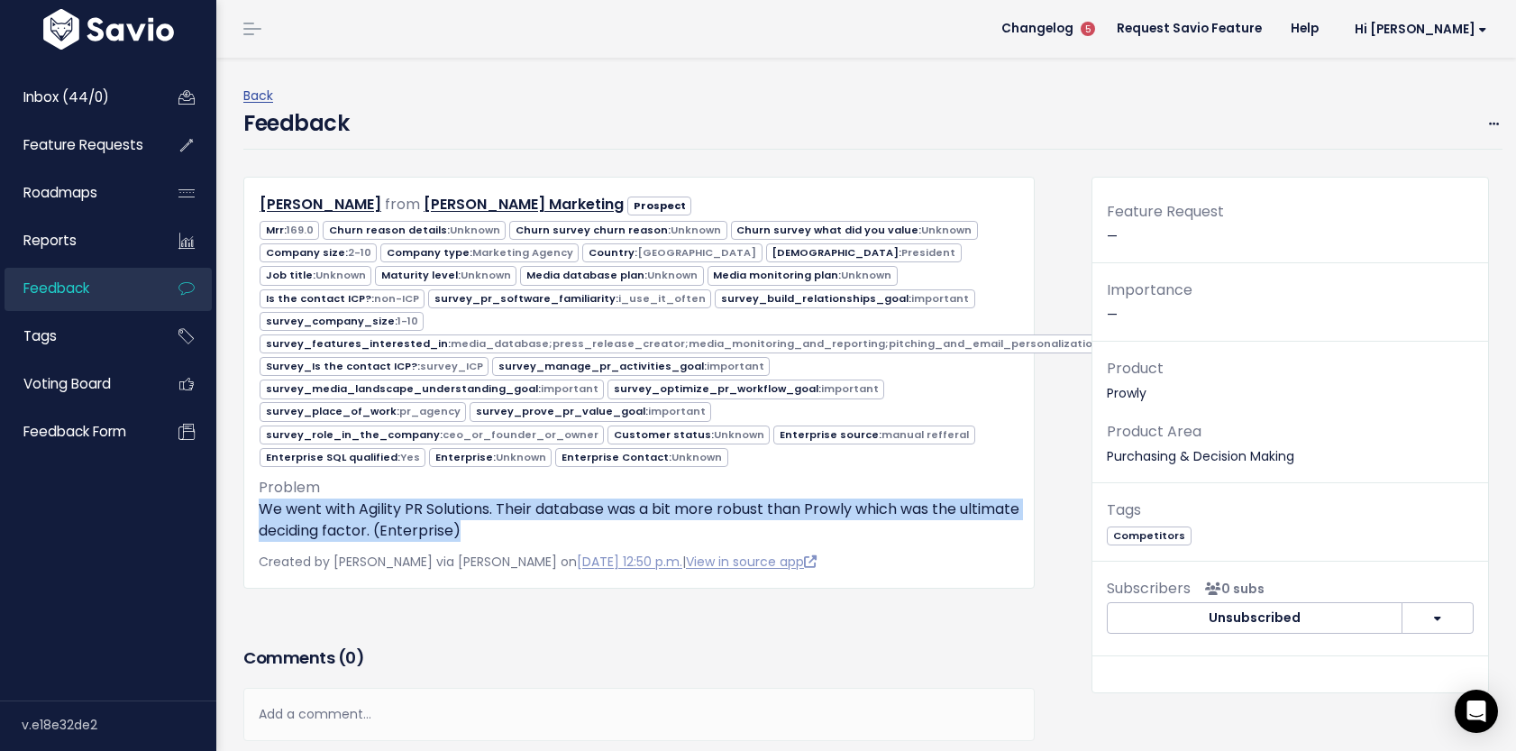
drag, startPoint x: 261, startPoint y: 489, endPoint x: 548, endPoint y: 516, distance: 287.9
click at [548, 516] on p "We went with Agility PR Solutions. Their database was a bit more robust than Pr…" at bounding box center [639, 520] width 761 height 43
copy p "We went with Agility PR Solutions. Their database was a bit more robust than Pr…"
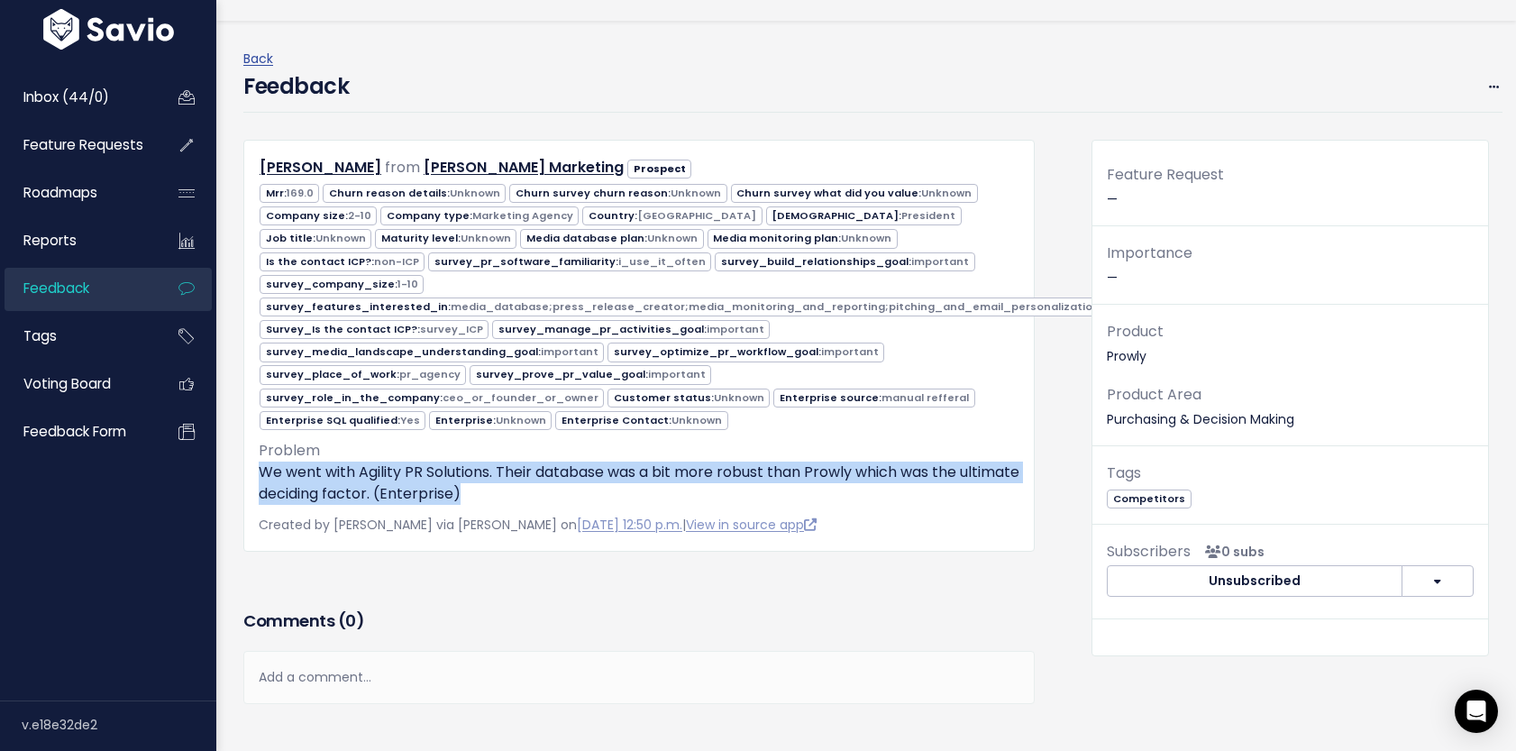
scroll to position [21, 0]
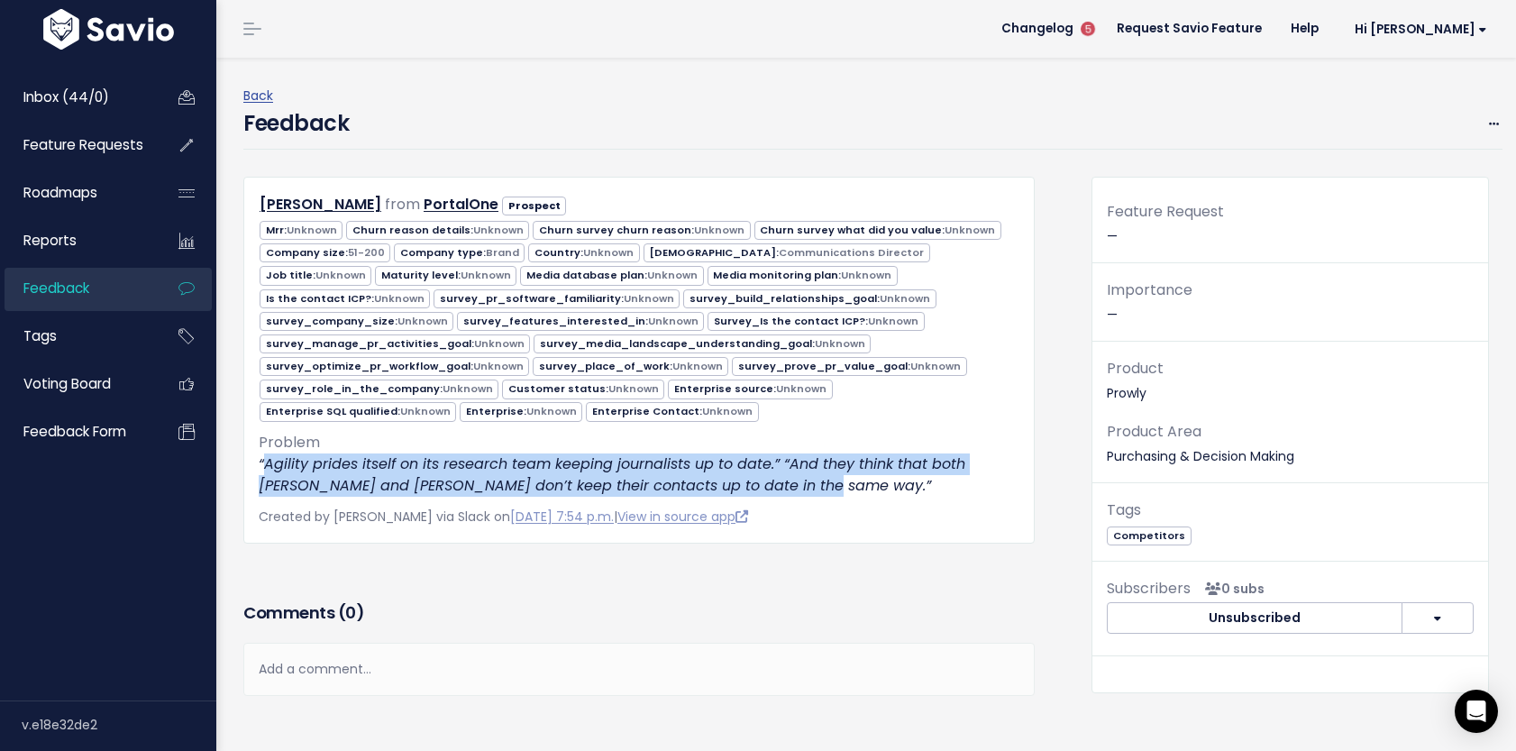
drag, startPoint x: 263, startPoint y: 463, endPoint x: 784, endPoint y: 479, distance: 521.3
click at [784, 479] on p "“Agility prides itself on its research team keeping journalists up to date.” “A…" at bounding box center [639, 474] width 761 height 43
copy em "Agility prides itself on its research team keeping journalists up to date.” “An…"
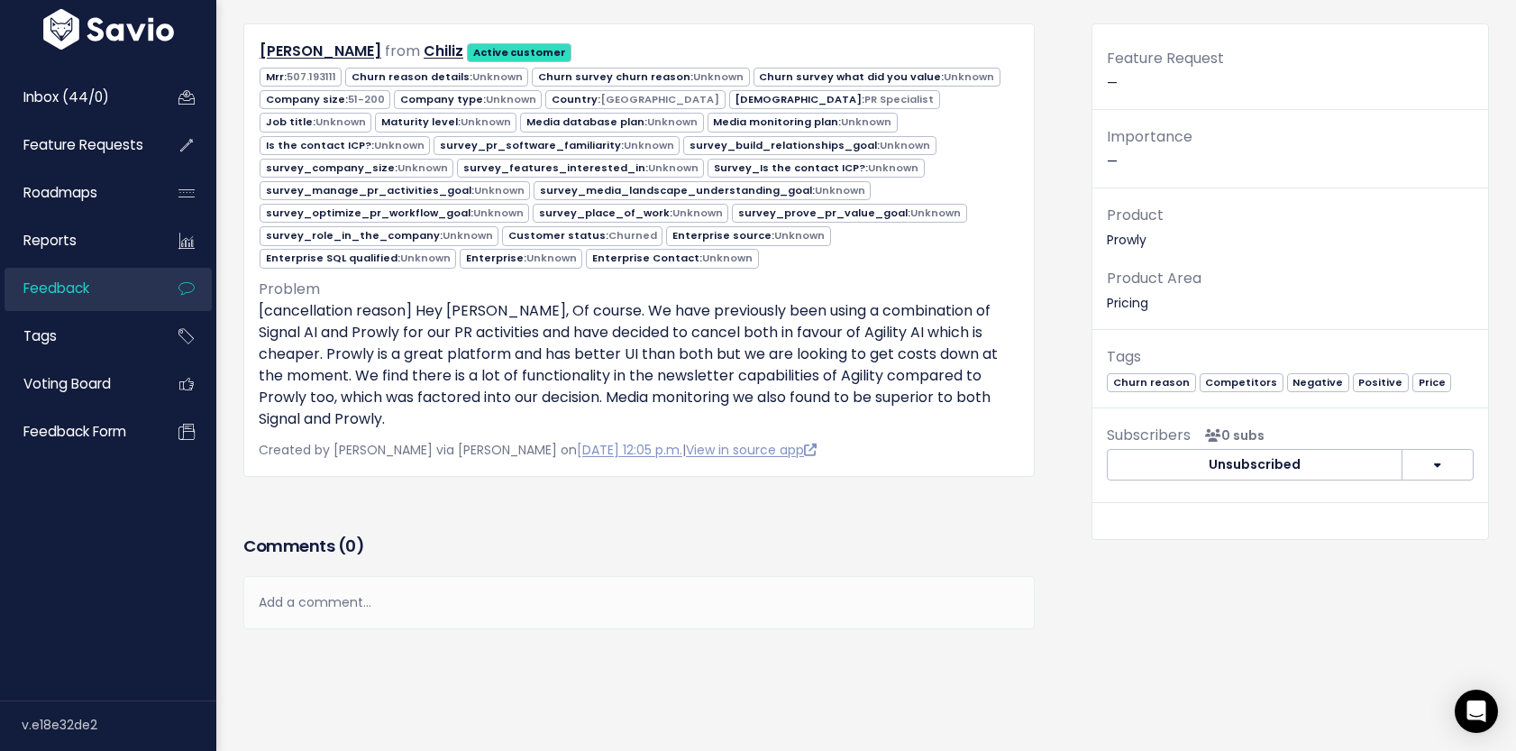
scroll to position [161, 0]
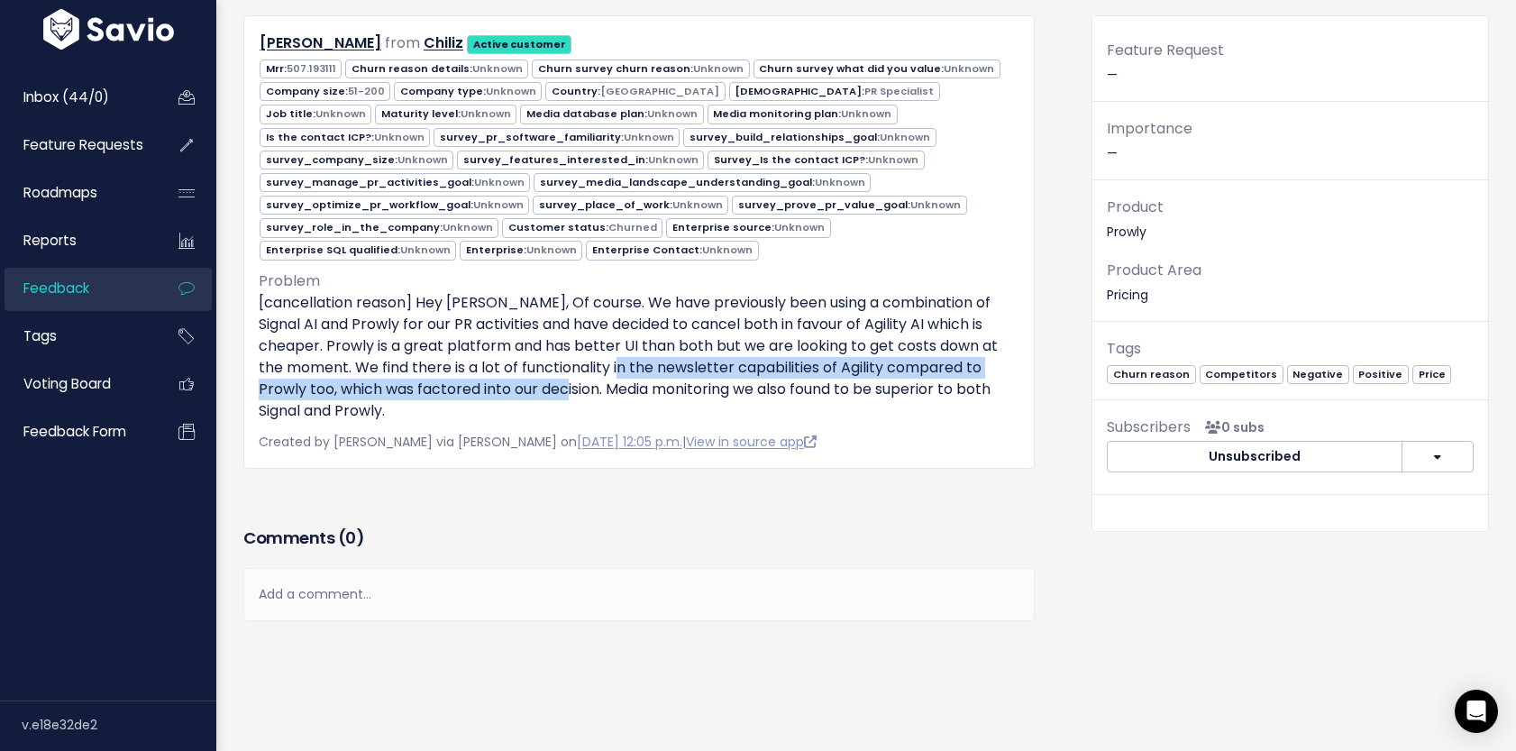
drag, startPoint x: 632, startPoint y: 371, endPoint x: 556, endPoint y: 386, distance: 77.3
click at [556, 386] on p "[cancellation reason] Hey [PERSON_NAME], Of course. We have previously been usi…" at bounding box center [639, 357] width 761 height 130
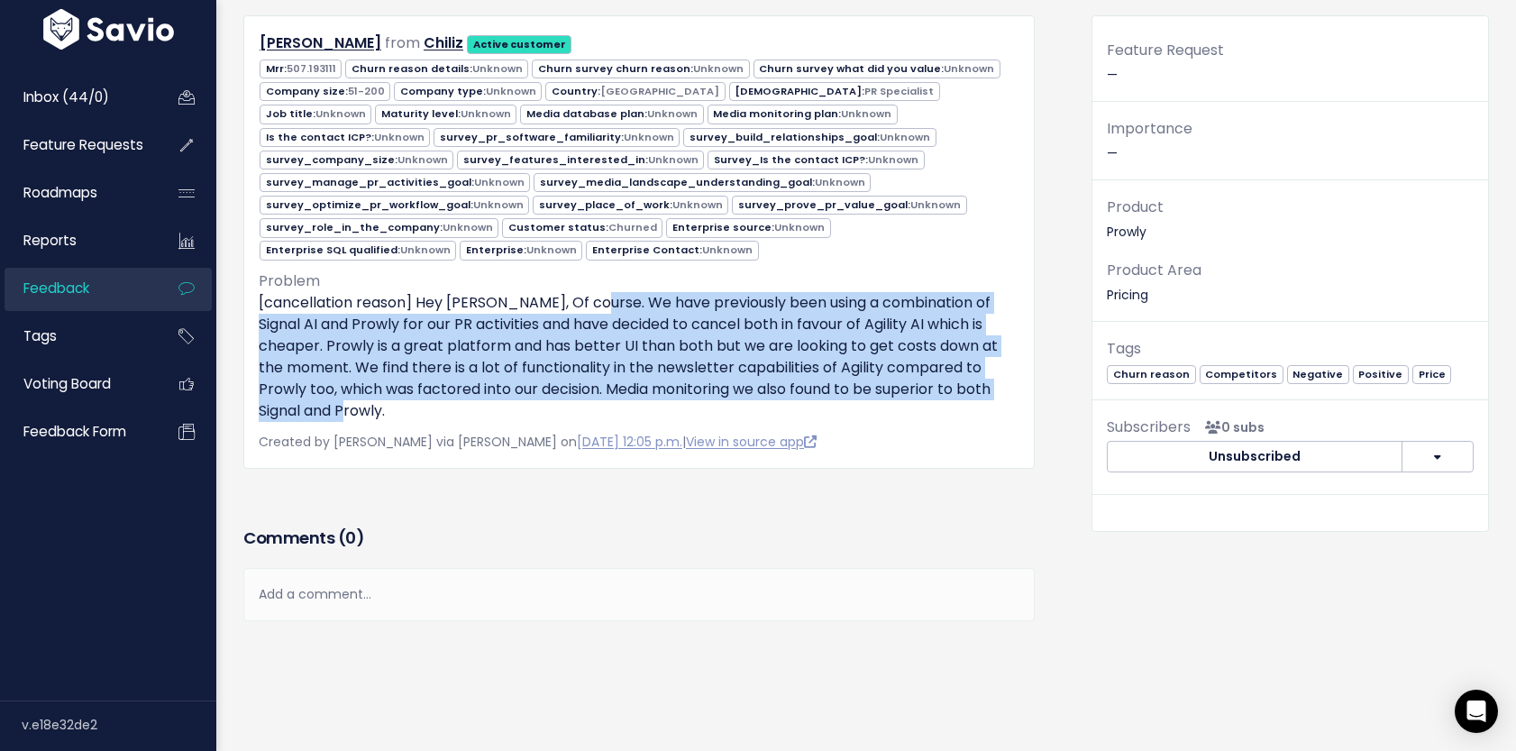
drag, startPoint x: 585, startPoint y: 300, endPoint x: 588, endPoint y: 404, distance: 103.7
click at [588, 404] on p "[cancellation reason] Hey [PERSON_NAME], Of course. We have previously been usi…" at bounding box center [639, 357] width 761 height 130
copy p "We have previously been using a combination of Signal AI and Prowly for our PR …"
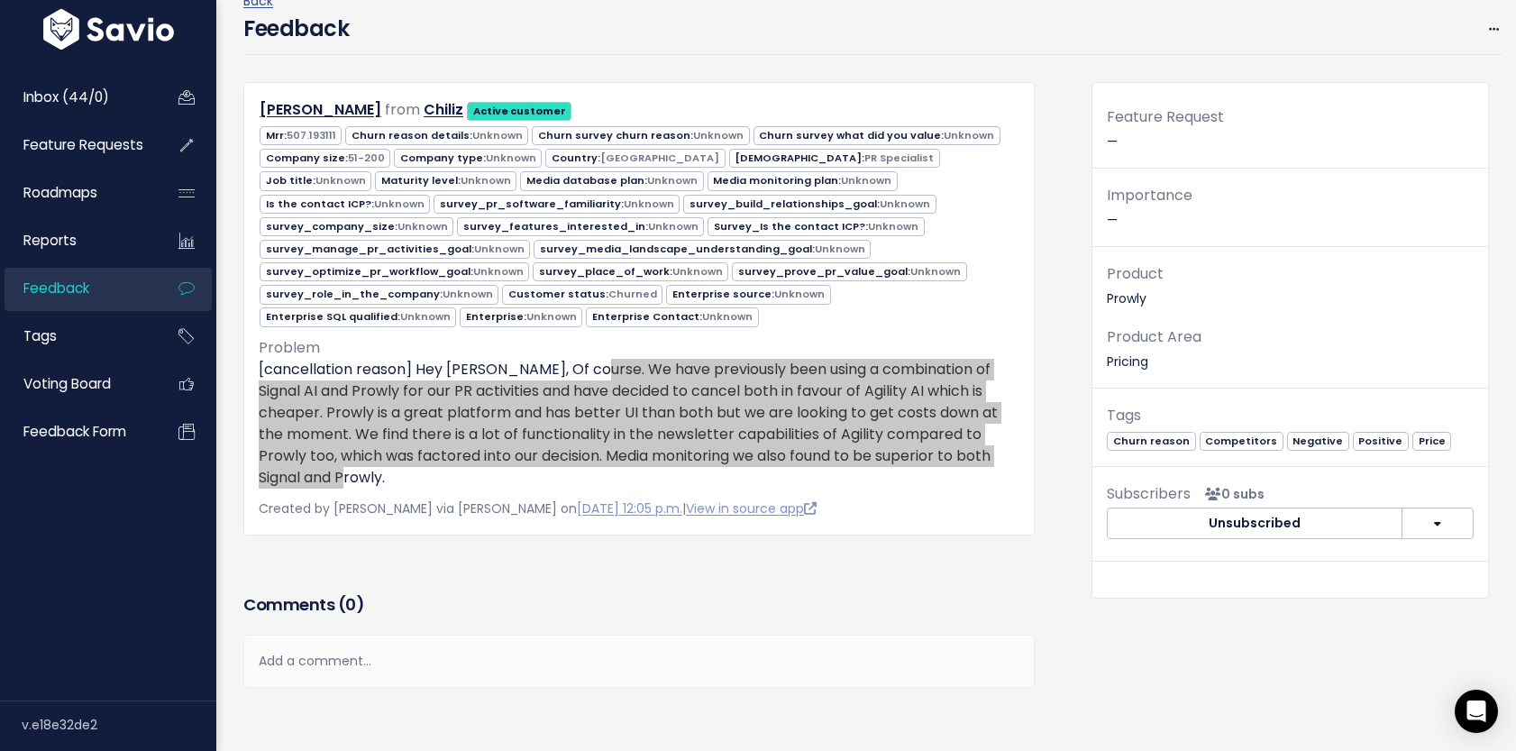
scroll to position [0, 0]
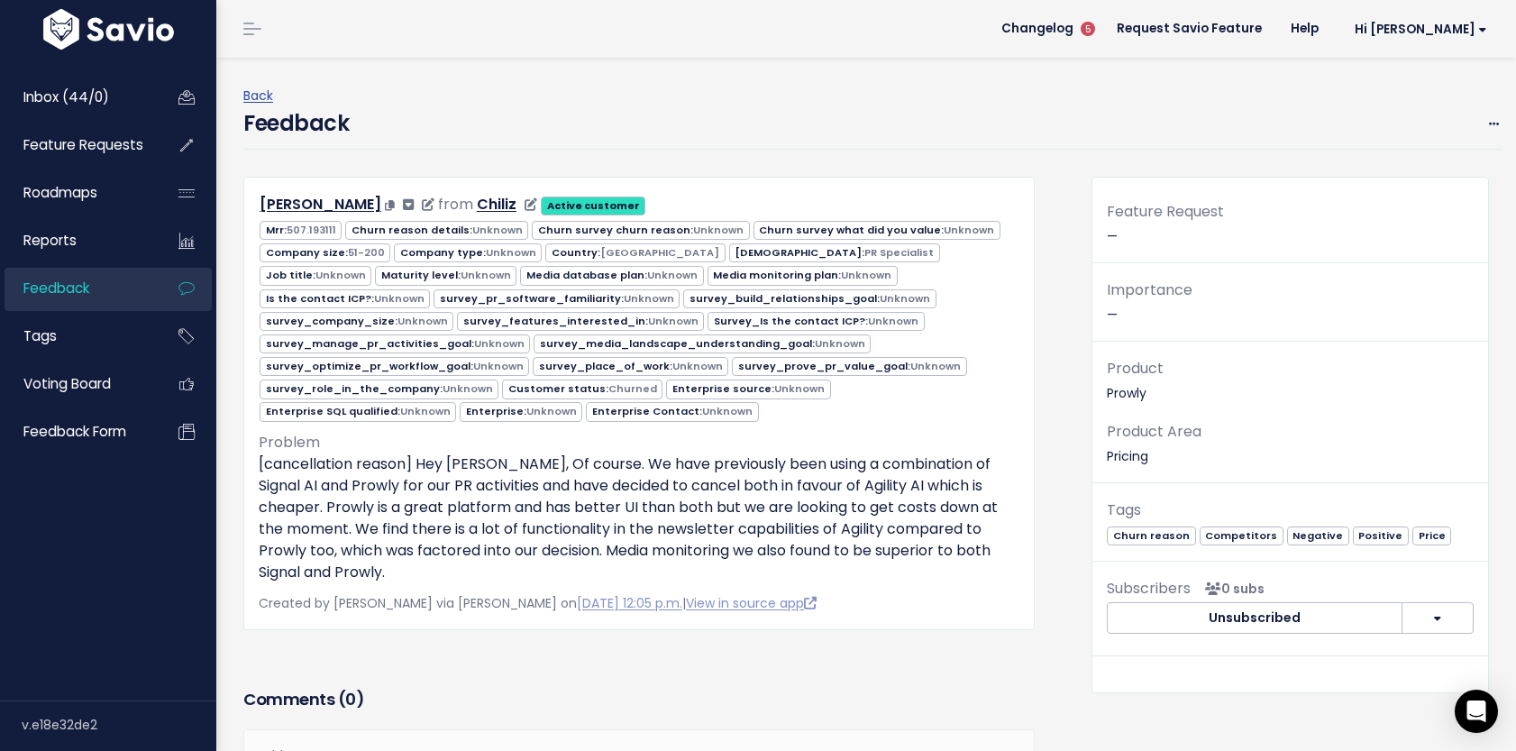
click at [442, 200] on span "from" at bounding box center [455, 204] width 35 height 21
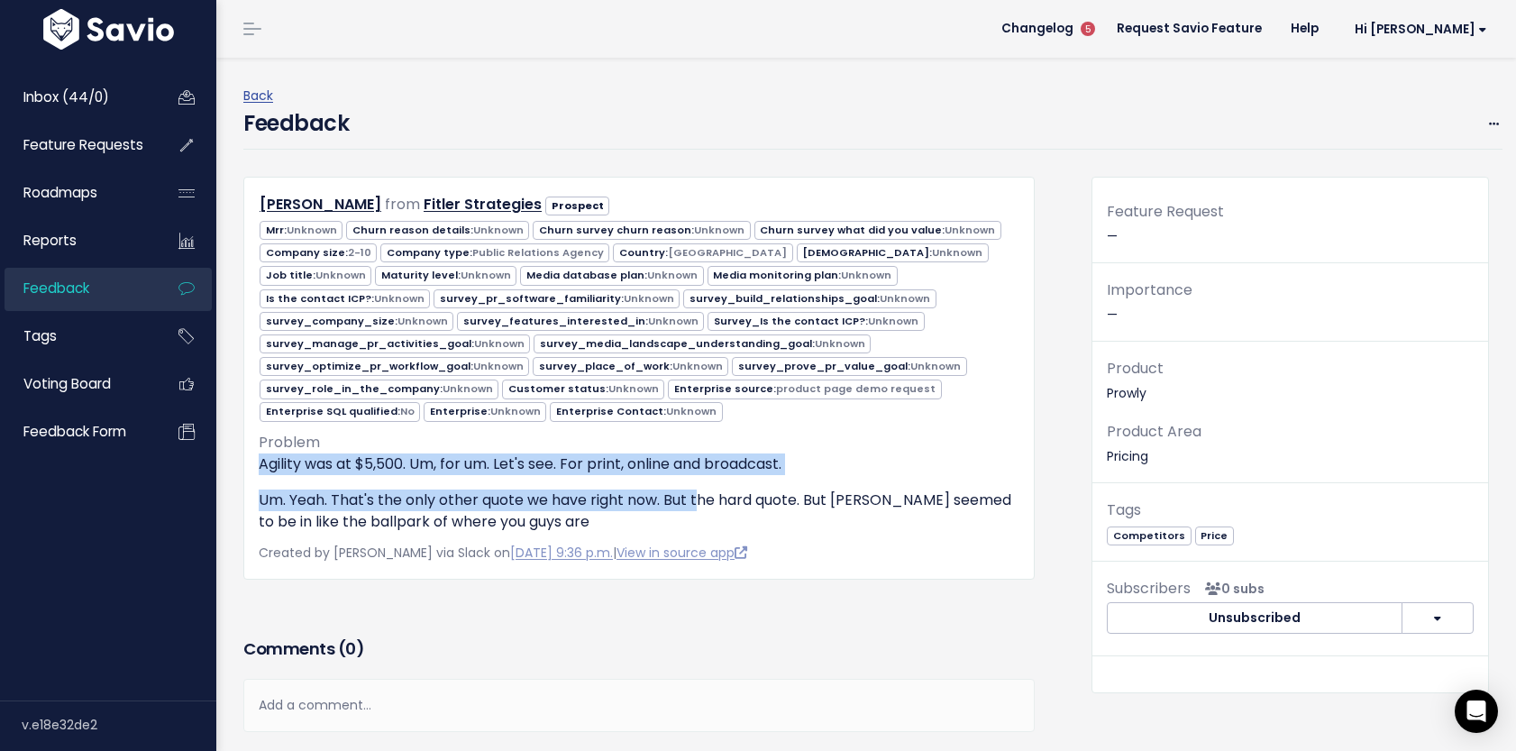
drag, startPoint x: 261, startPoint y: 465, endPoint x: 702, endPoint y: 490, distance: 441.6
click at [702, 490] on div "Agility was at $5,500. Um, for um. Let's see. For print, online and broadcast. …" at bounding box center [639, 492] width 761 height 79
click at [485, 487] on div "Agility was at $5,500. Um, for um. Let's see. For print, online and broadcast. …" at bounding box center [639, 492] width 761 height 79
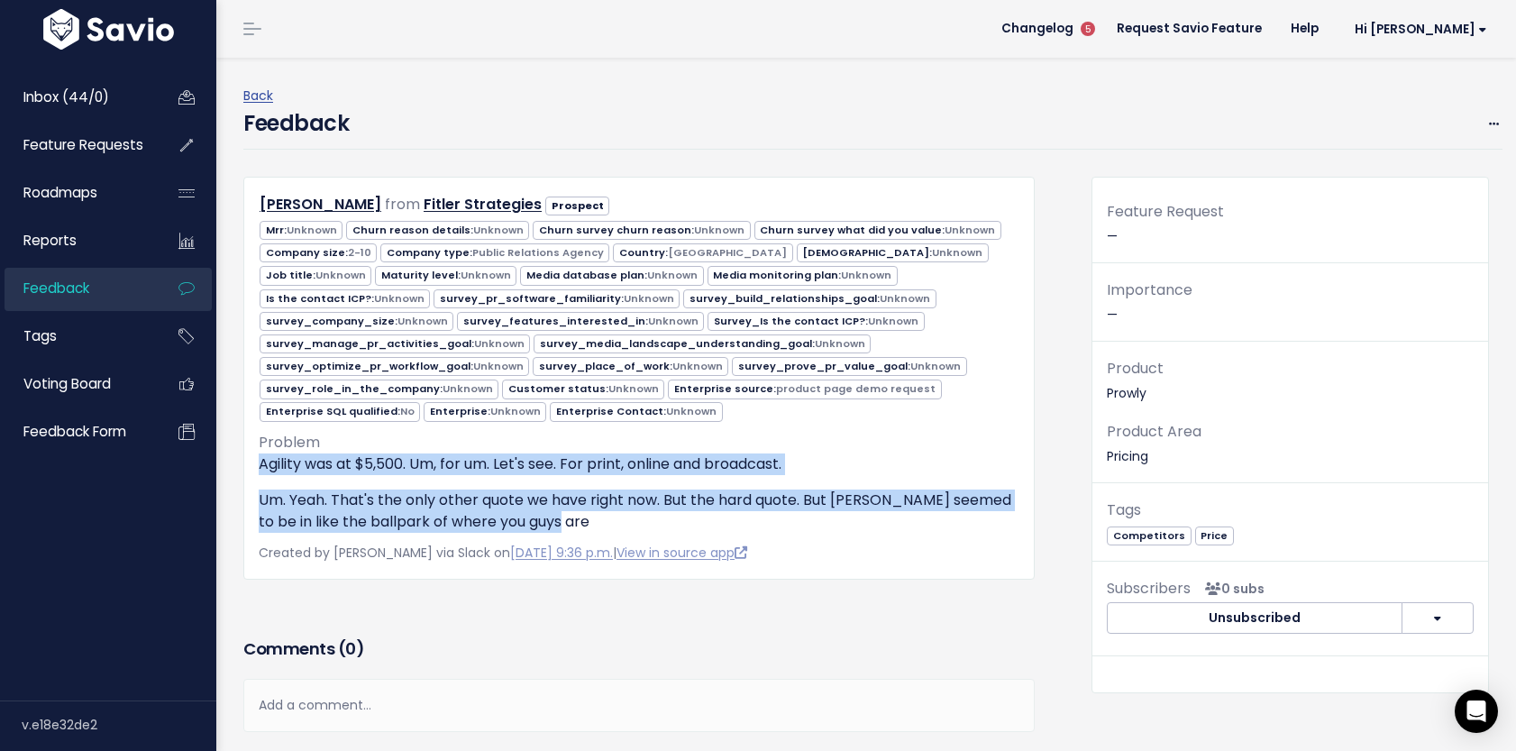
drag, startPoint x: 261, startPoint y: 462, endPoint x: 611, endPoint y: 534, distance: 358.0
click at [611, 534] on div "Mark Nicastre from Fitler Strategies Prospect" at bounding box center [639, 378] width 792 height 403
click at [552, 531] on div at bounding box center [552, 531] width 0 height 0
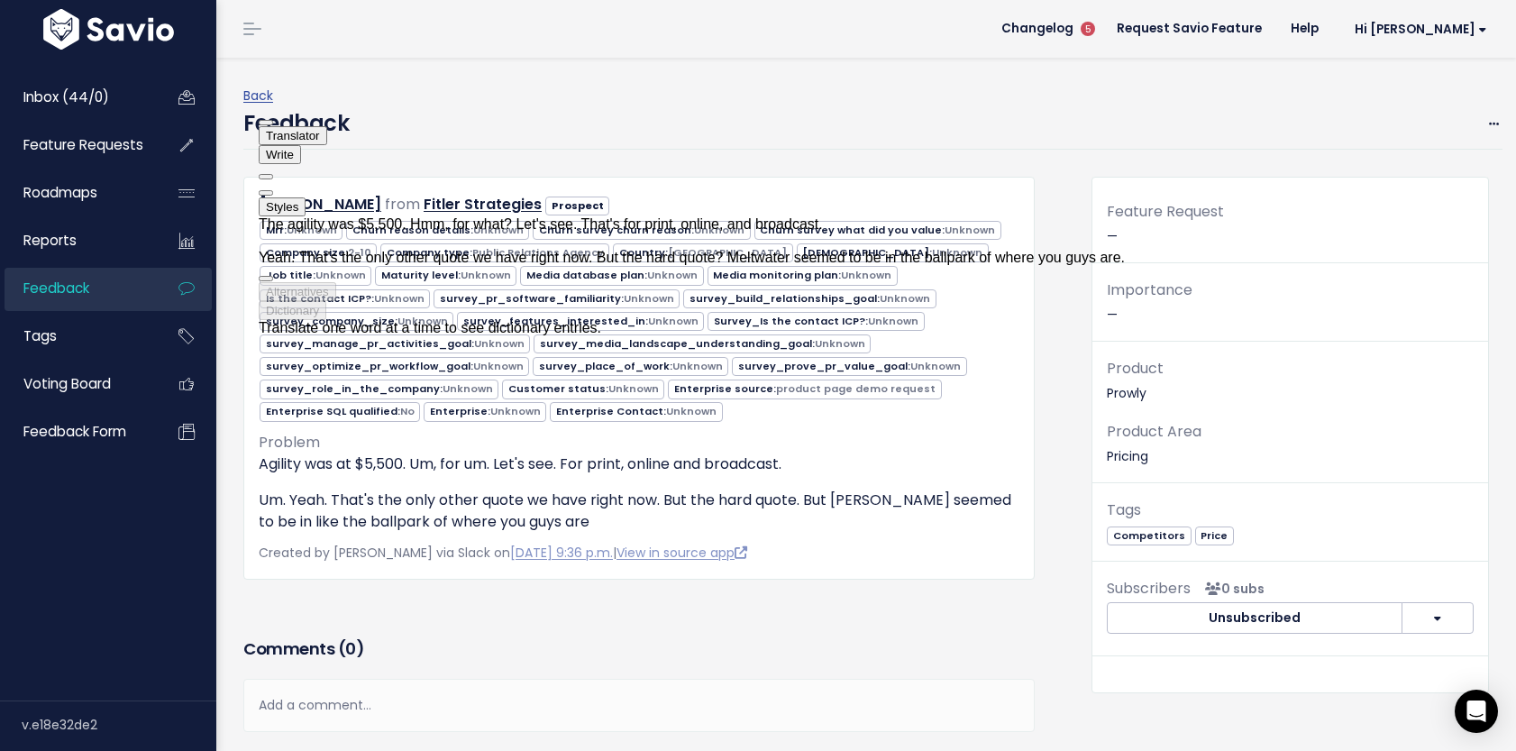
click at [400, 573] on div "Mark Nicastre from Fitler Strategies Prospect" at bounding box center [639, 378] width 792 height 403
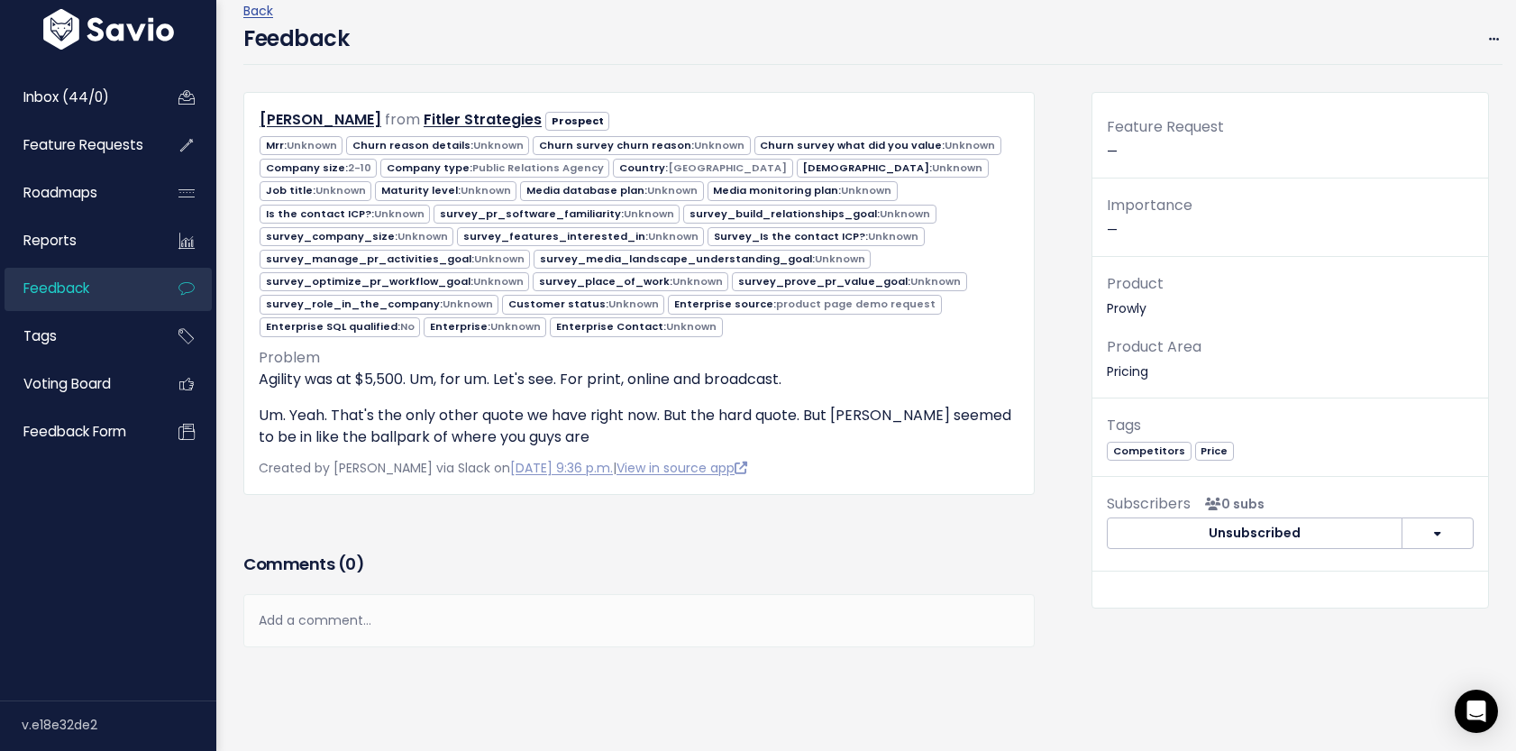
scroll to position [124, 0]
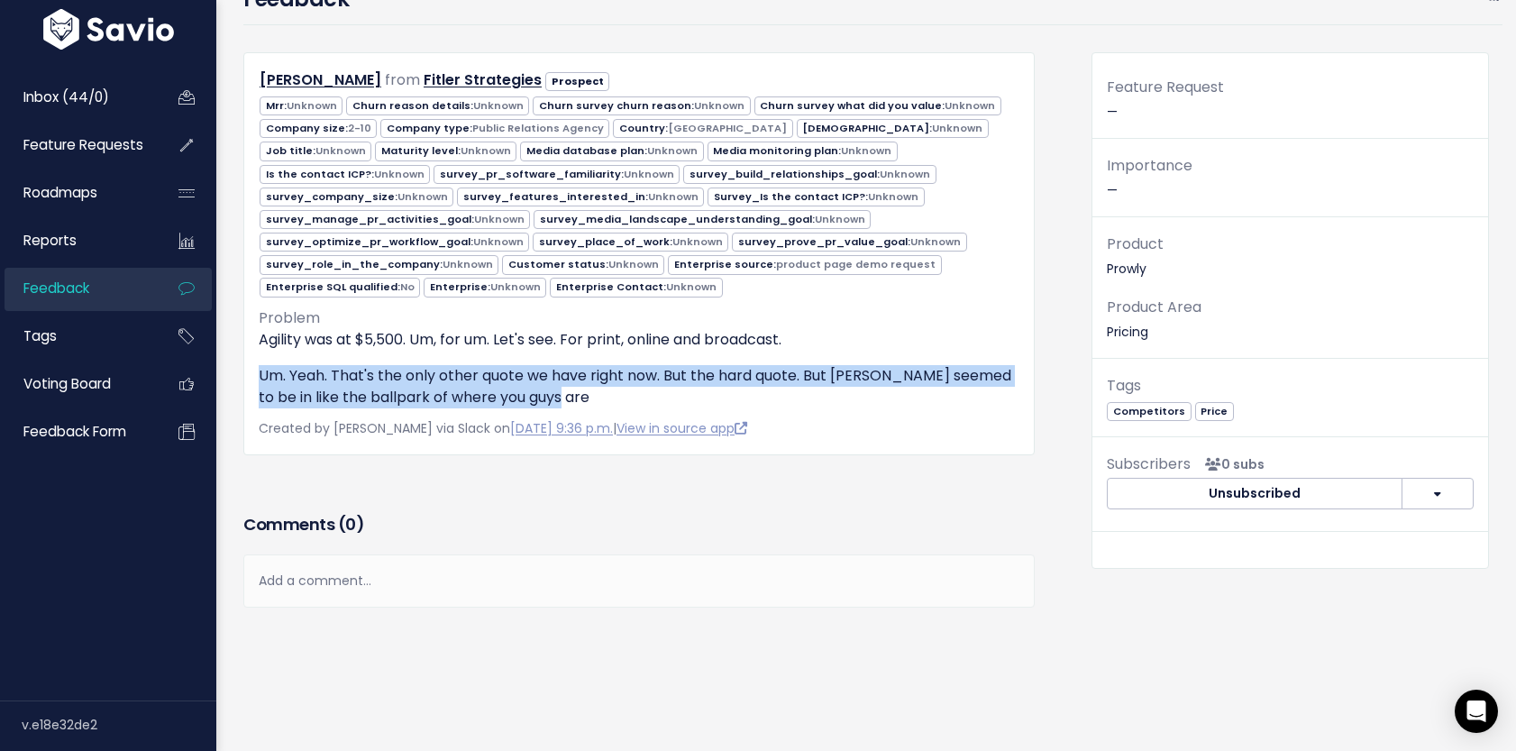
drag, startPoint x: 258, startPoint y: 375, endPoint x: 609, endPoint y: 408, distance: 353.2
click at [609, 408] on div "Mark Nicastre from Fitler Strategies Prospect" at bounding box center [639, 253] width 792 height 403
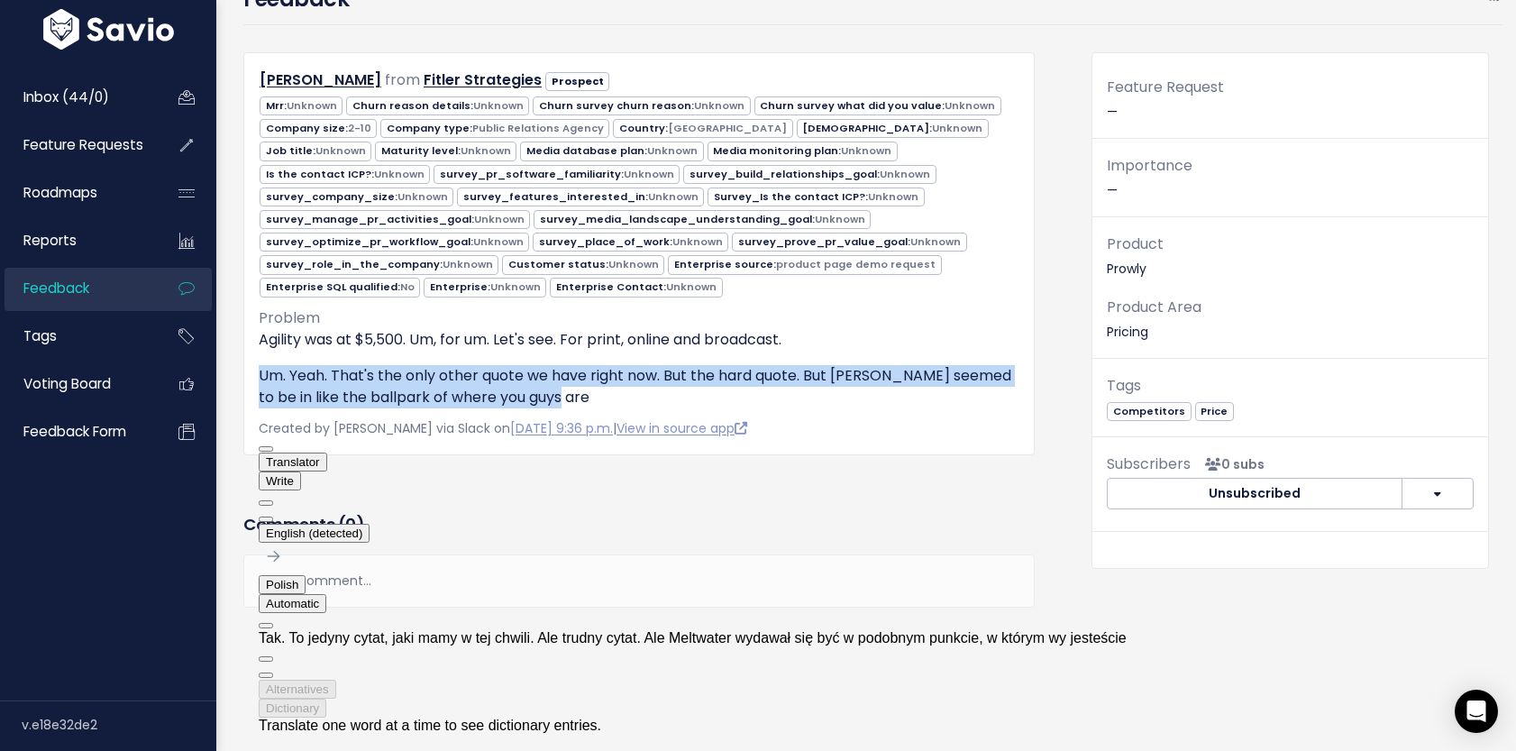
click at [273, 517] on button at bounding box center [266, 519] width 14 height 5
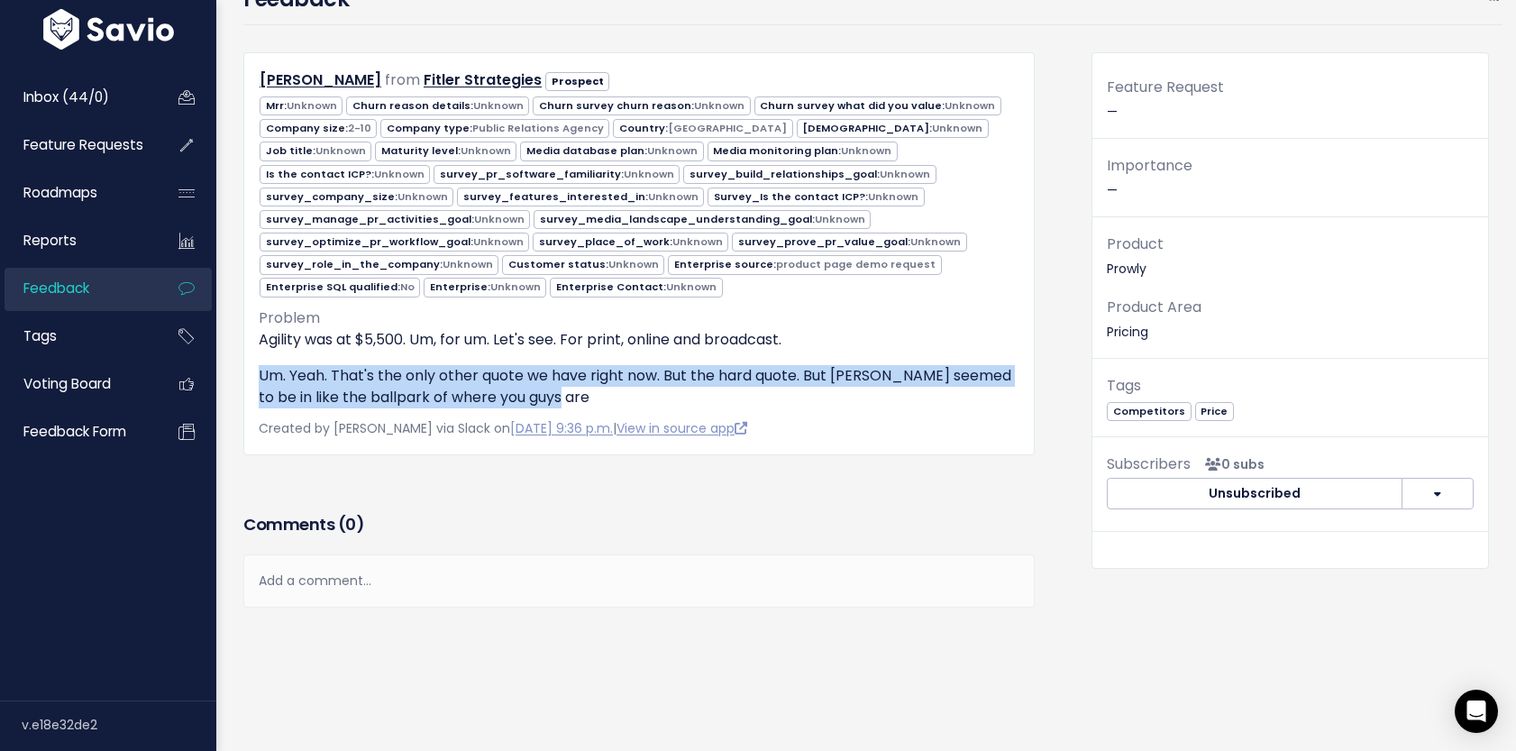
click at [462, 380] on p "Um. Yeah. That's the only other quote we have right now. But the hard quote. Bu…" at bounding box center [639, 386] width 761 height 43
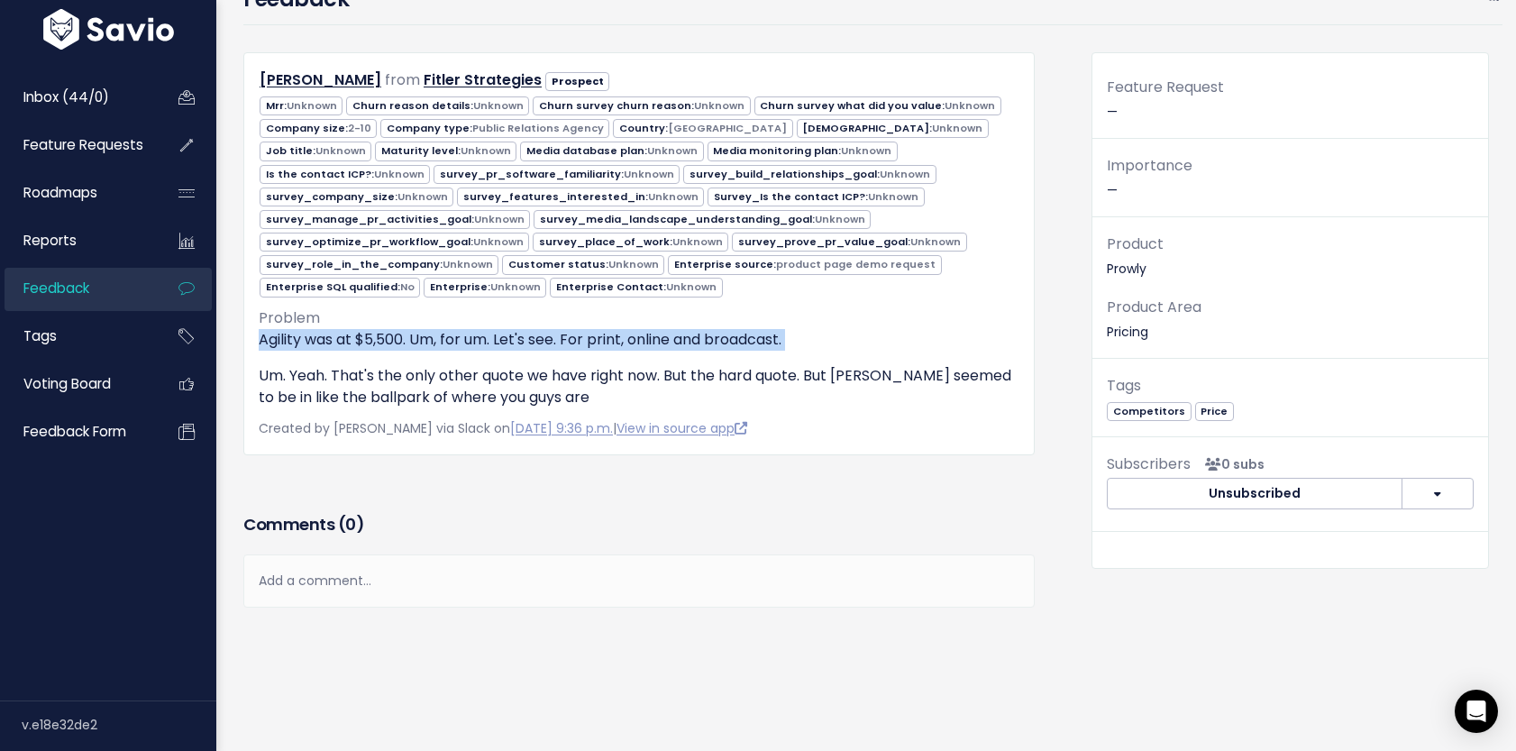
drag, startPoint x: 258, startPoint y: 339, endPoint x: 806, endPoint y: 355, distance: 548.4
click at [806, 355] on div "Agility was at $5,500. Um, for um. Let's see. For print, online and broadcast. …" at bounding box center [639, 368] width 761 height 79
copy div "Agility was at $5,500. Um, for um. Let's see. For print, online and broadcast."
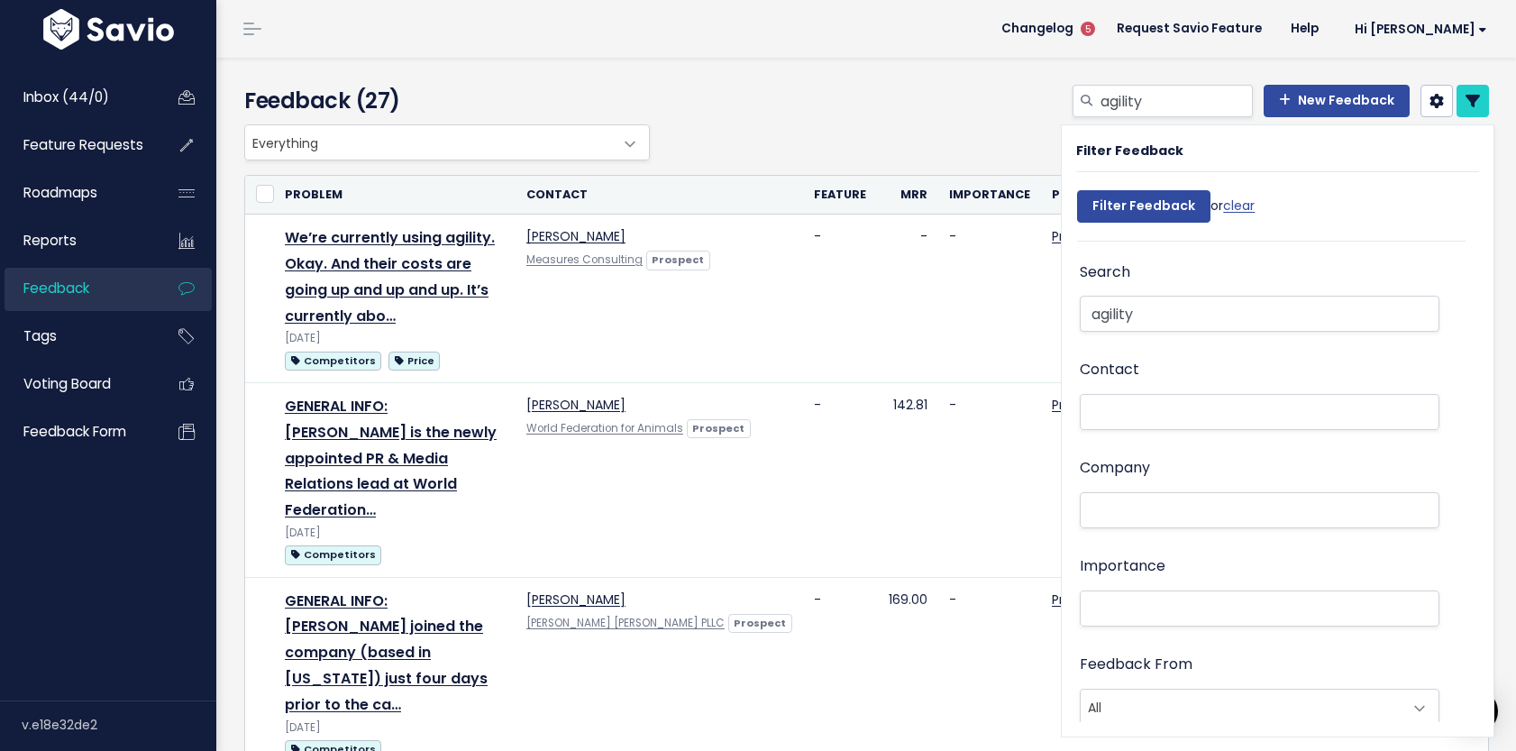
select select
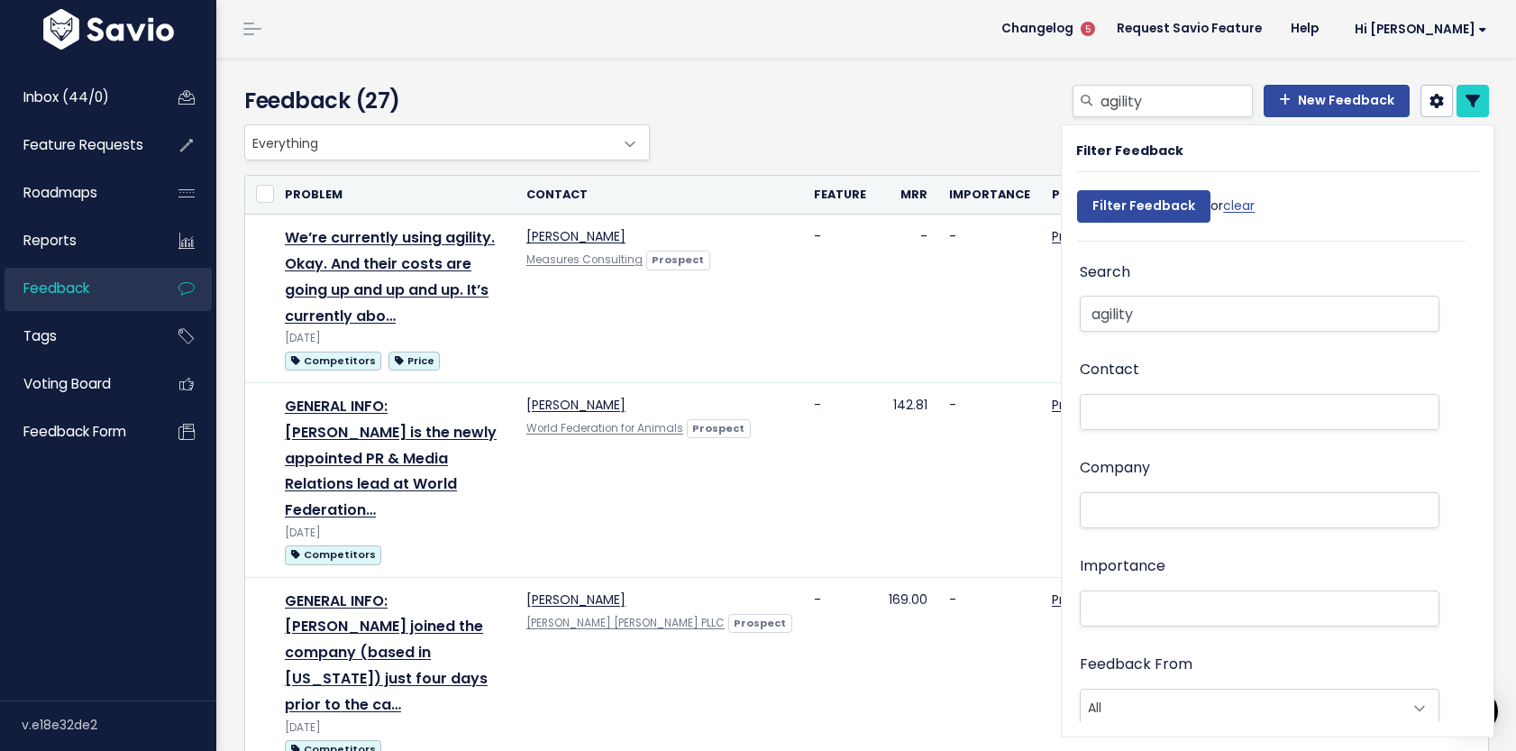
select select
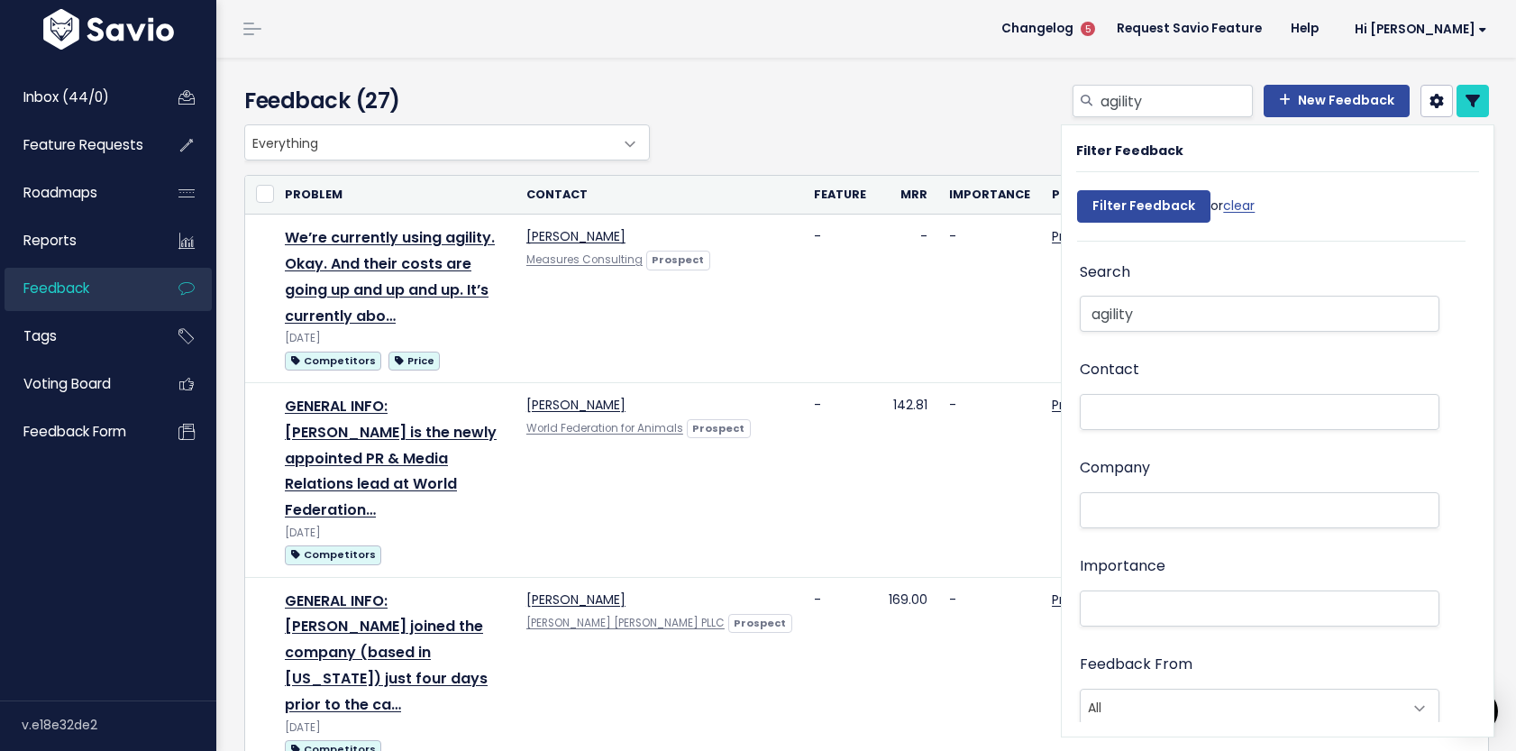
select select
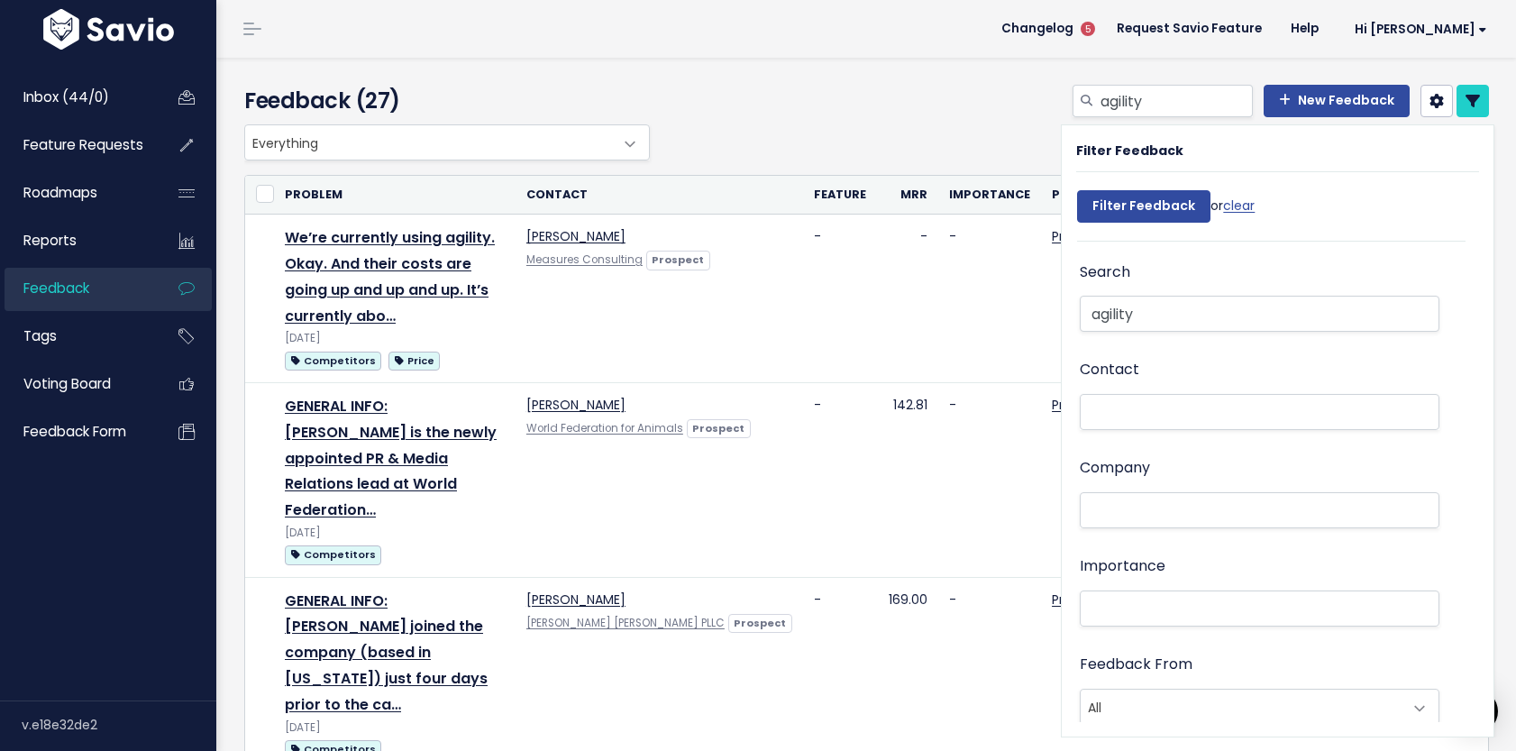
select select
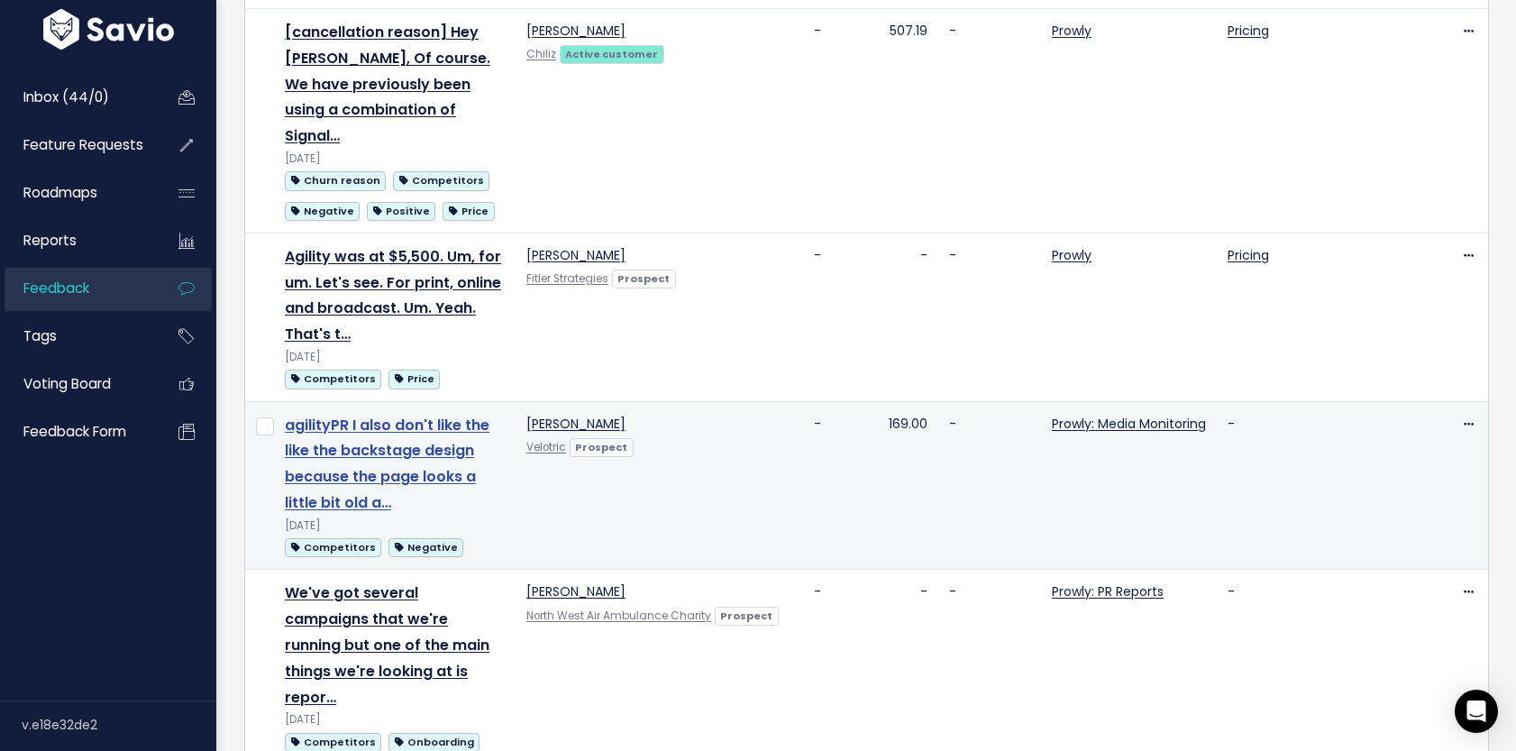
scroll to position [2505, 0]
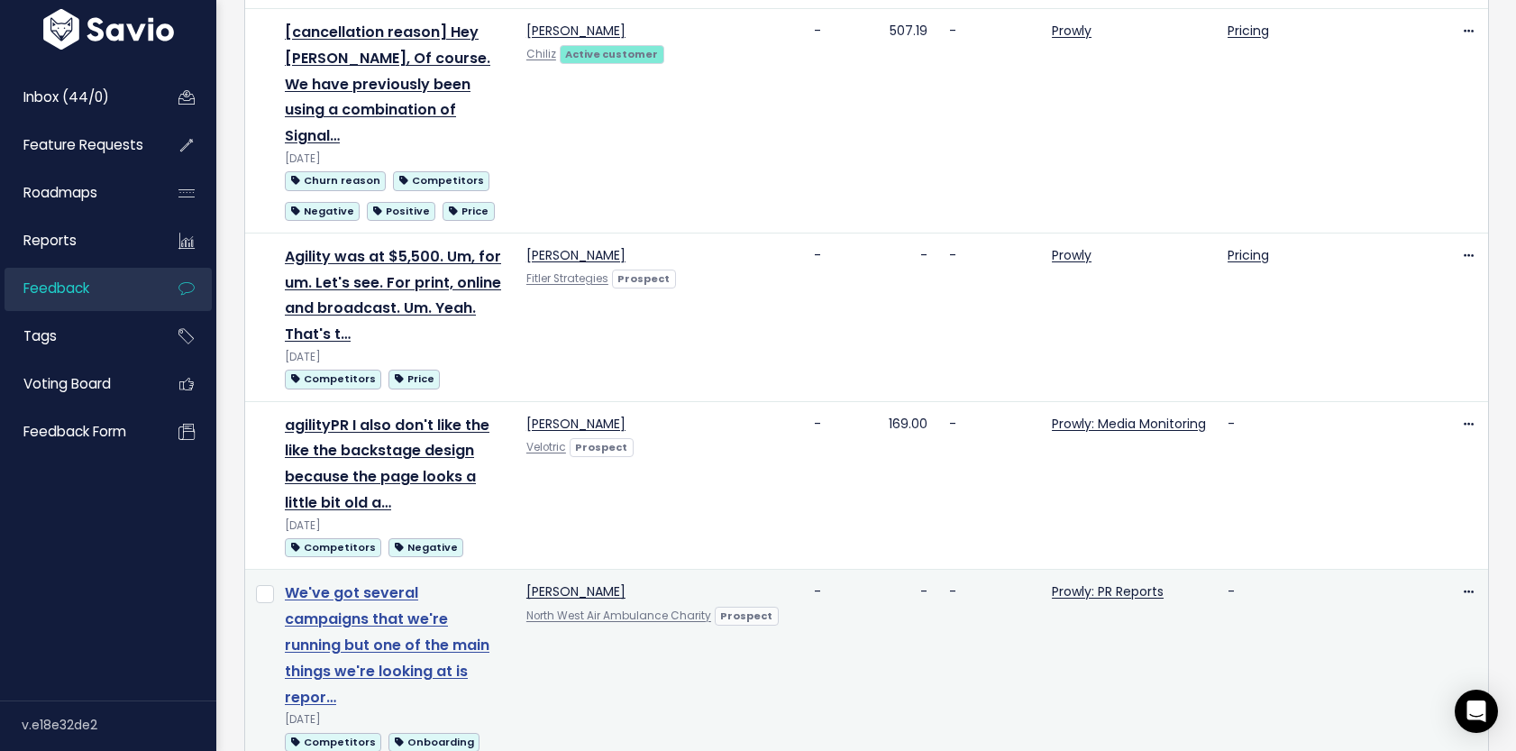
click at [452, 582] on link "We've got several campaigns that we're running but one of the main things we're…" at bounding box center [387, 644] width 205 height 124
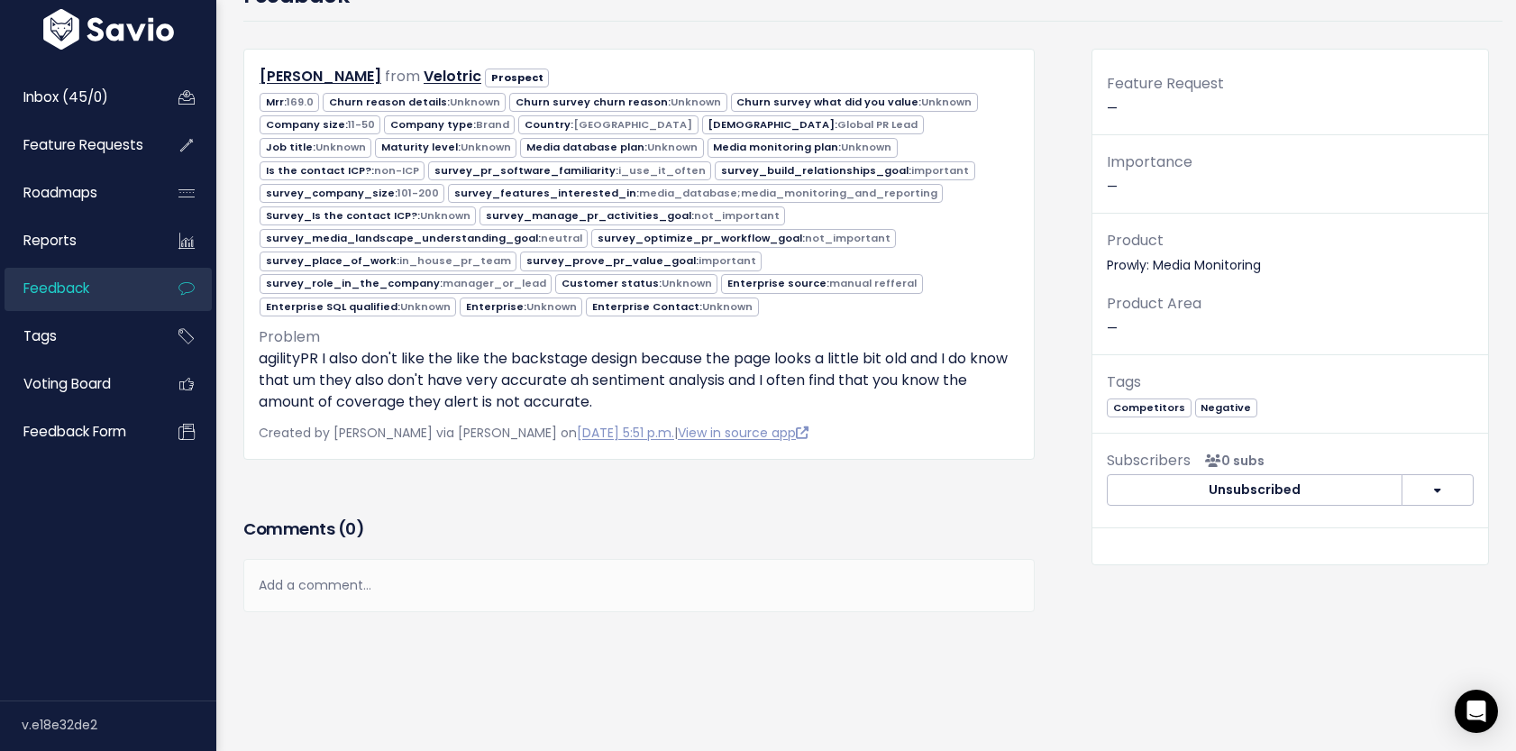
scroll to position [134, 0]
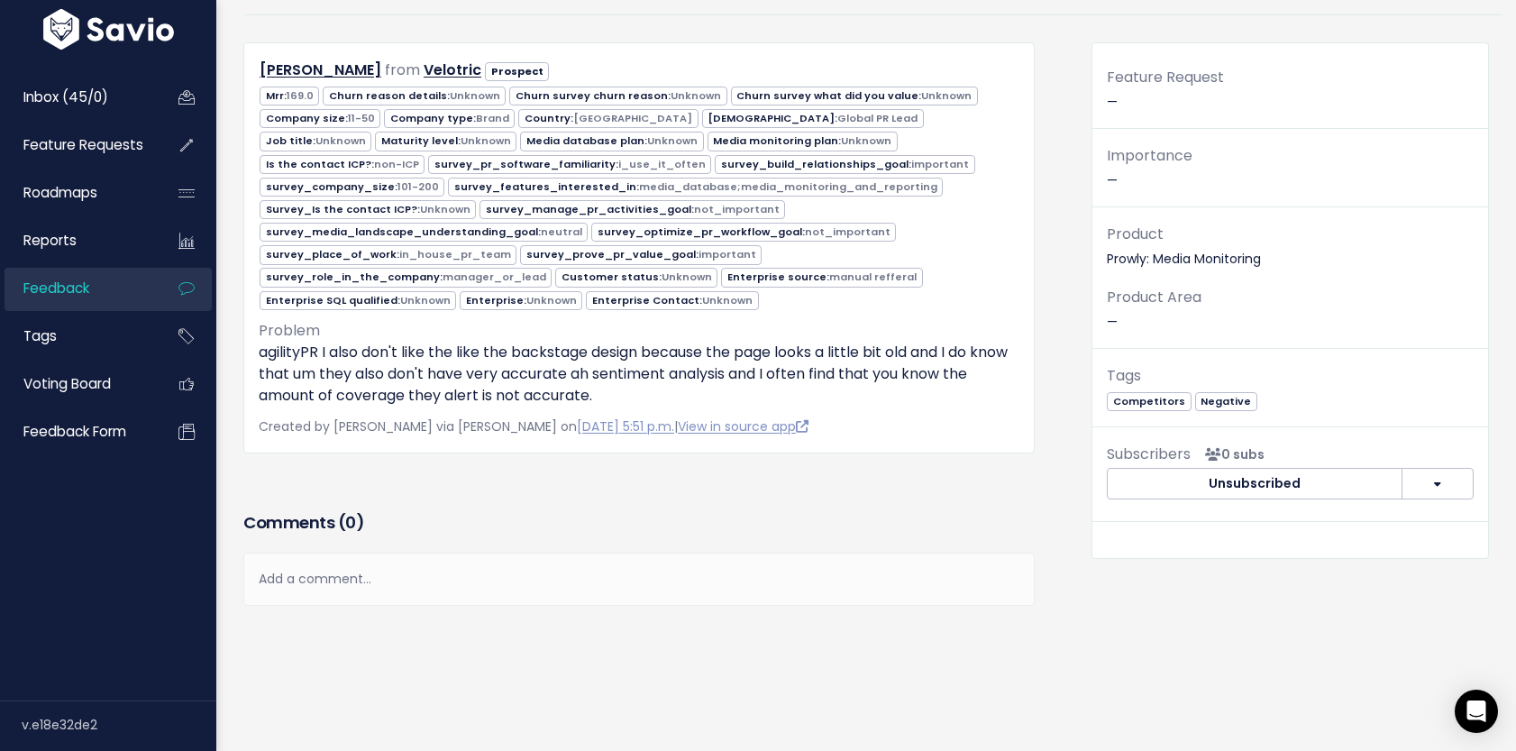
drag, startPoint x: 321, startPoint y: 330, endPoint x: 517, endPoint y: 360, distance: 198.8
click at [517, 360] on p "agilityPR I also don't like the like the backstage design because the page look…" at bounding box center [639, 374] width 761 height 65
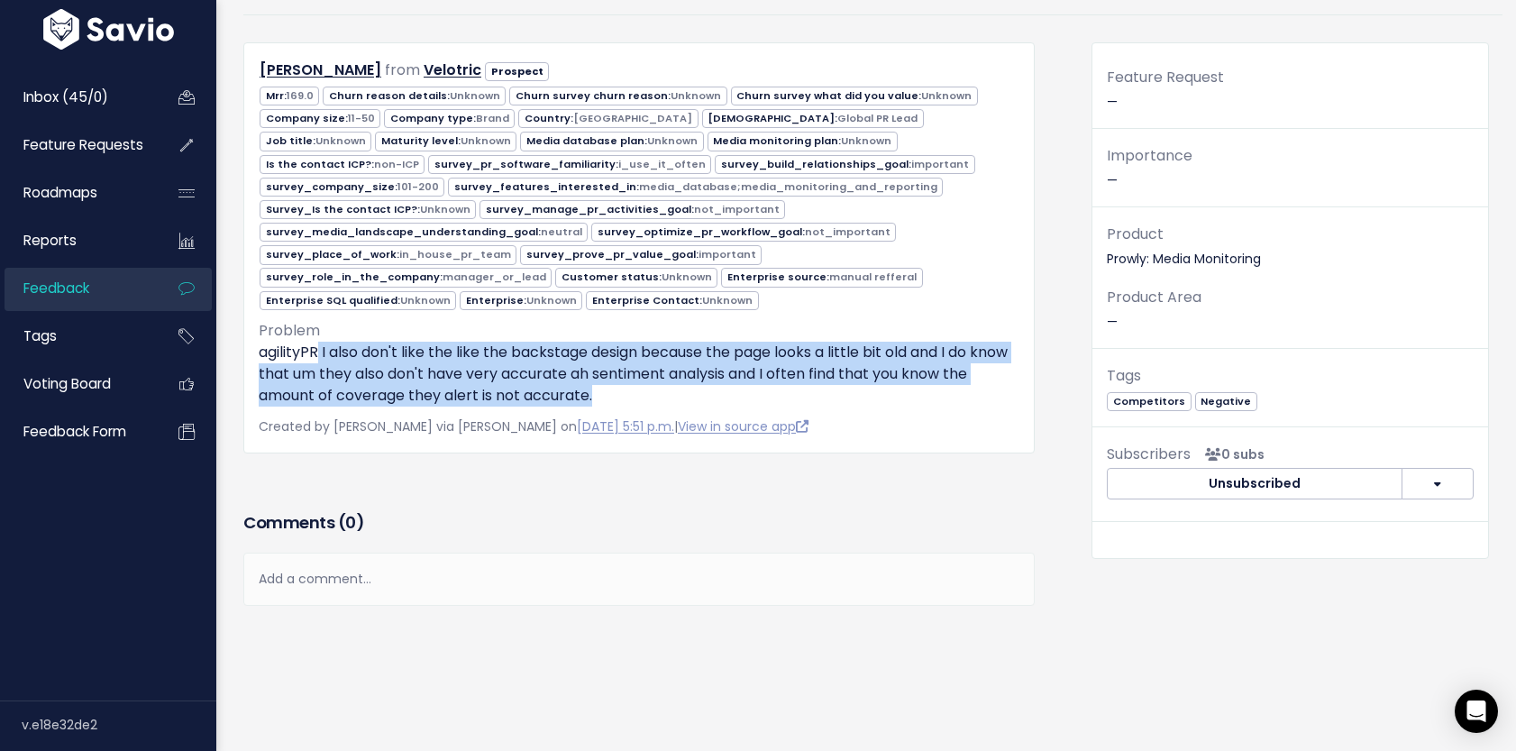
drag, startPoint x: 320, startPoint y: 332, endPoint x: 600, endPoint y: 373, distance: 283.4
click at [600, 373] on p "agilityPR I also don't like the like the backstage design because the page look…" at bounding box center [639, 374] width 761 height 65
copy p "I also don't like the like the backstage design because the page looks a little…"
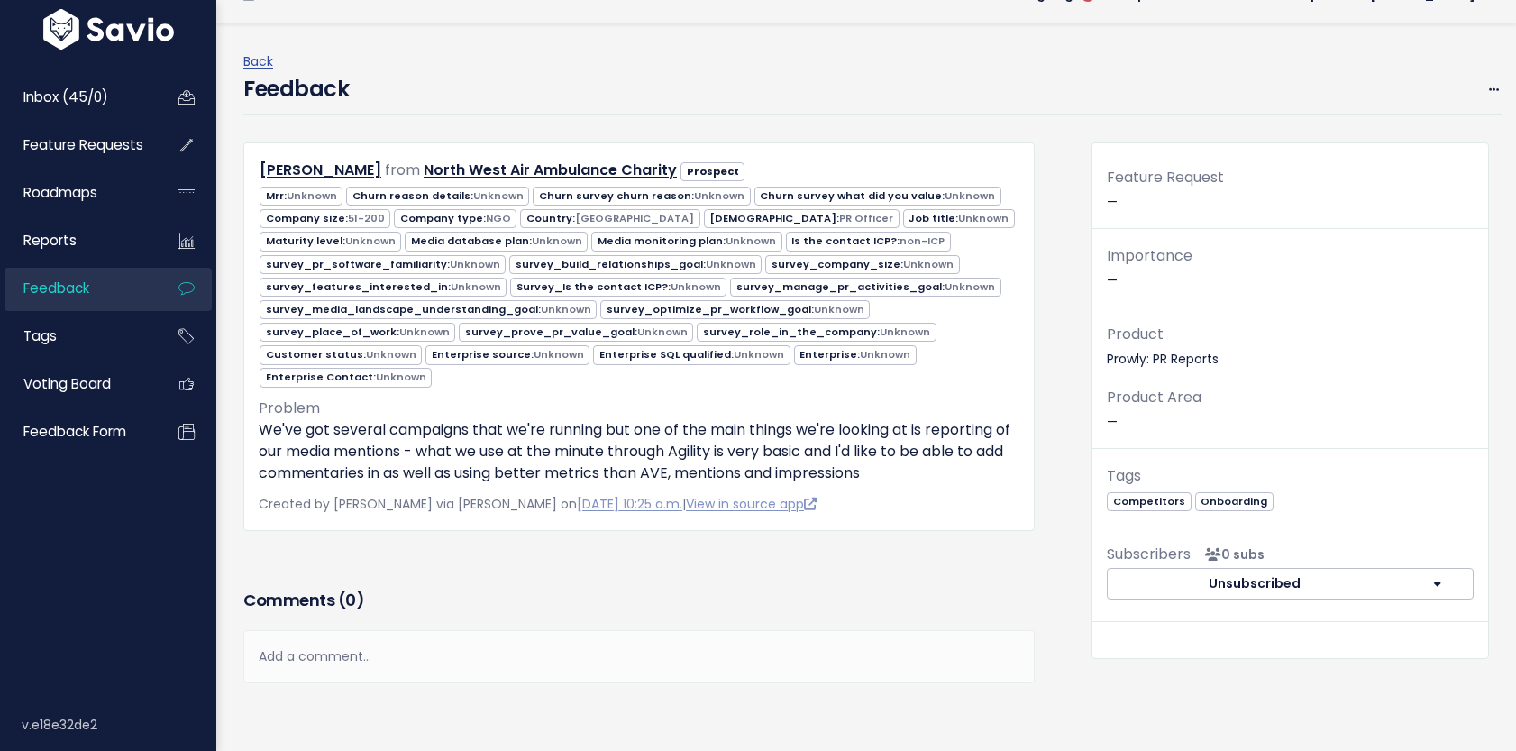
scroll to position [36, 0]
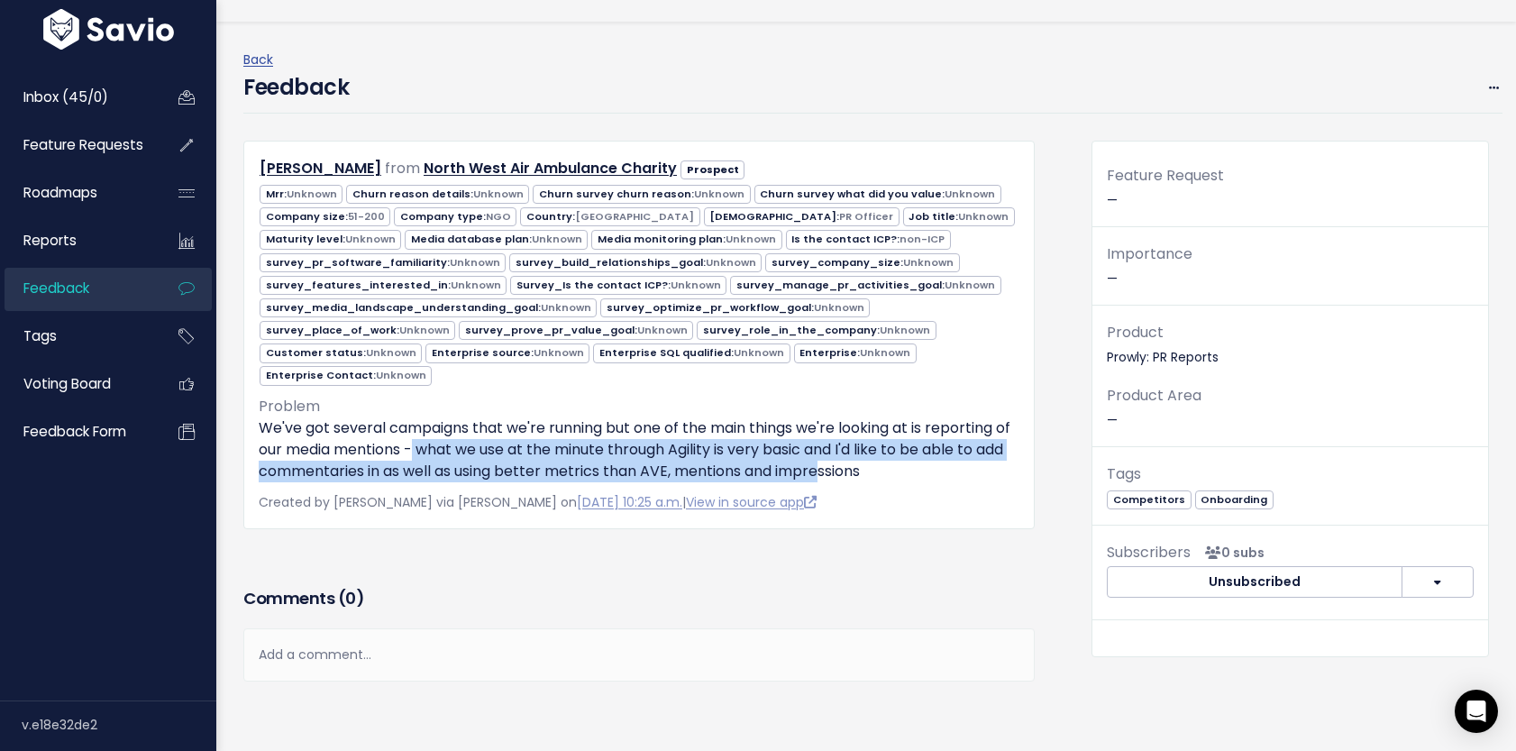
drag, startPoint x: 413, startPoint y: 449, endPoint x: 857, endPoint y: 466, distance: 444.8
click at [857, 466] on p "We've got several campaigns that we're running but one of the main things we're…" at bounding box center [639, 449] width 761 height 65
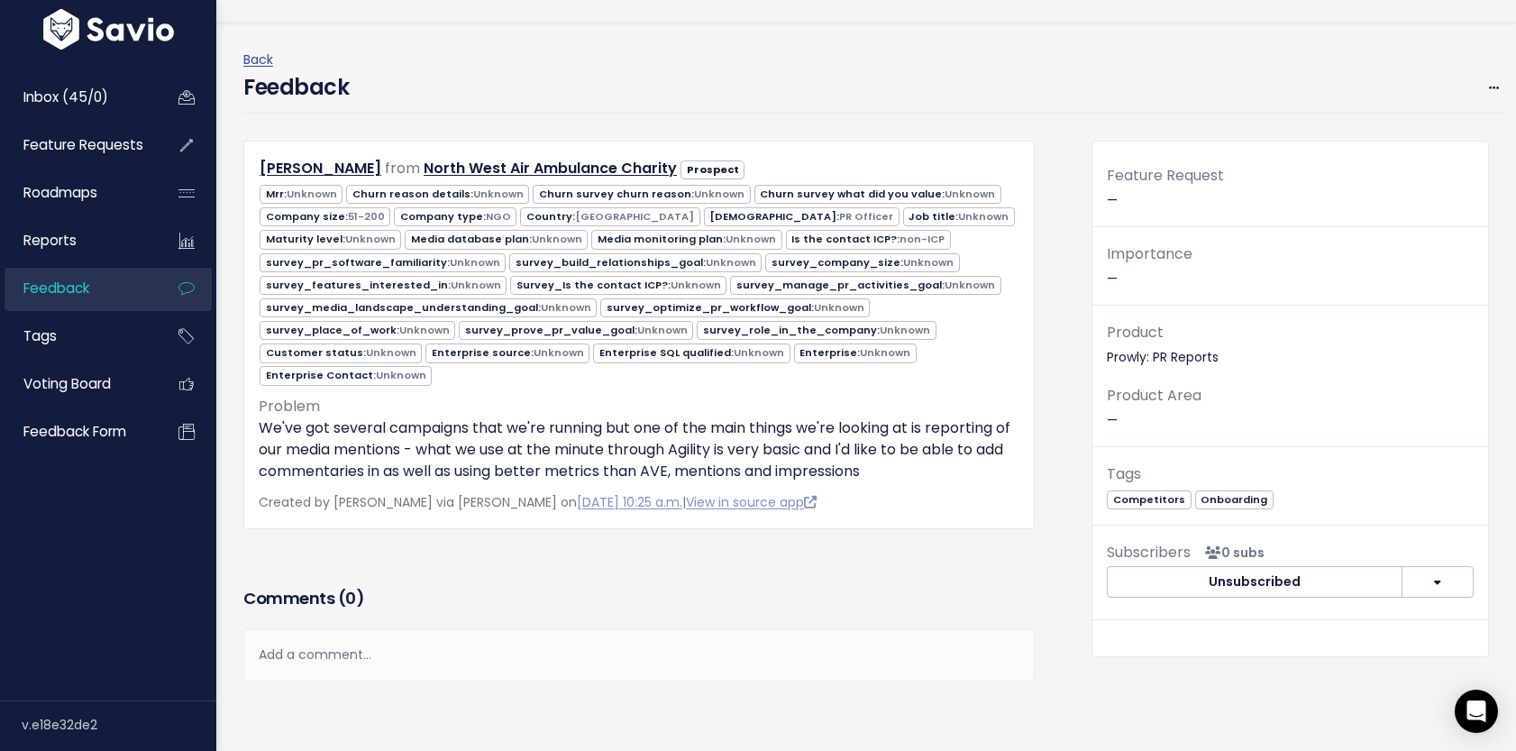
click at [784, 435] on p "We've got several campaigns that we're running but one of the main things we're…" at bounding box center [639, 449] width 761 height 65
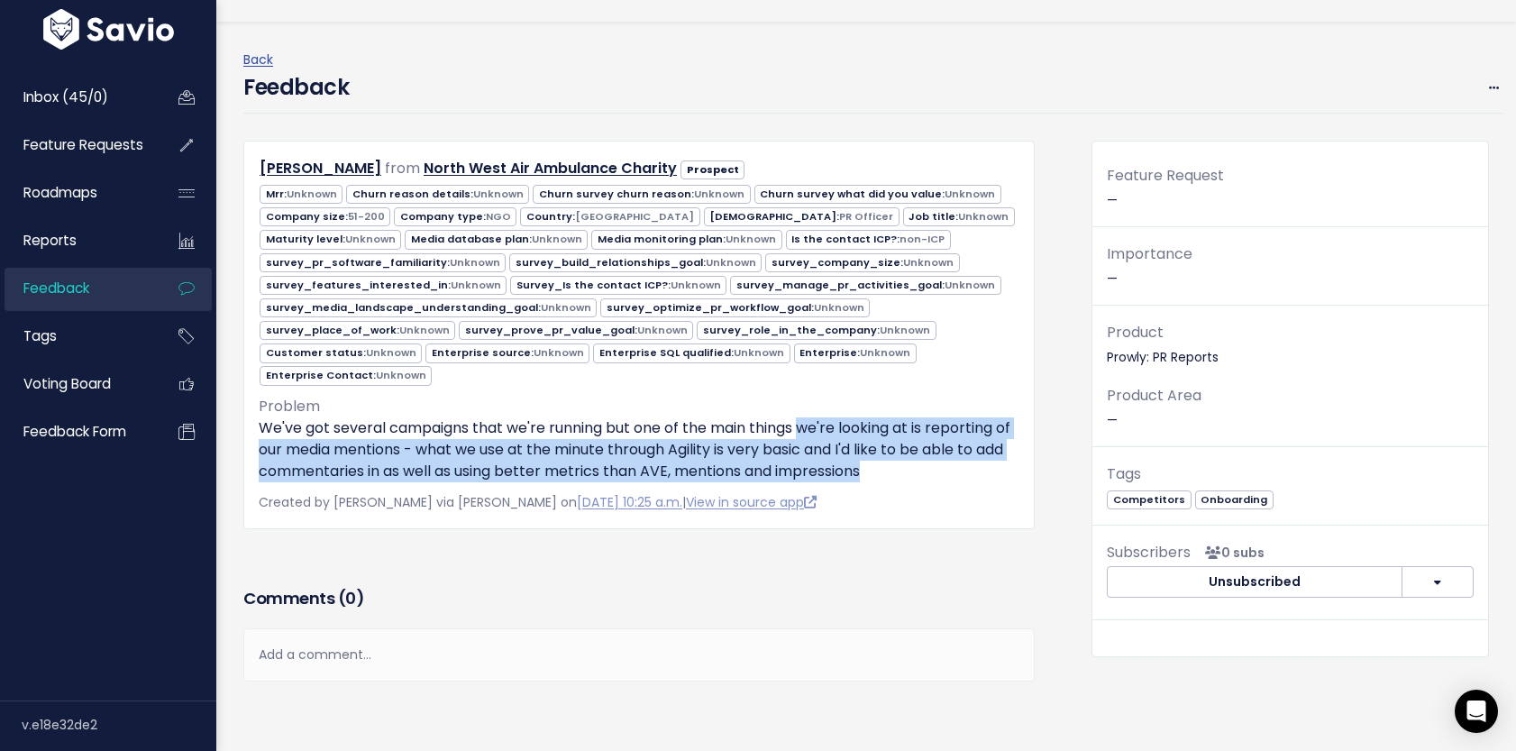
drag, startPoint x: 807, startPoint y: 428, endPoint x: 924, endPoint y: 472, distance: 125.2
click at [924, 472] on p "We've got several campaigns that we're running but one of the main things we're…" at bounding box center [639, 449] width 761 height 65
copy p "we're looking at is reporting of our media mentions - what we use at the minute…"
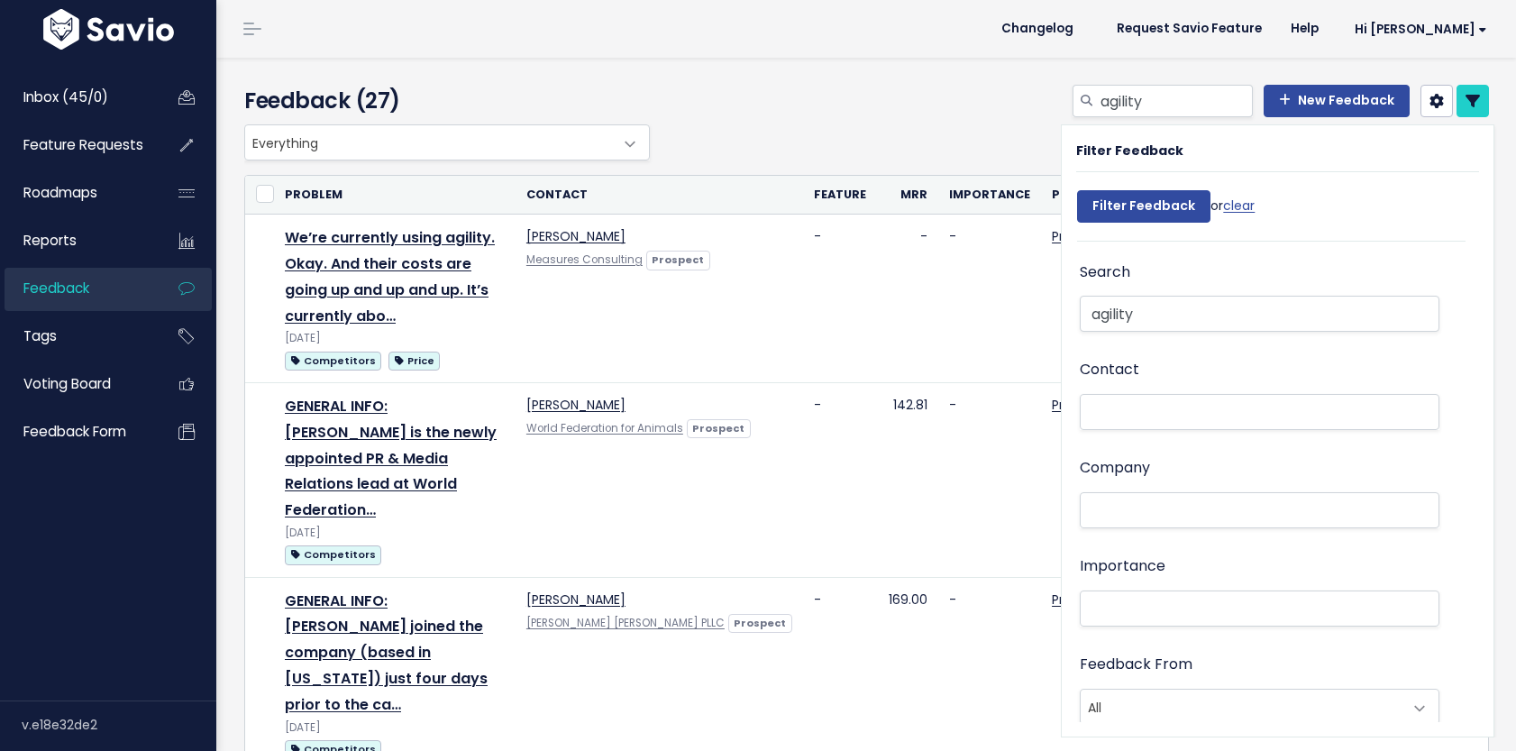
select select
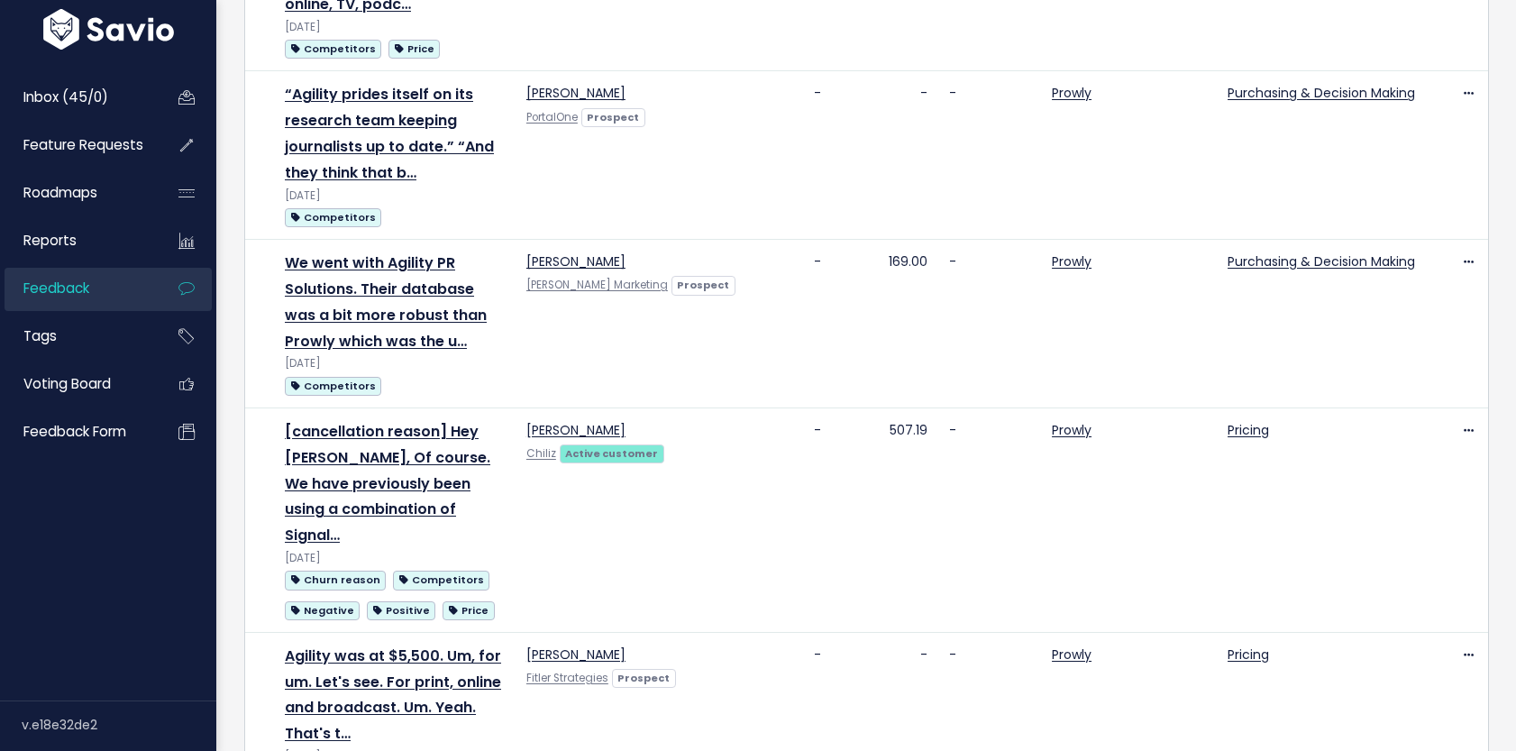
select select
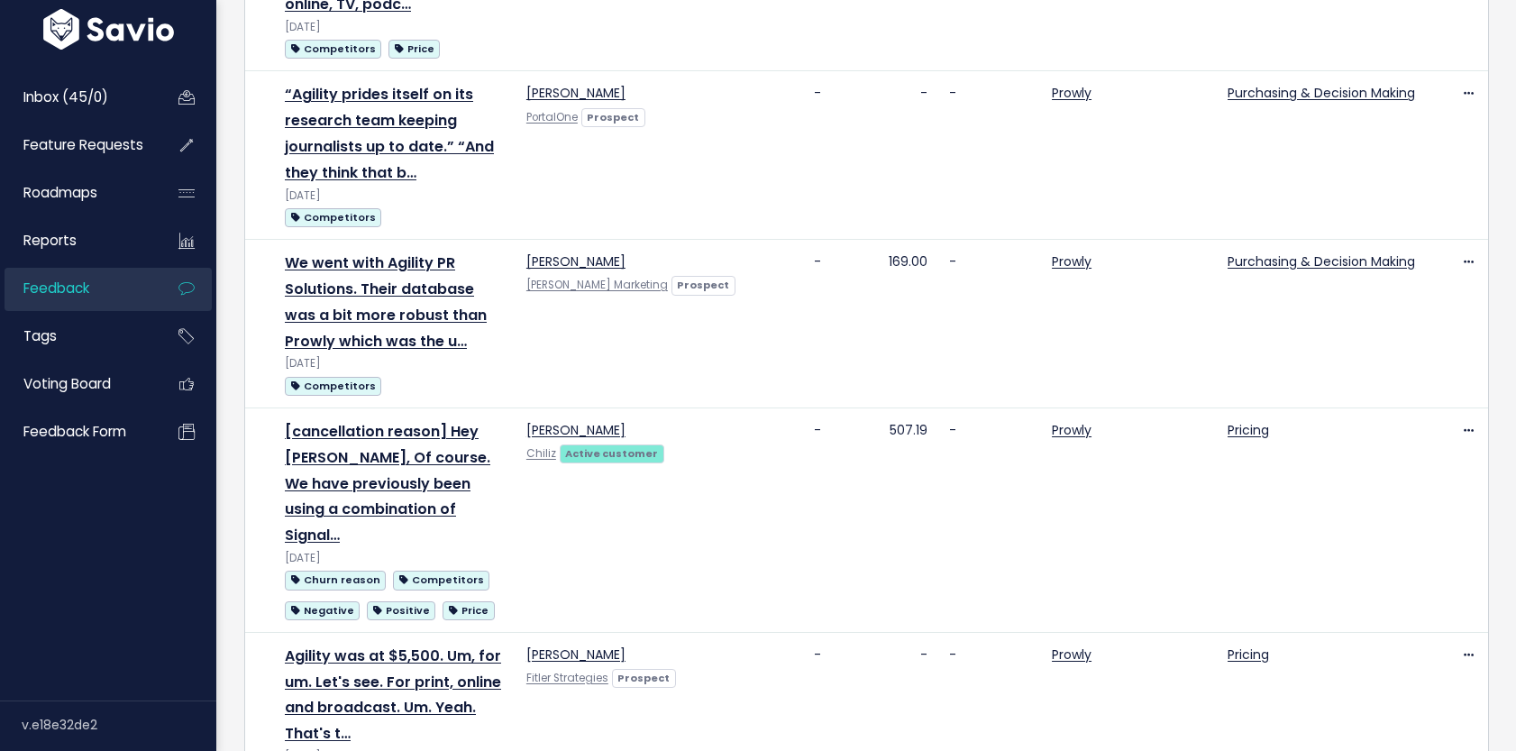
select select
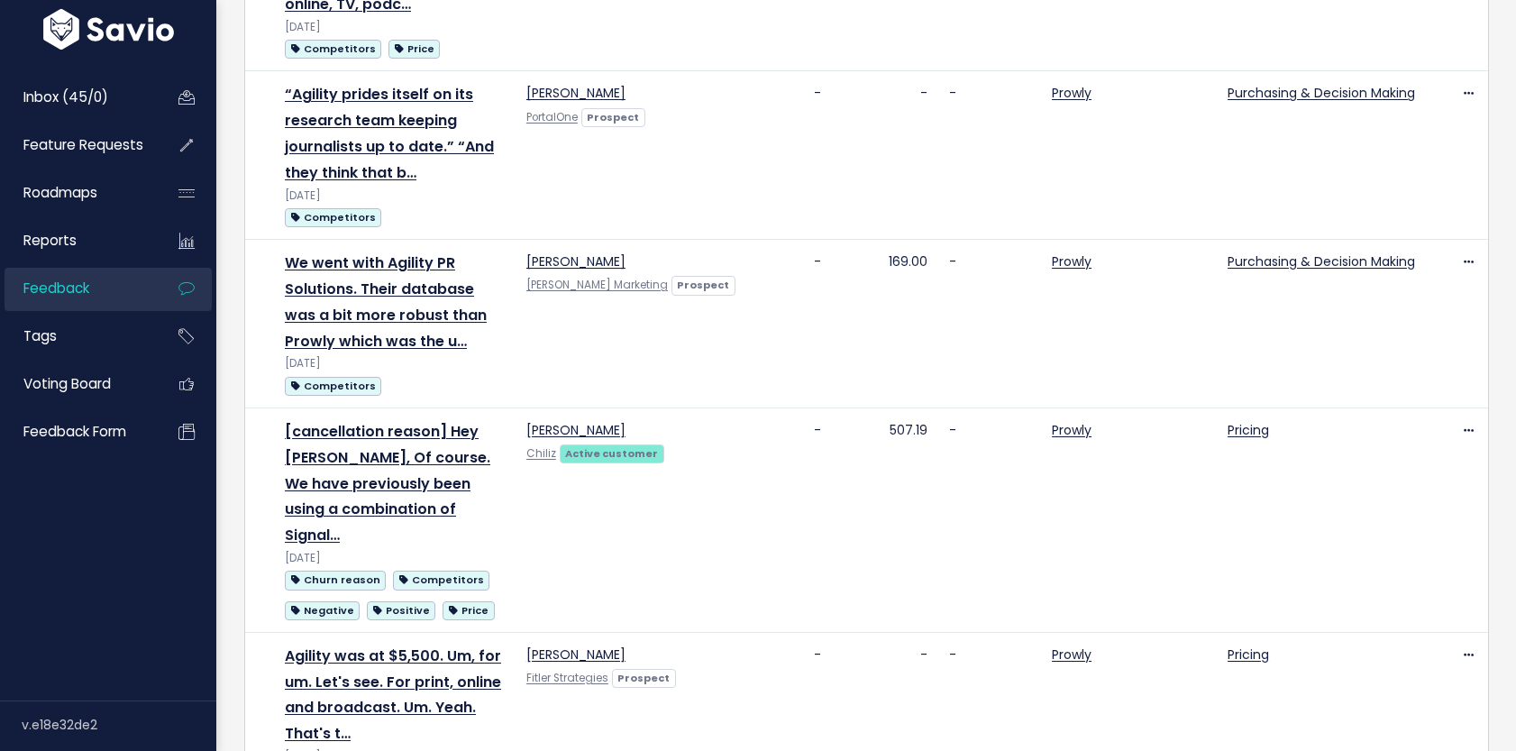
select select
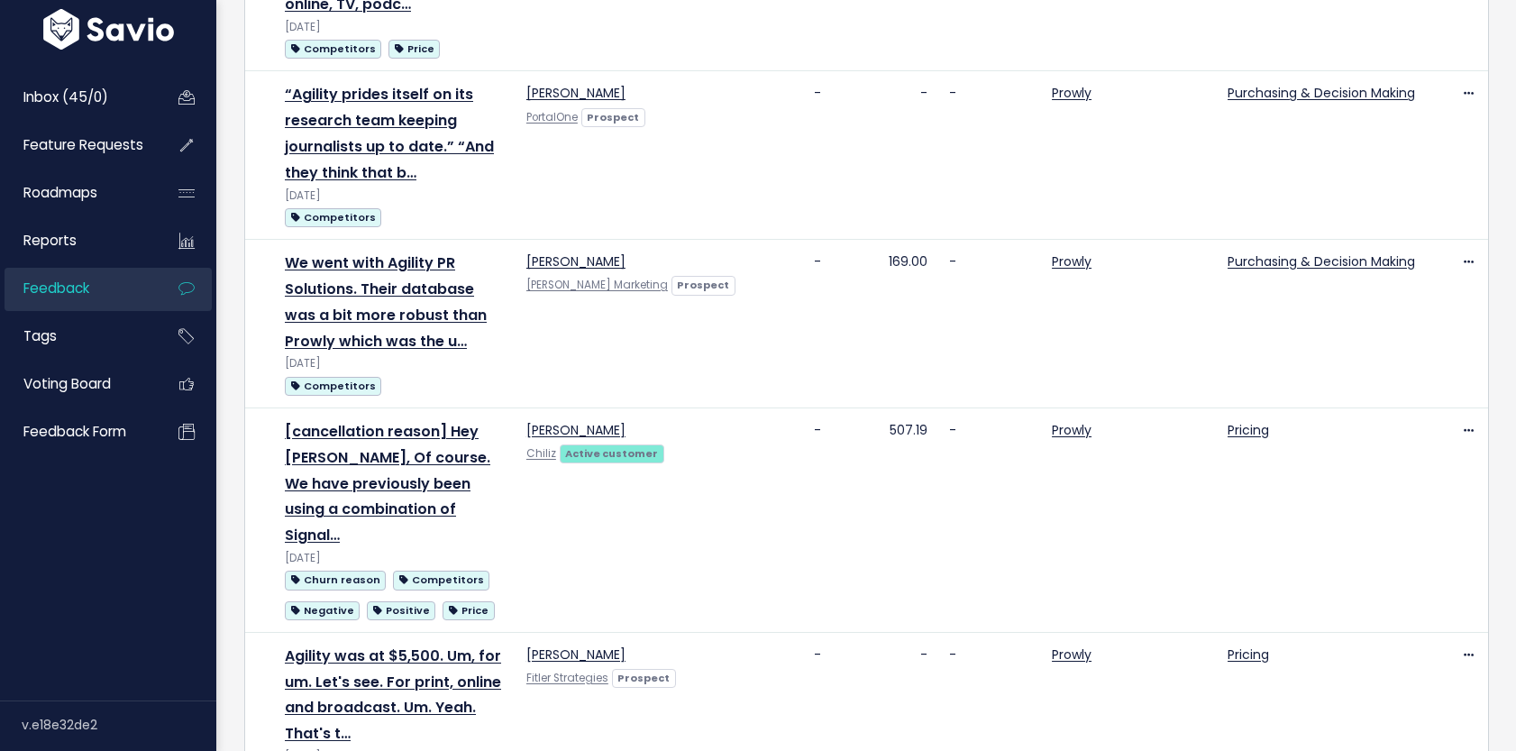
select select
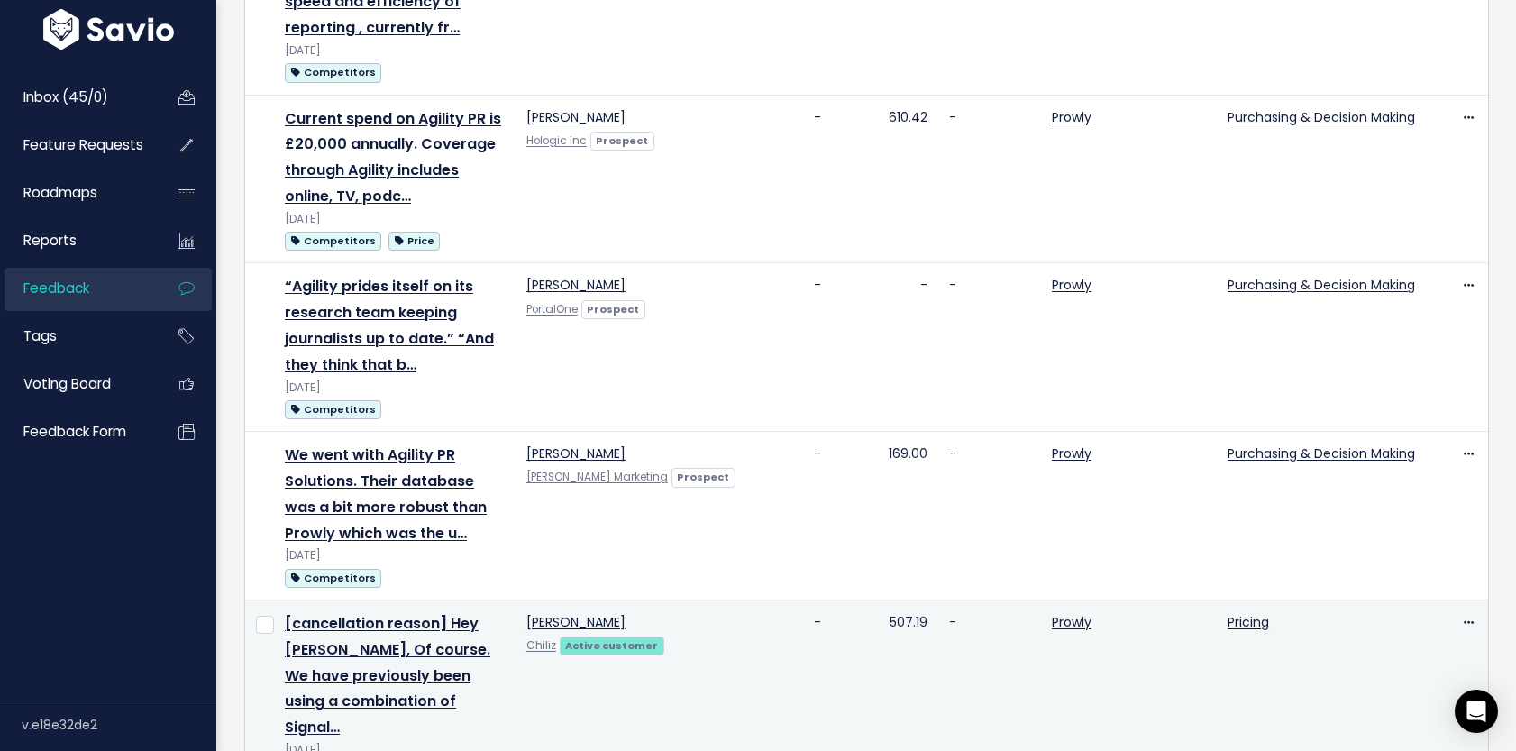
scroll to position [2752, 0]
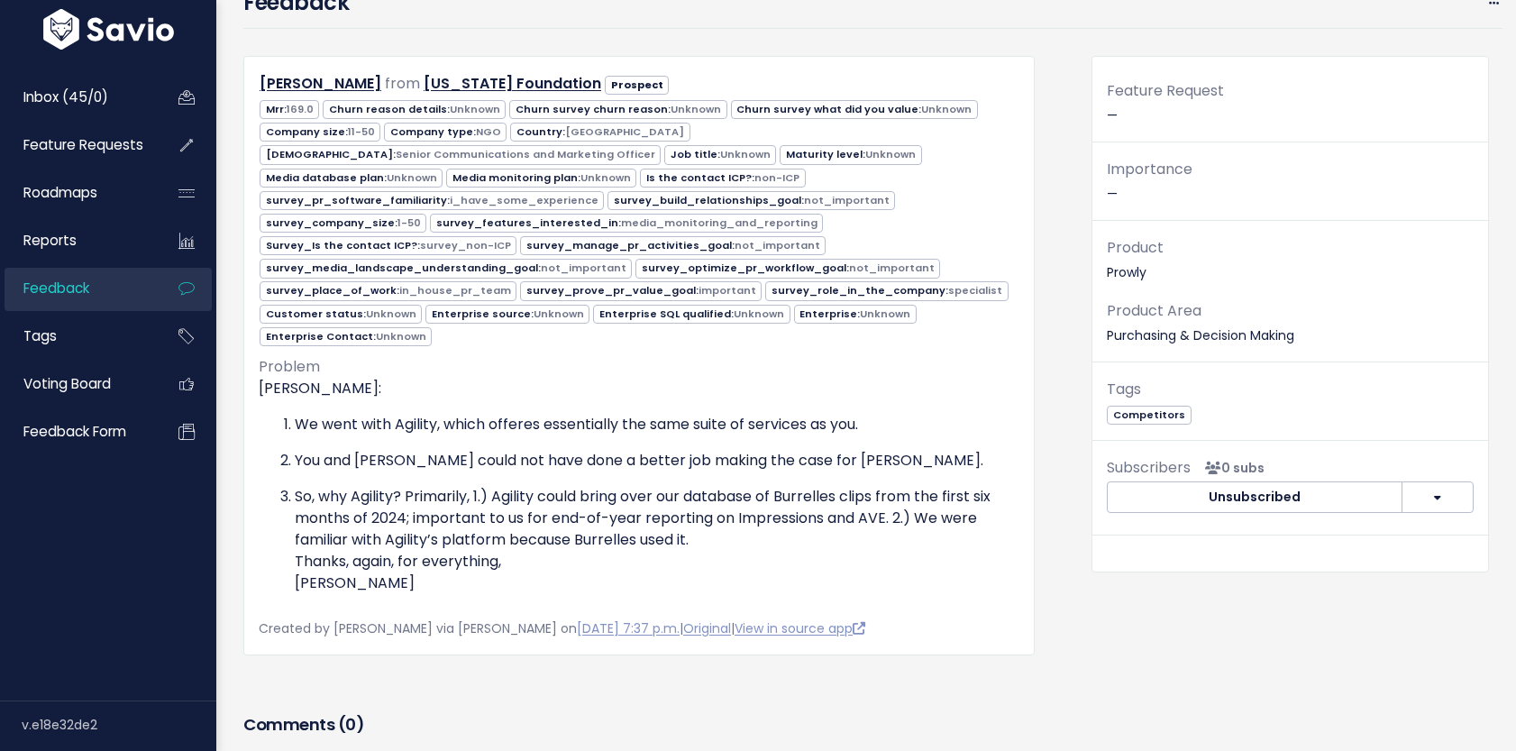
scroll to position [127, 0]
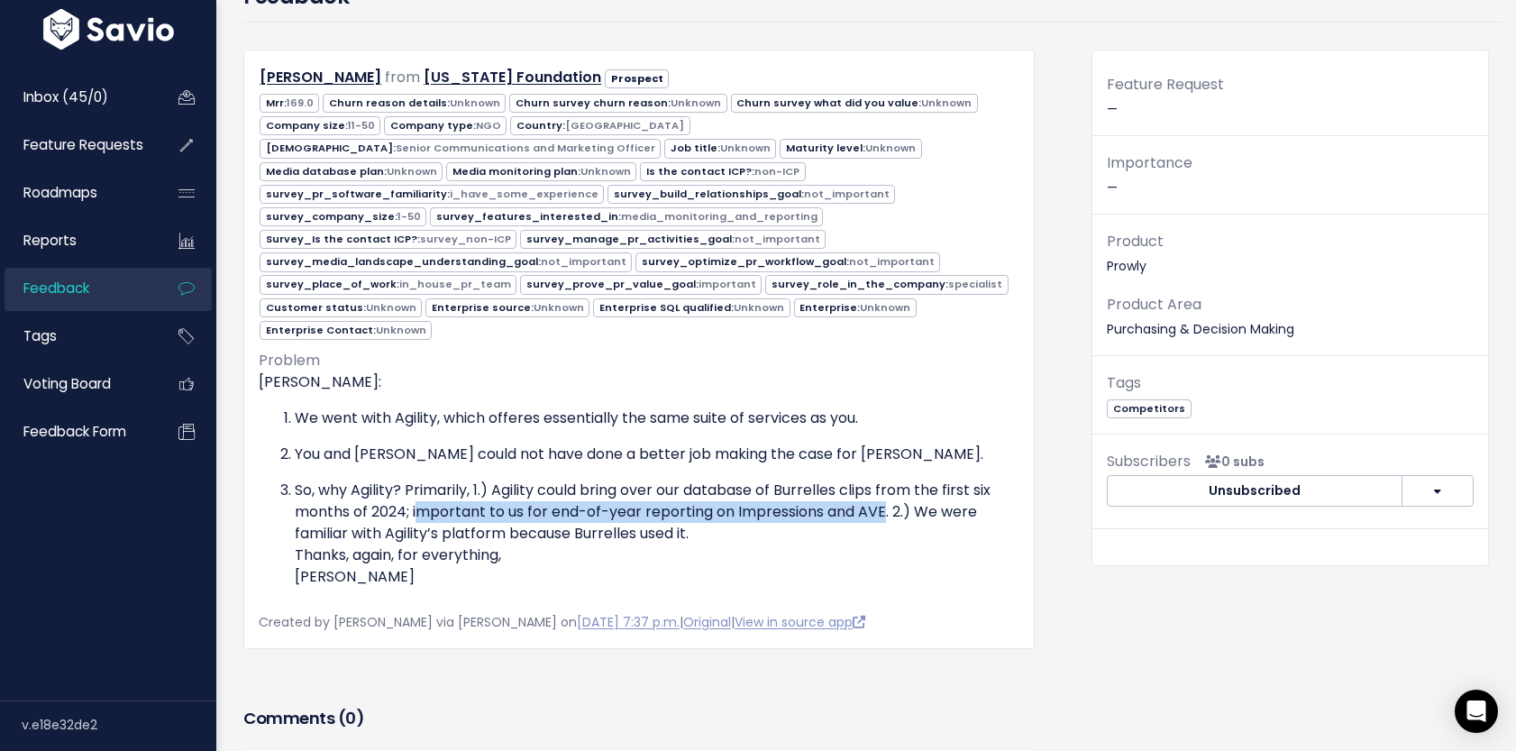
drag, startPoint x: 420, startPoint y: 489, endPoint x: 890, endPoint y: 497, distance: 469.8
click at [891, 494] on p "So, why Agility? Primarily, 1.) Agility could bring over our database of Burrel…" at bounding box center [657, 534] width 725 height 108
click at [347, 444] on p "You and [PERSON_NAME] could not have done a better job making the case for [PER…" at bounding box center [657, 455] width 725 height 22
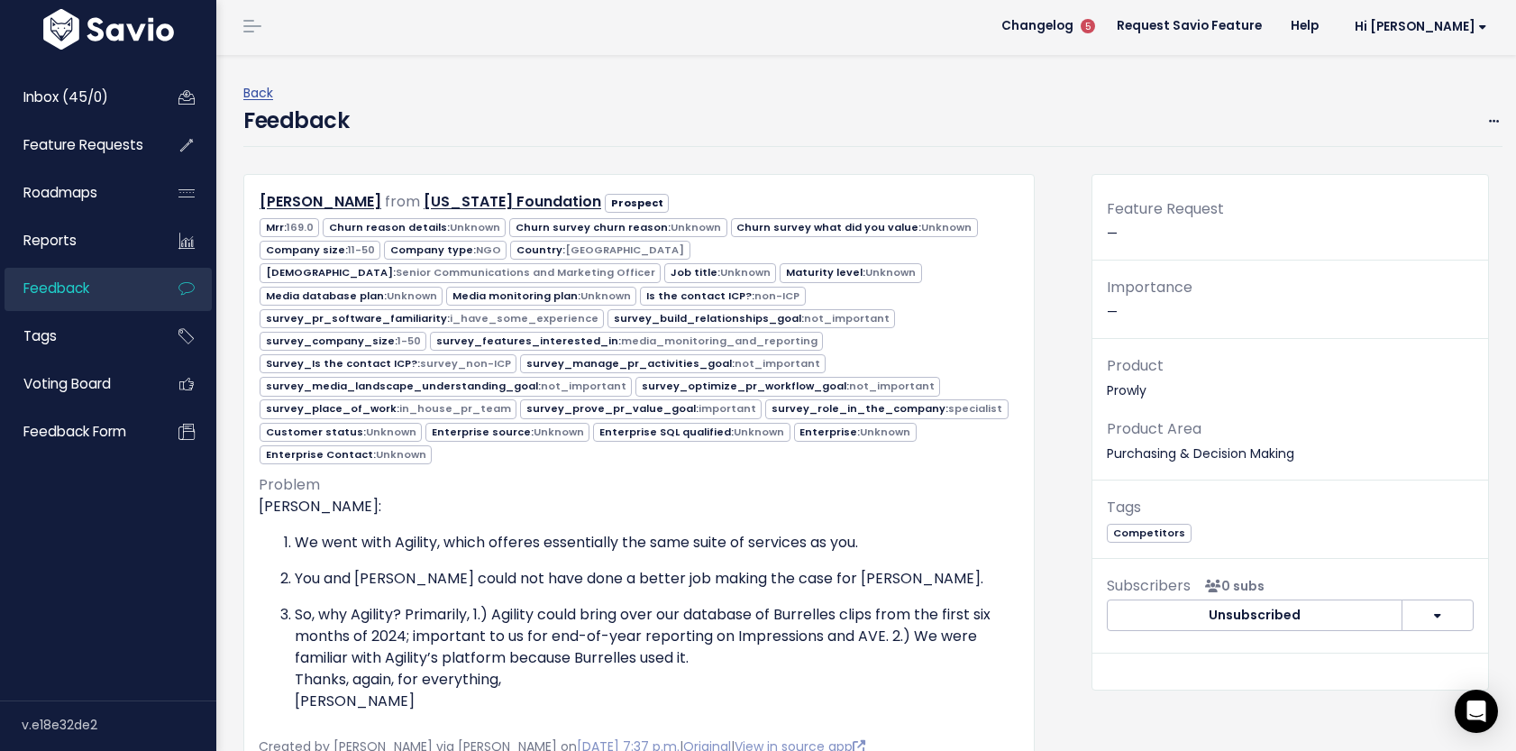
scroll to position [0, 0]
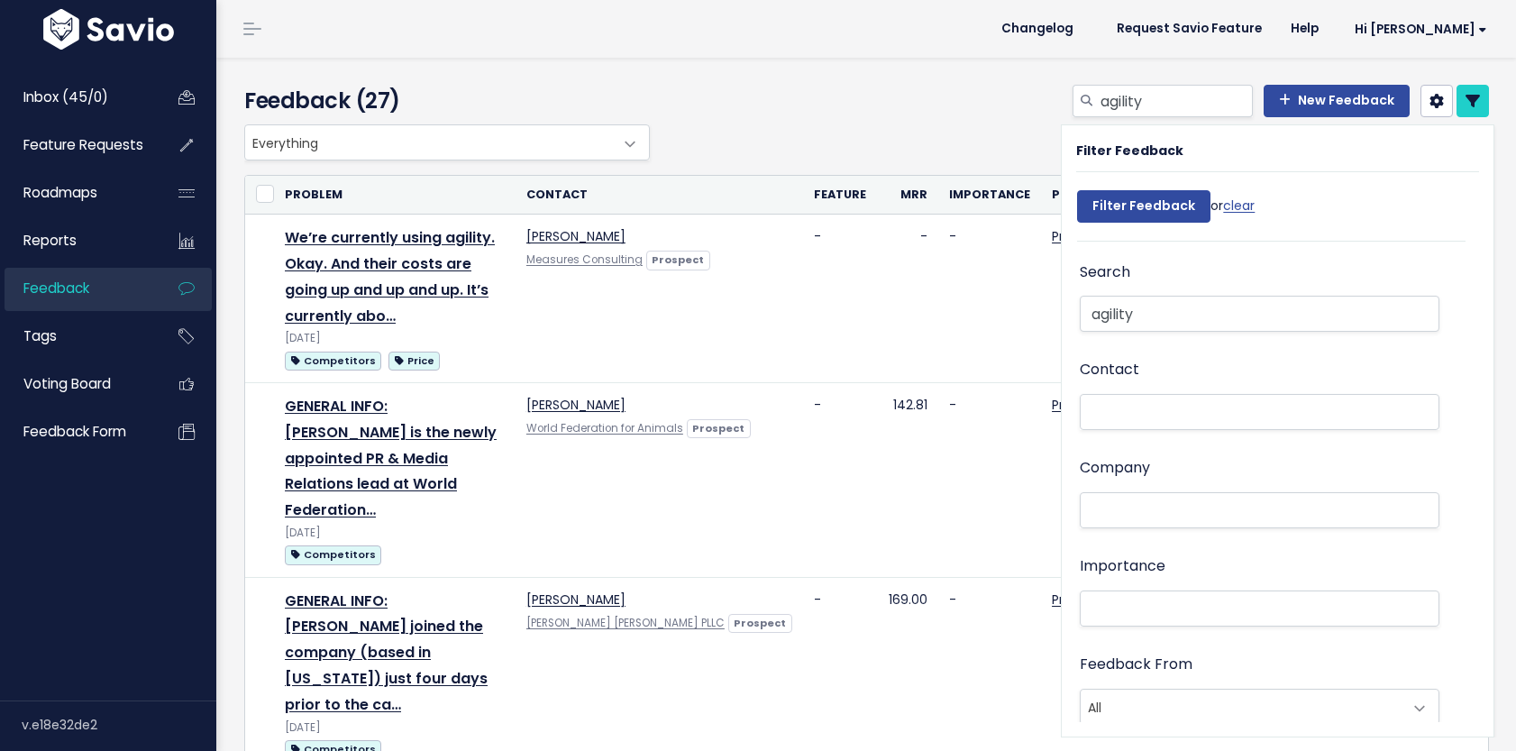
select select
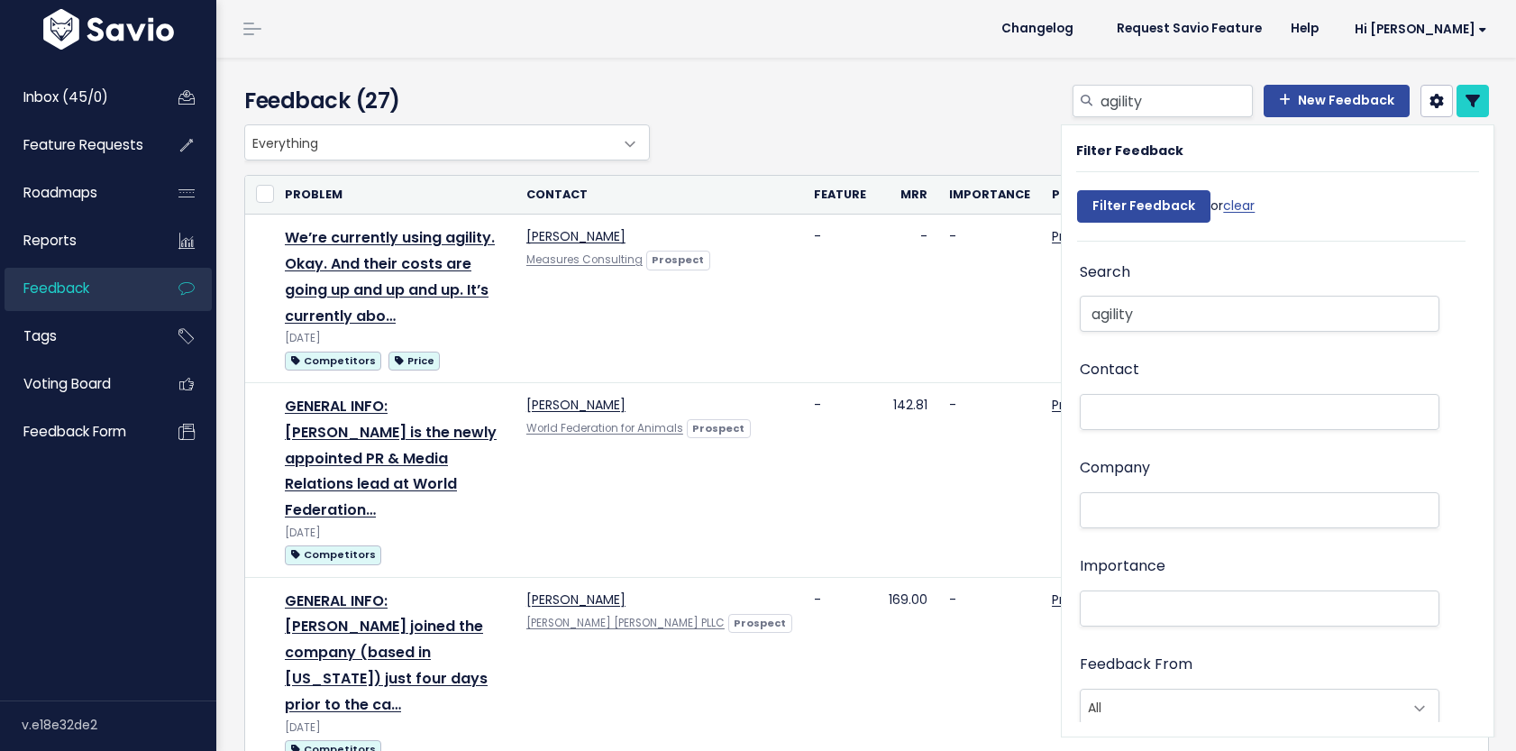
select select
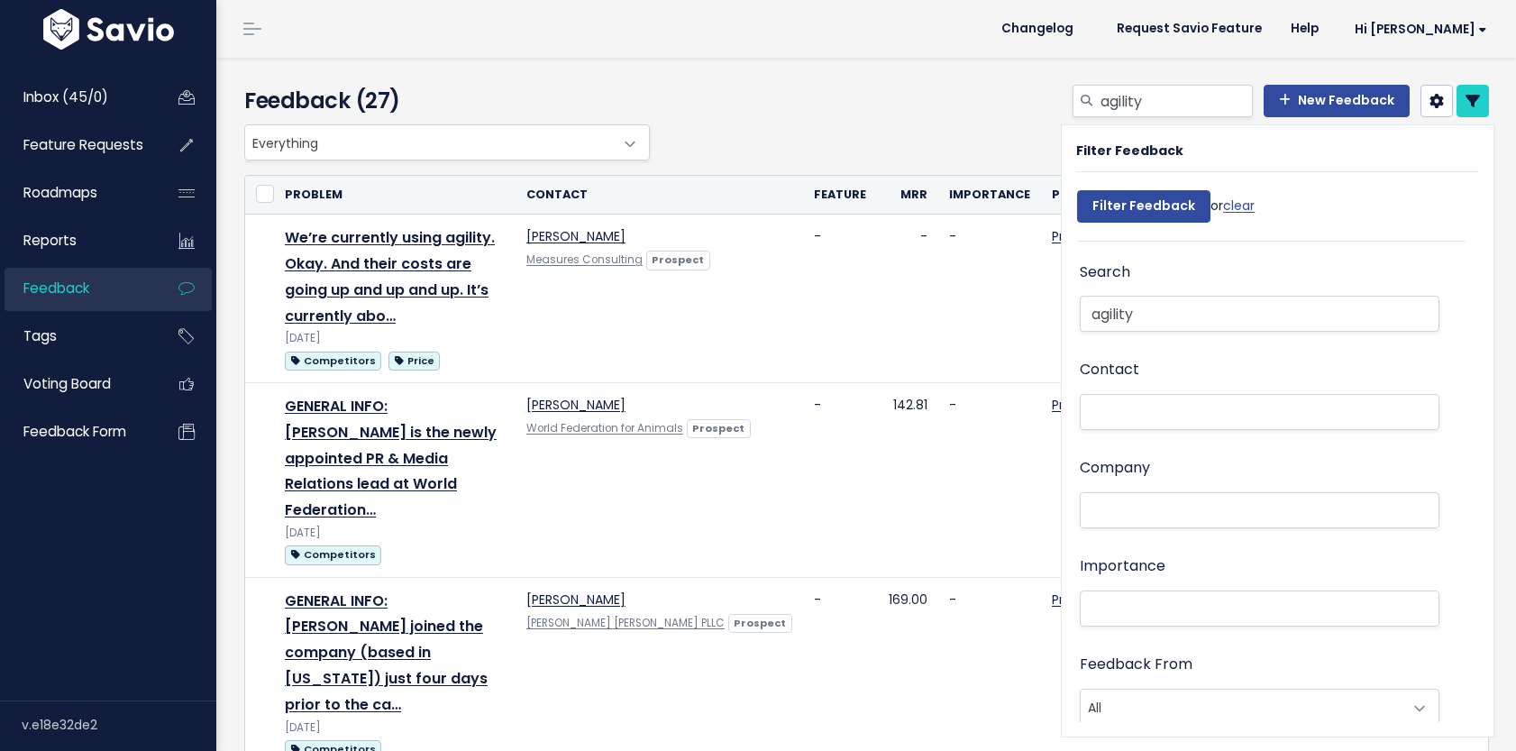
select select
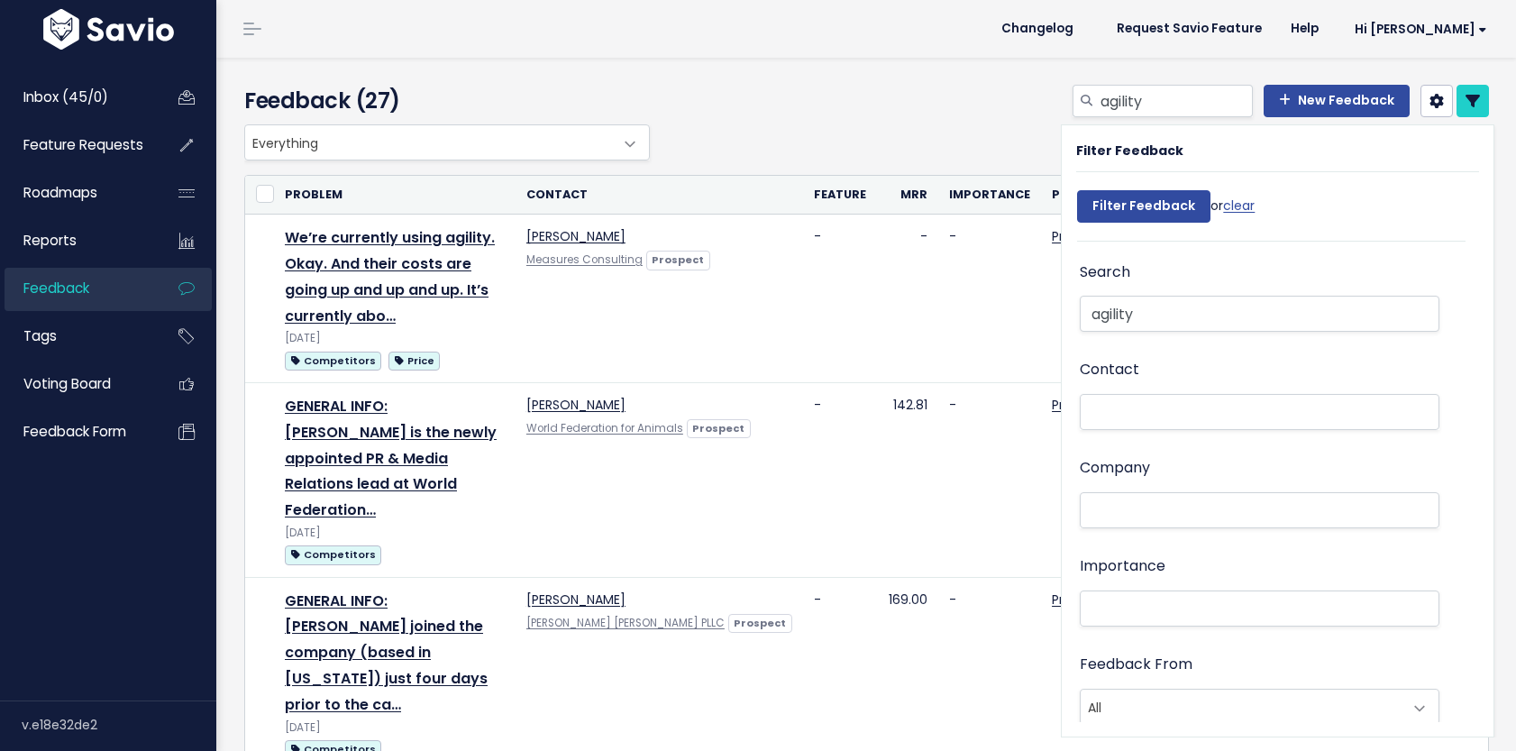
select select
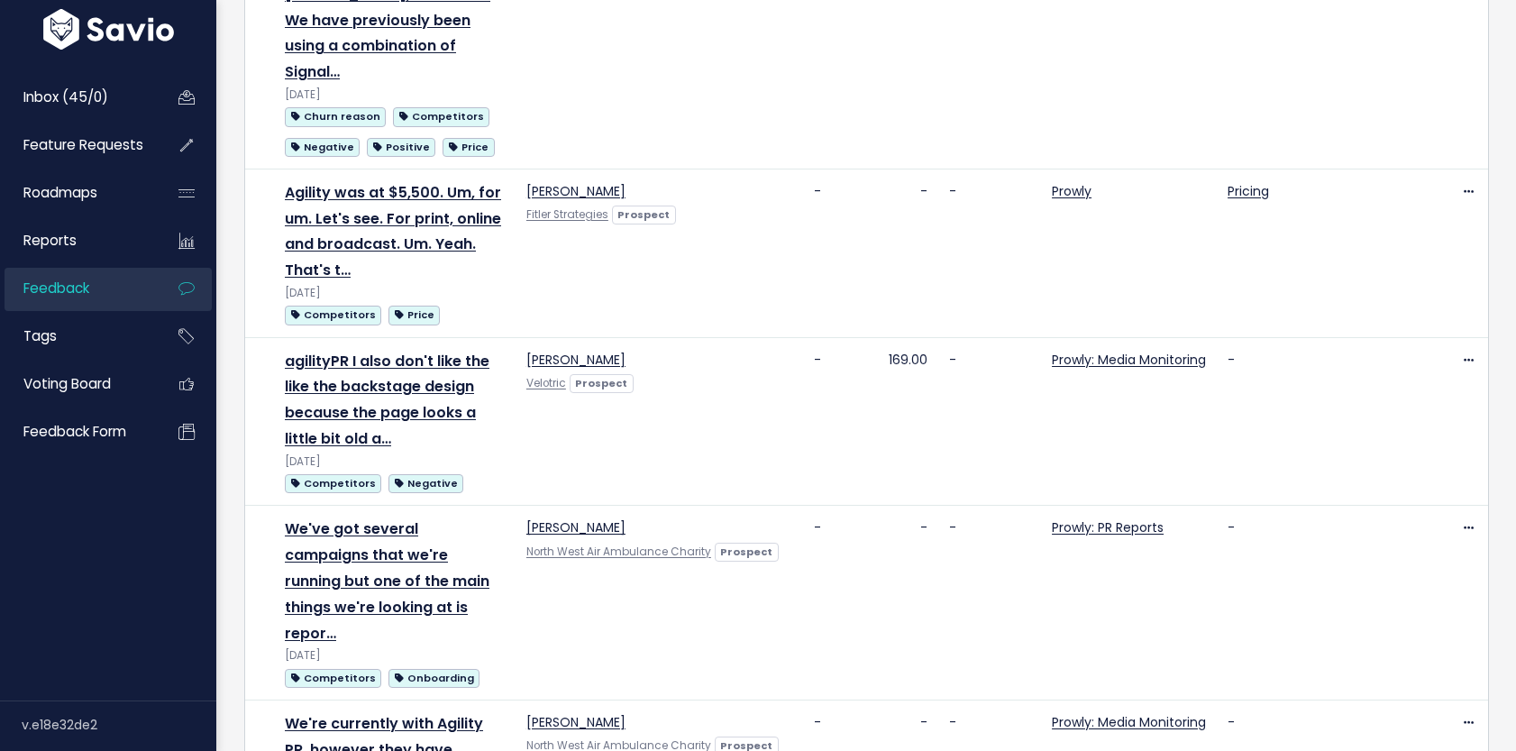
scroll to position [2752, 0]
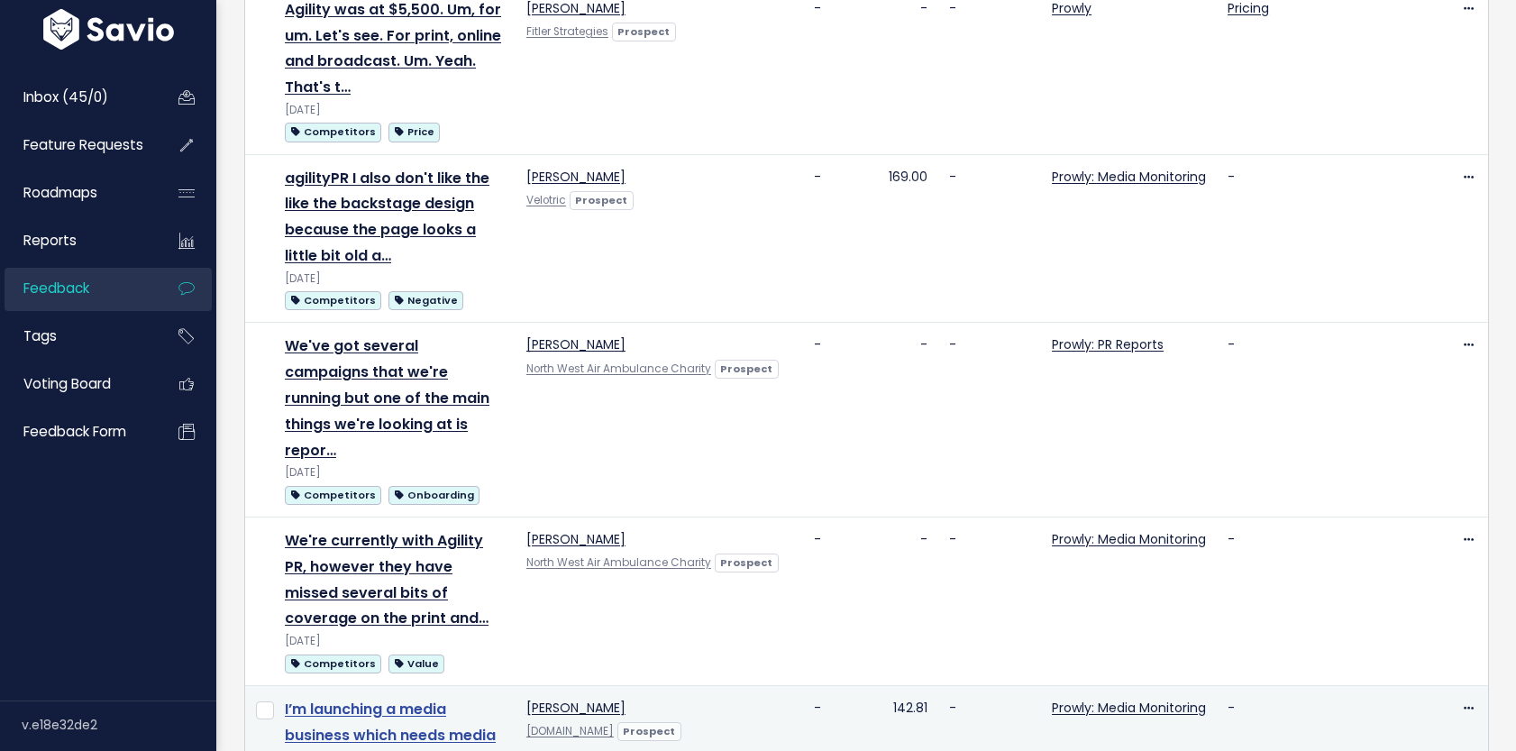
click at [318, 699] on link "I’m launching a media business which needs media monitoring for research purpos…" at bounding box center [390, 748] width 211 height 98
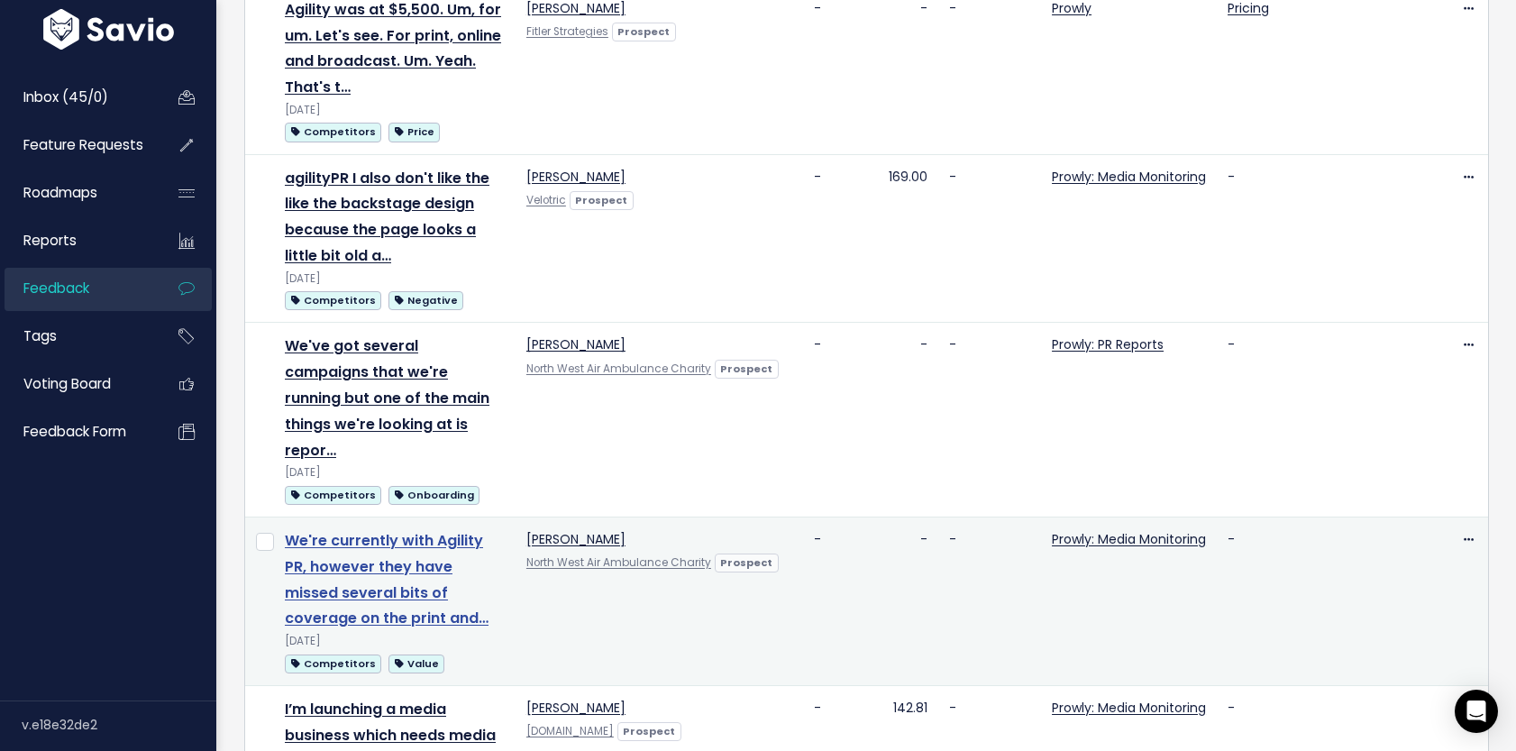
click at [324, 530] on link "We're currently with Agility PR, however they have missed several bits of cover…" at bounding box center [387, 579] width 204 height 98
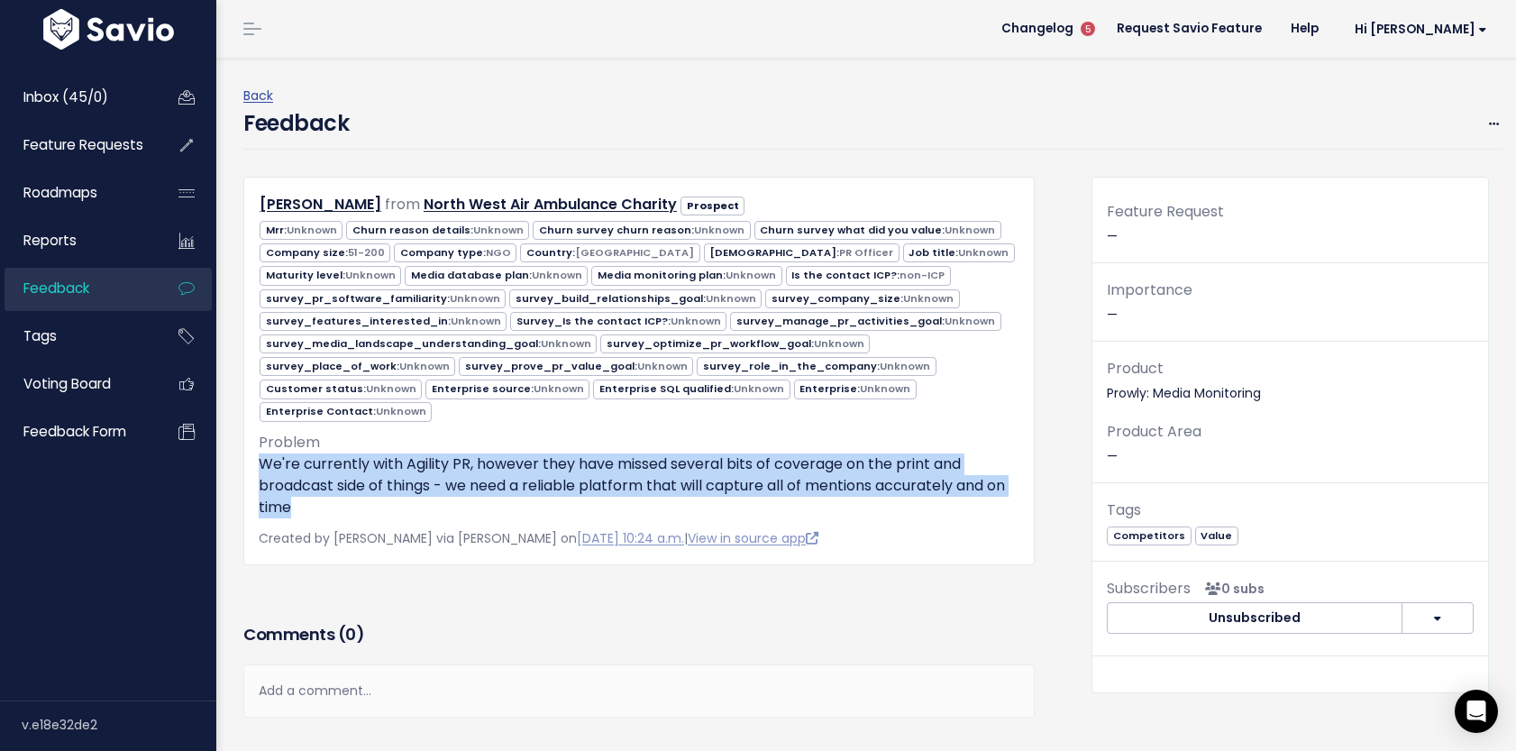
drag, startPoint x: 261, startPoint y: 462, endPoint x: 297, endPoint y: 508, distance: 58.4
click at [297, 508] on p "We're currently with Agility PR, however they have missed several bits of cover…" at bounding box center [639, 485] width 761 height 65
copy p "We're currently with Agility PR, however they have missed several bits of cover…"
